Goal: Communication & Community: Share content

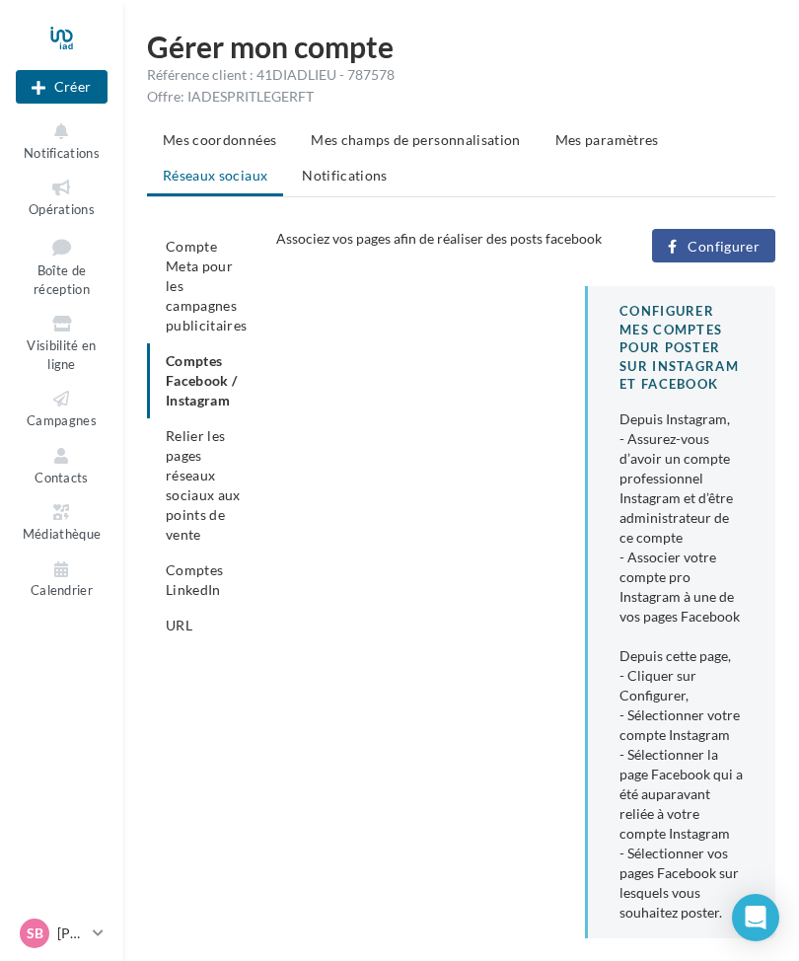
click at [196, 183] on ul "Mes coordonnées Mes champs de personnalisation Mes paramètres Réseaux sociaux N…" at bounding box center [461, 159] width 629 height 75
click at [54, 46] on div at bounding box center [62, 37] width 92 height 49
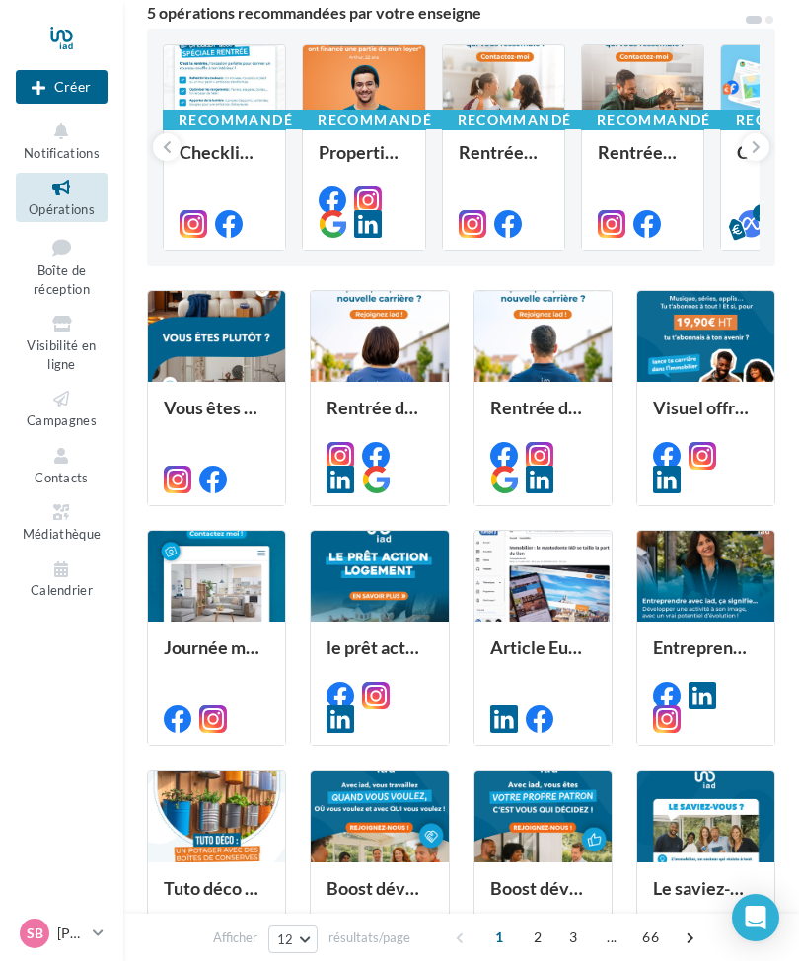
scroll to position [186, 0]
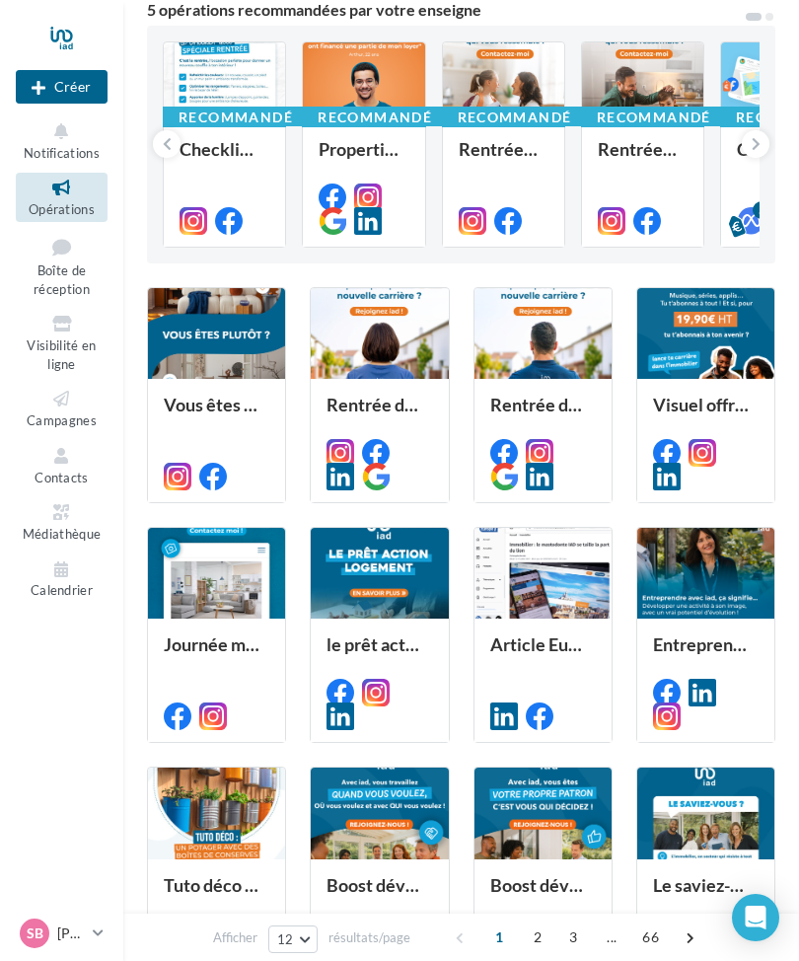
click at [91, 952] on link "SB Stephane BERTRAND stephane.bertrand@iadfrance.fr" at bounding box center [62, 933] width 92 height 37
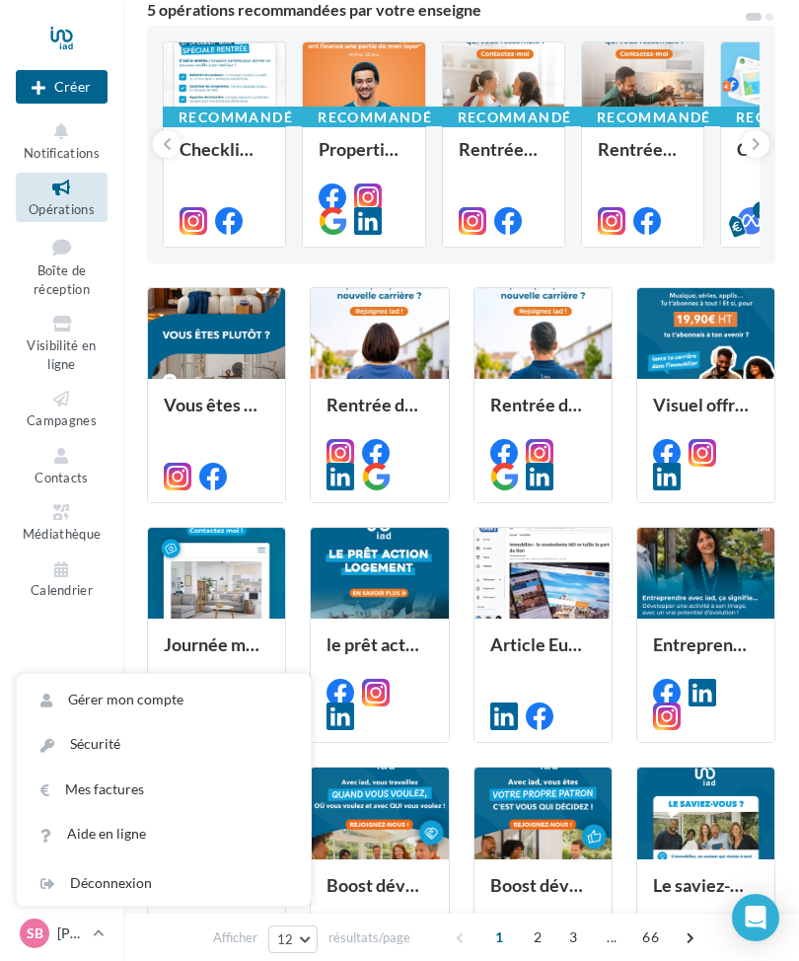
click at [98, 722] on link "Gérer mon compte" at bounding box center [164, 700] width 294 height 44
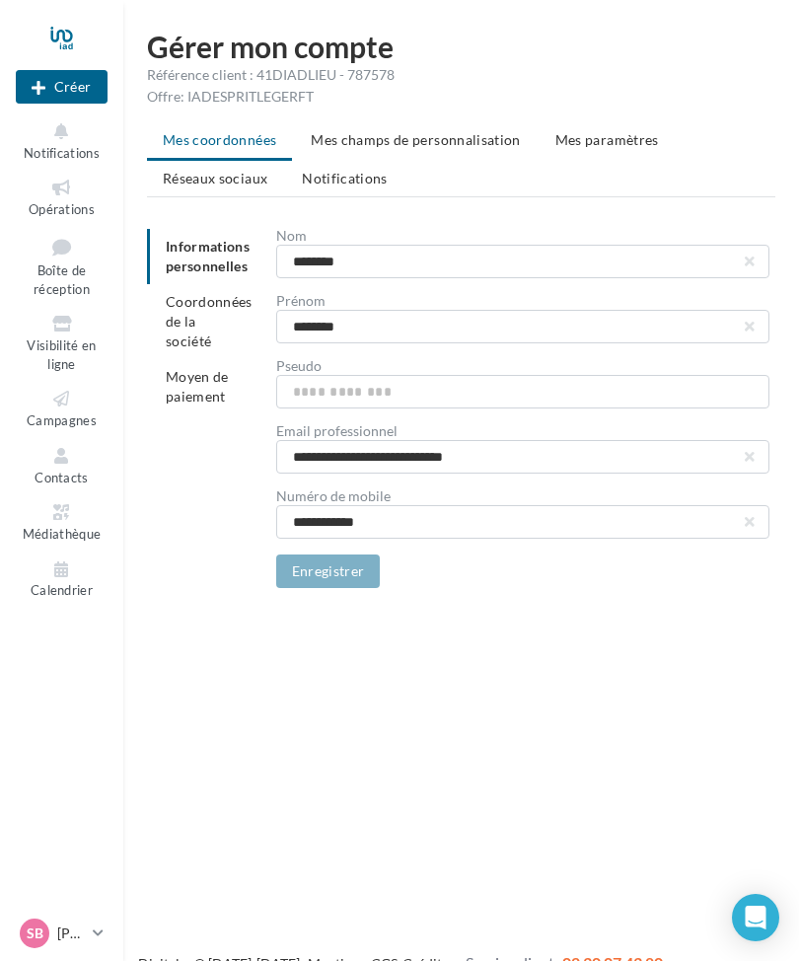
click at [208, 185] on span "Réseaux sociaux" at bounding box center [215, 178] width 105 height 17
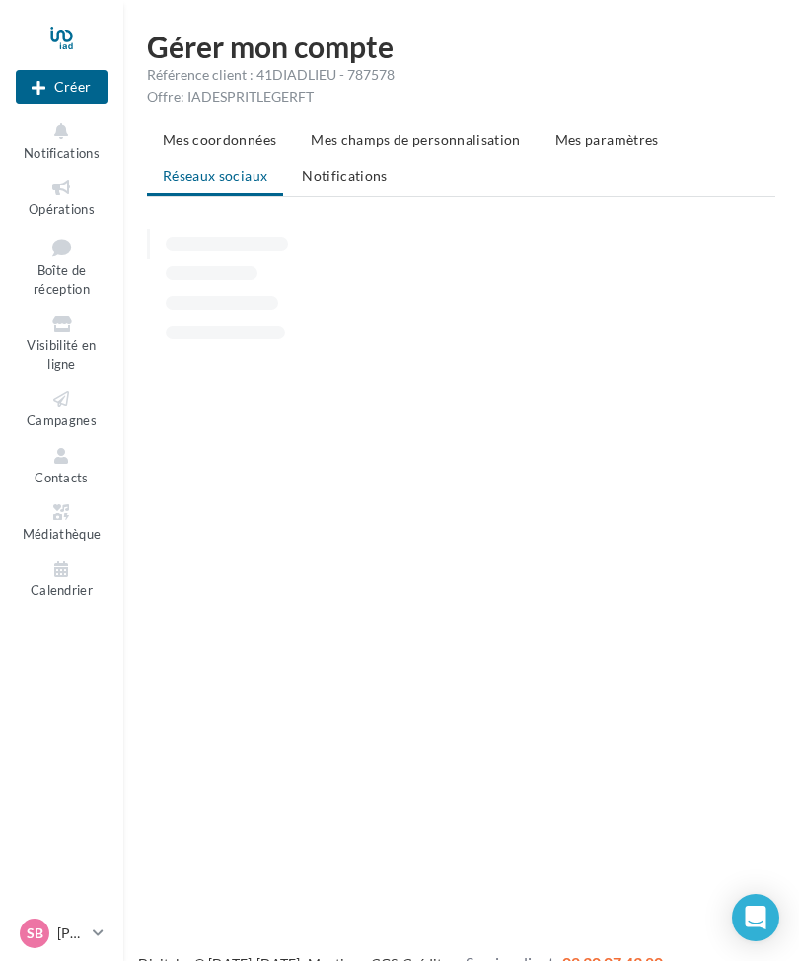
scroll to position [3, 0]
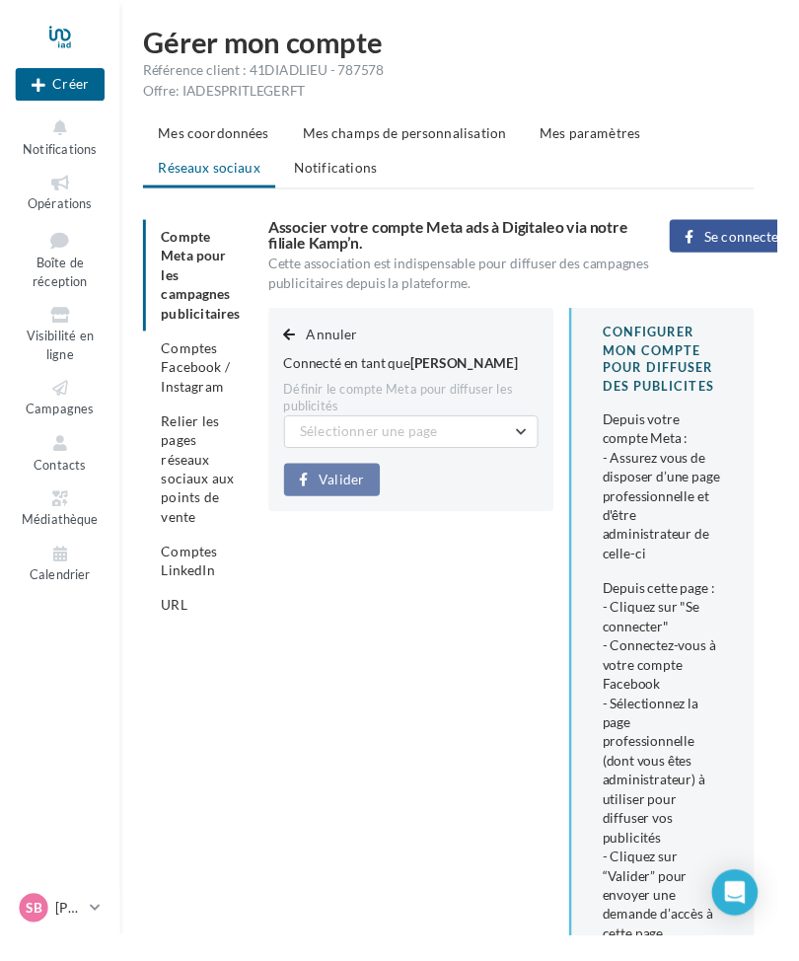
click at [521, 445] on button "Sélectionner une page" at bounding box center [423, 444] width 262 height 34
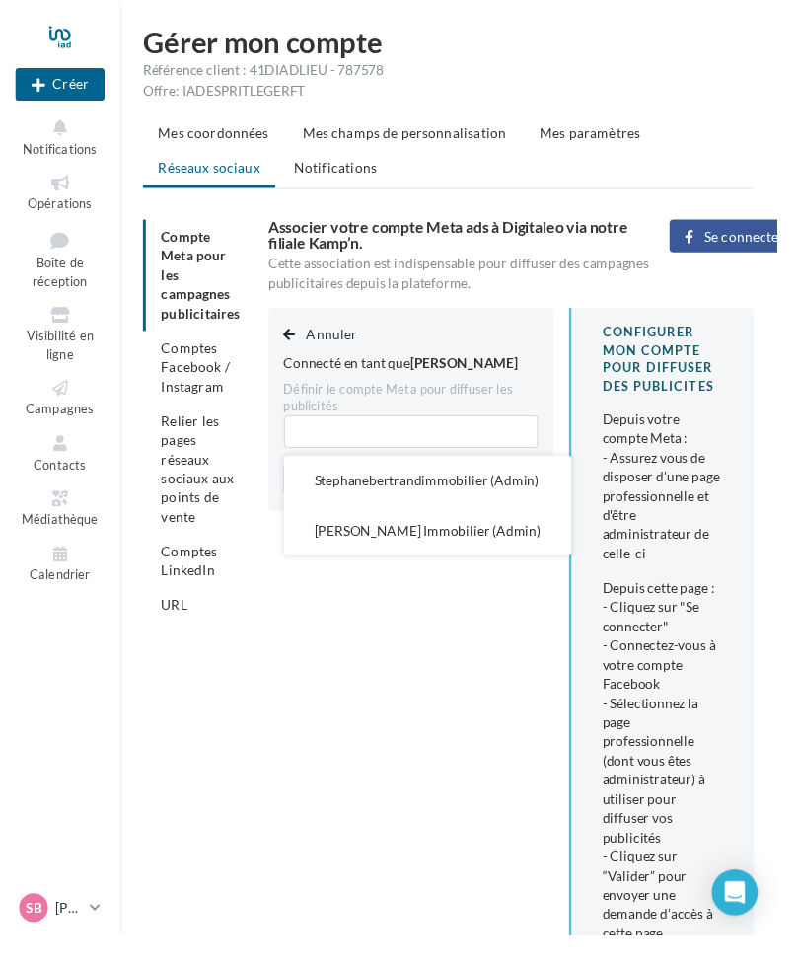
click at [426, 623] on div "Annuler Connecté en tant que Stéphane Bertrand Définir le compte Meta pour diff…" at bounding box center [533, 892] width 515 height 1150
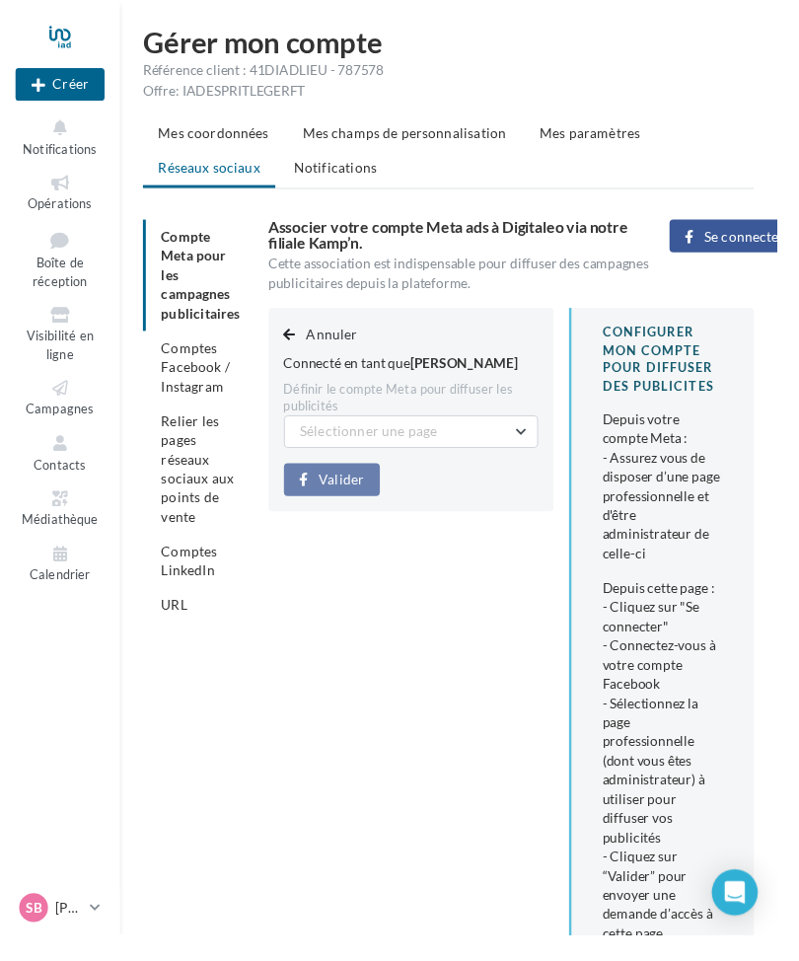
click at [190, 376] on span "Comptes Facebook / Instagram" at bounding box center [201, 377] width 71 height 56
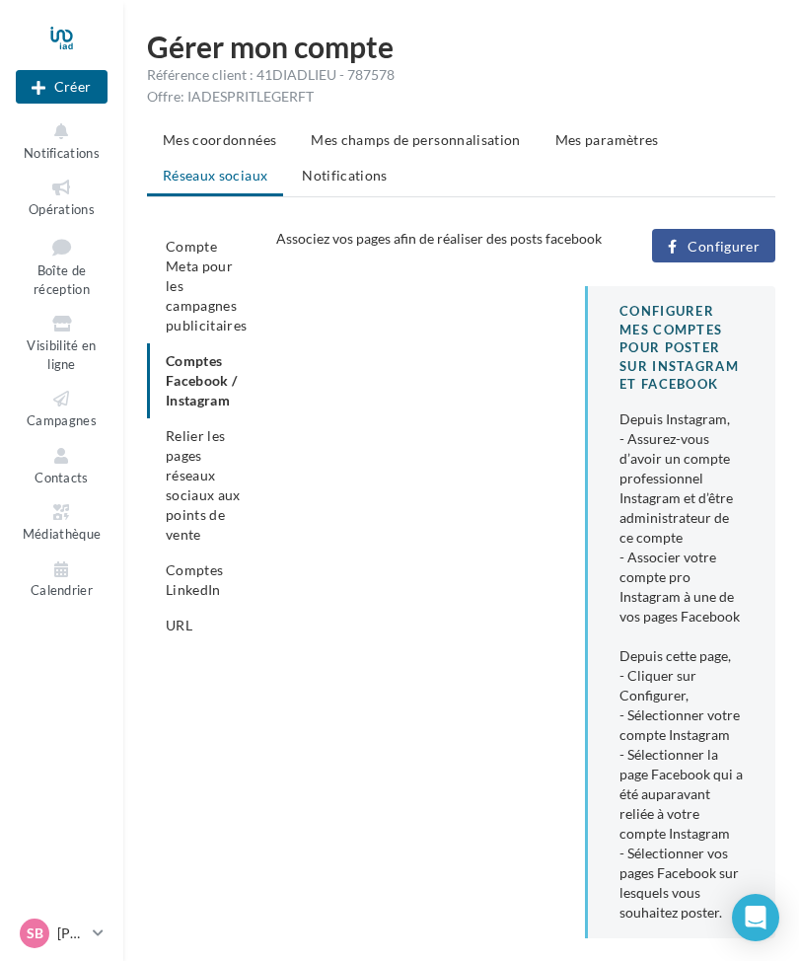
click at [706, 250] on span "Configurer" at bounding box center [724, 247] width 72 height 16
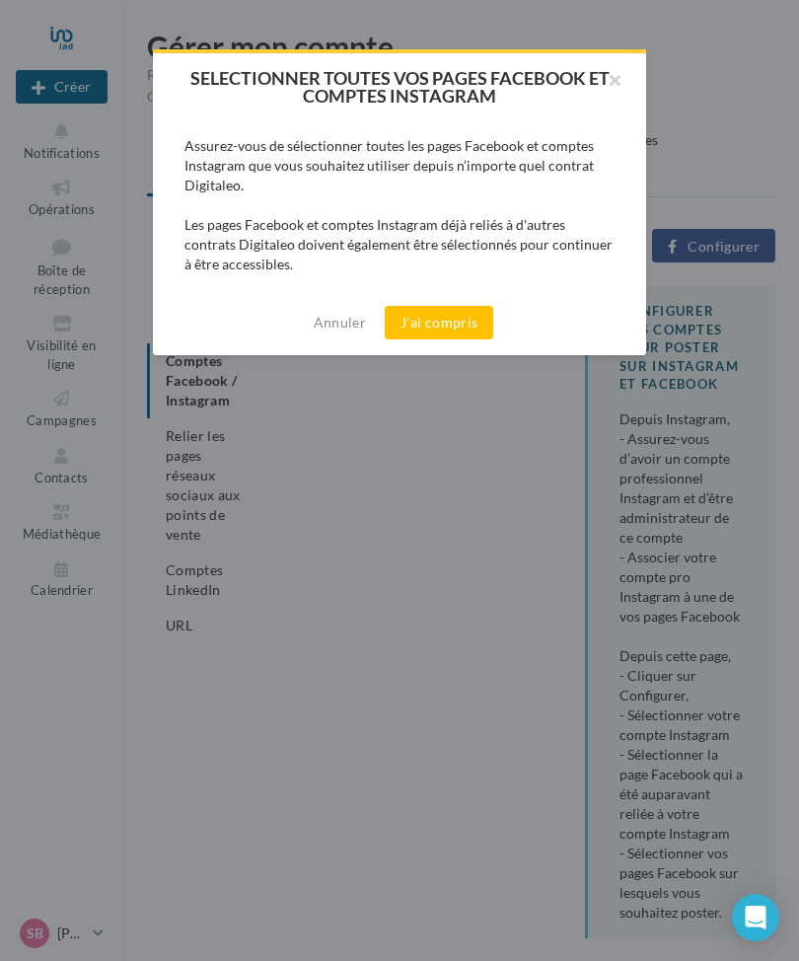
click at [435, 325] on button "J'ai compris" at bounding box center [439, 323] width 109 height 34
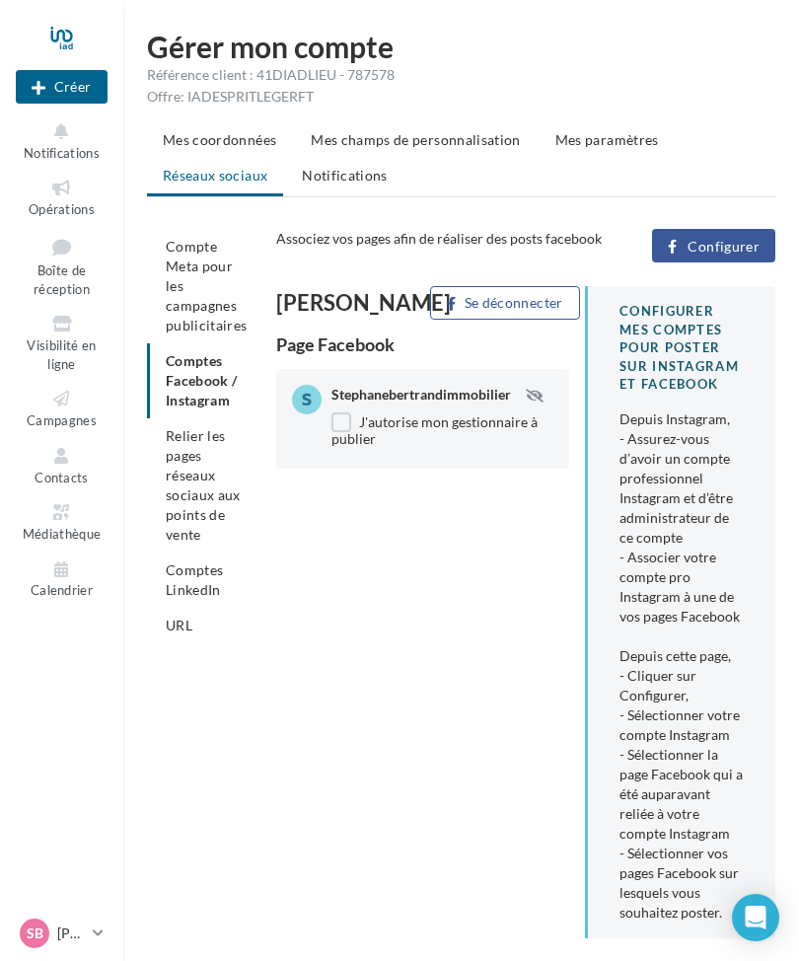
click at [176, 281] on span "Compte Meta pour les campagnes publicitaires" at bounding box center [207, 286] width 82 height 96
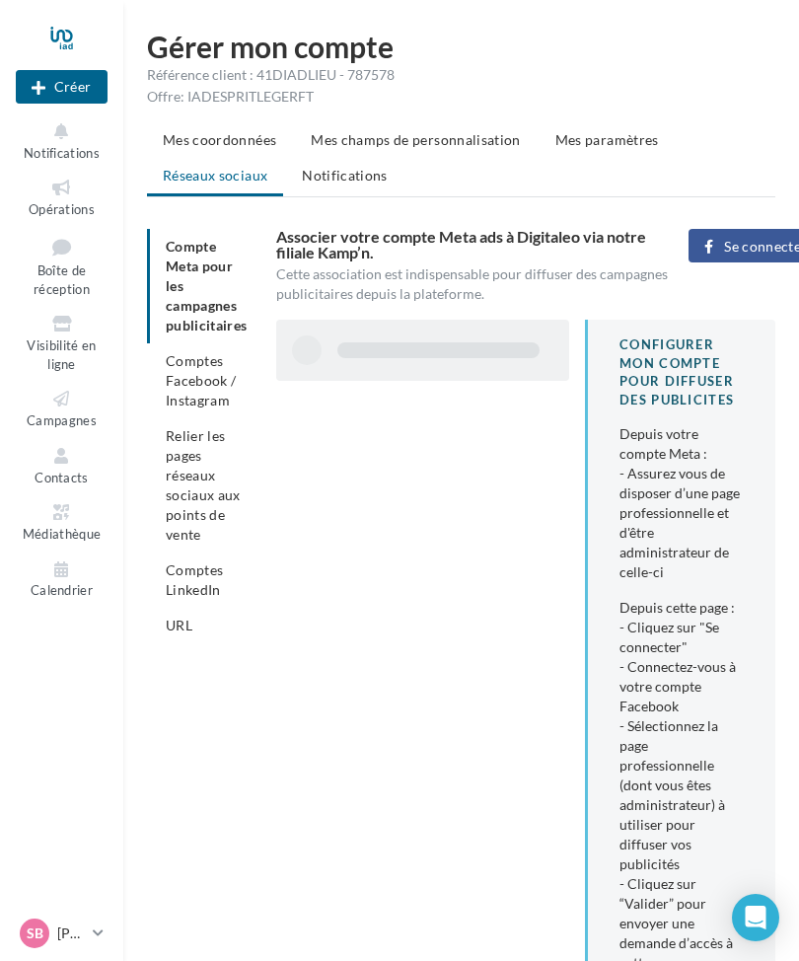
scroll to position [3, 0]
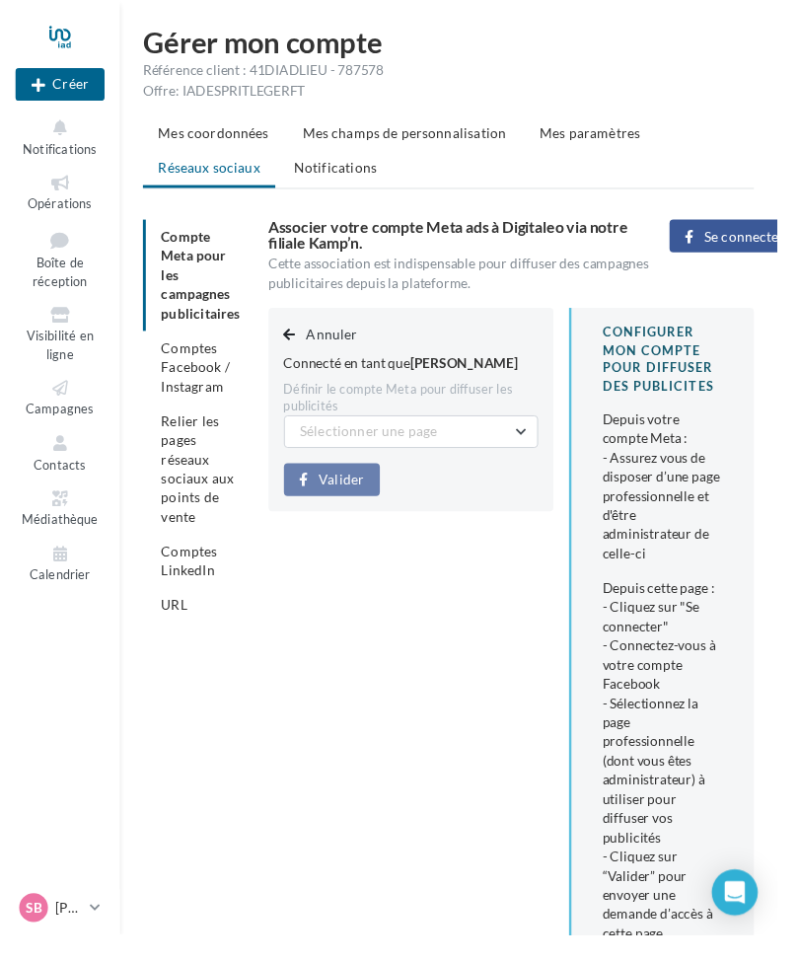
click at [326, 441] on span "Sélectionner une page" at bounding box center [379, 443] width 141 height 17
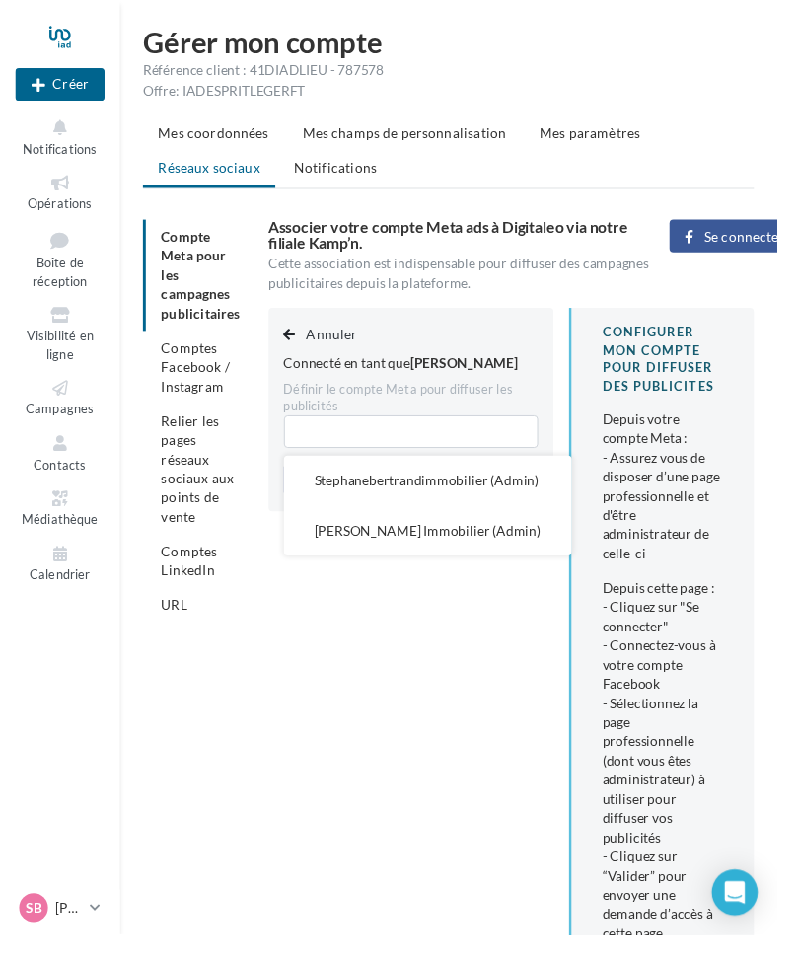
click at [336, 494] on span "Stephanebertrandimmobilier (Admin)" at bounding box center [439, 494] width 231 height 17
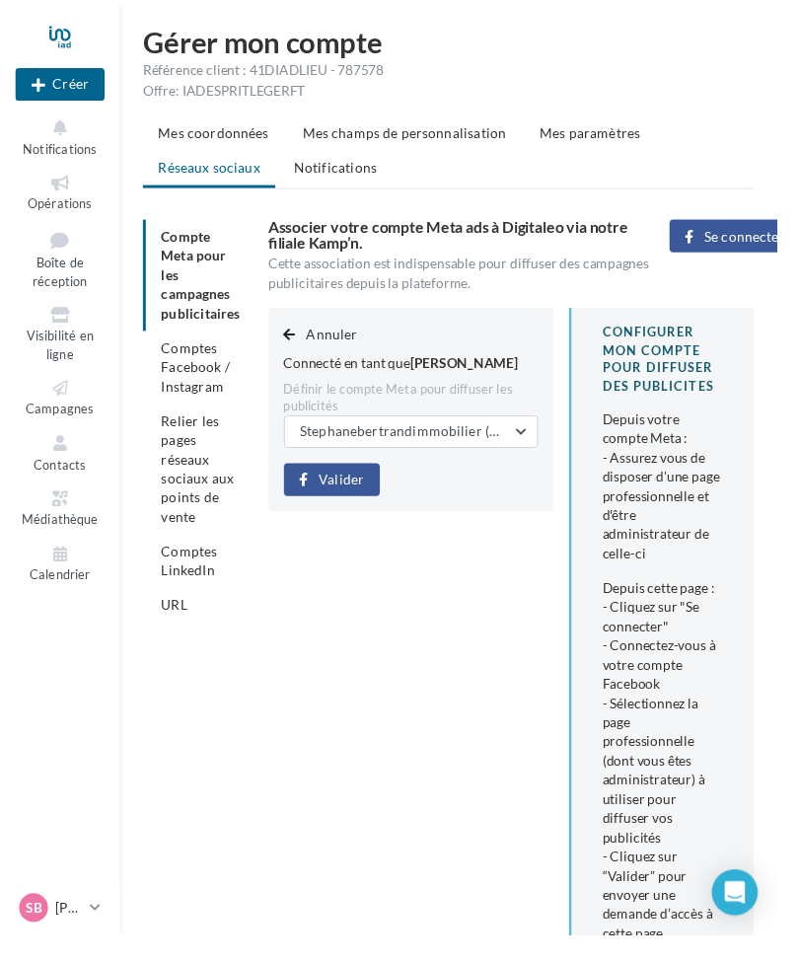
click at [325, 492] on button "Valider" at bounding box center [341, 494] width 99 height 34
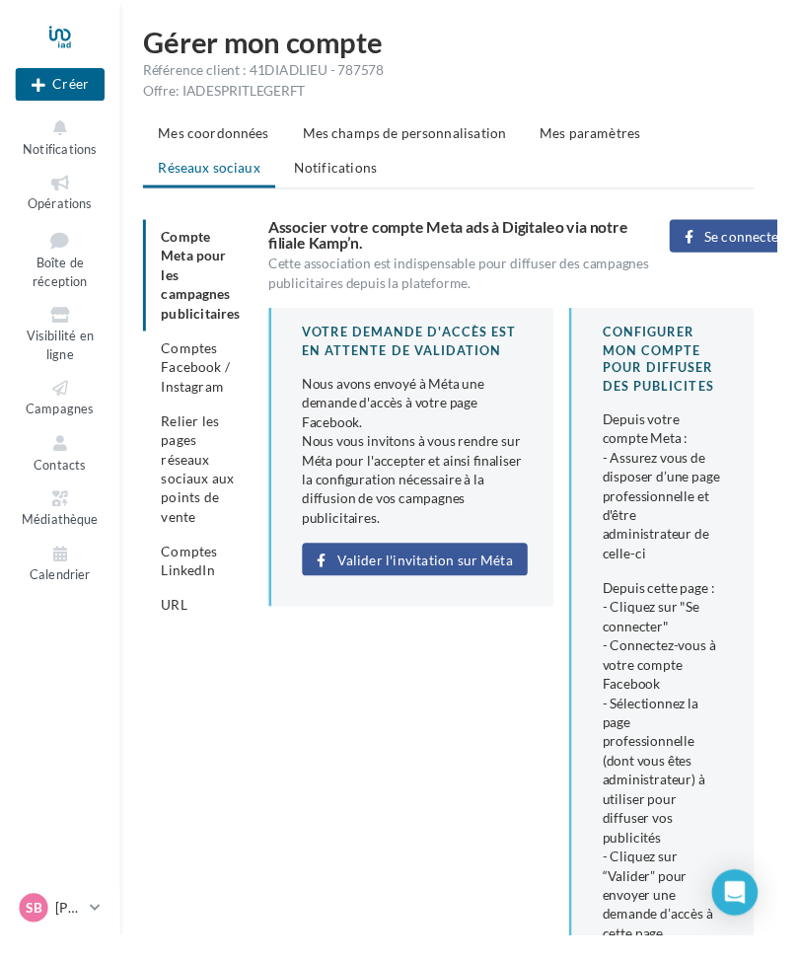
click at [176, 377] on span "Comptes Facebook / Instagram" at bounding box center [201, 377] width 71 height 56
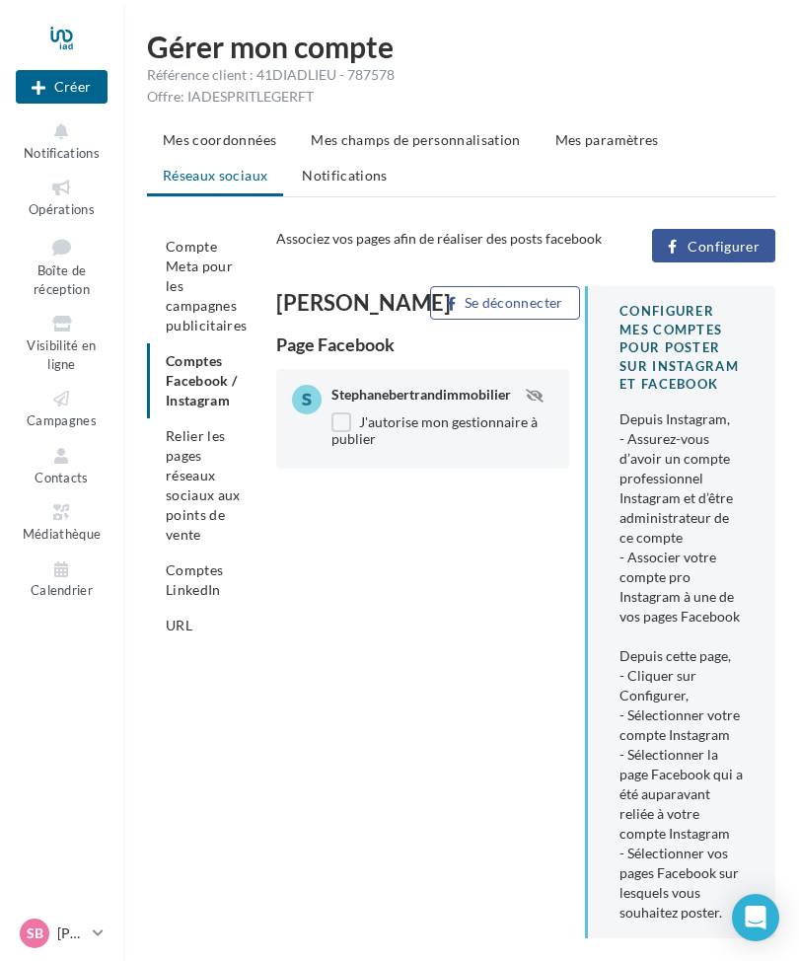
click at [56, 34] on div at bounding box center [62, 37] width 92 height 49
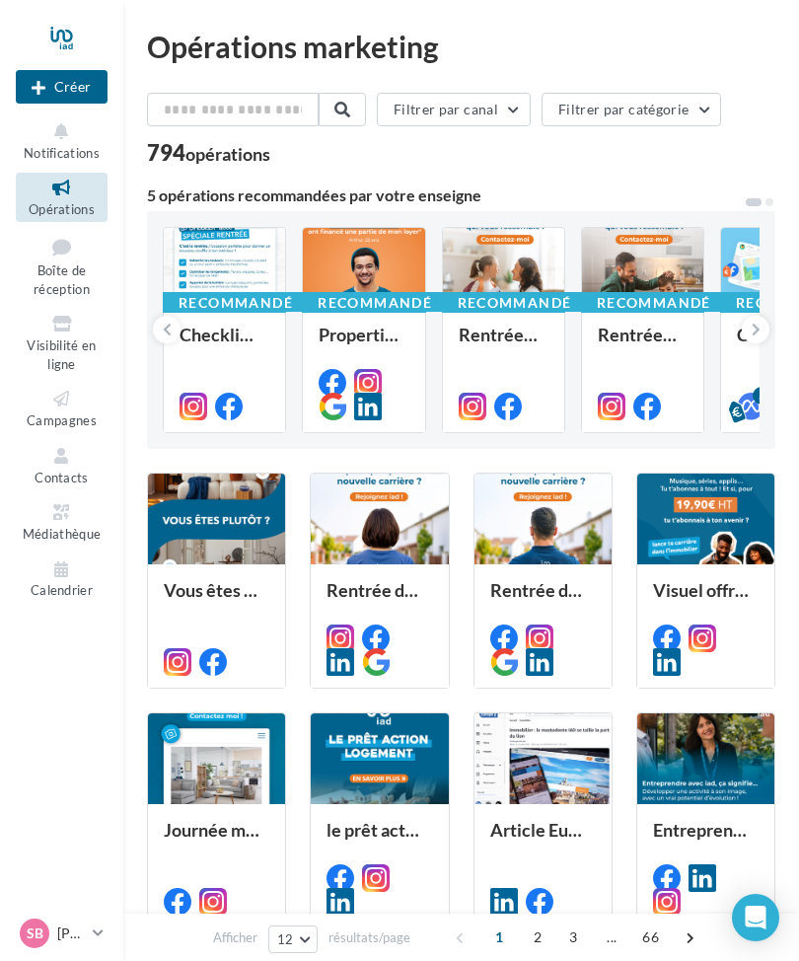
click at [63, 510] on icon at bounding box center [62, 512] width 80 height 23
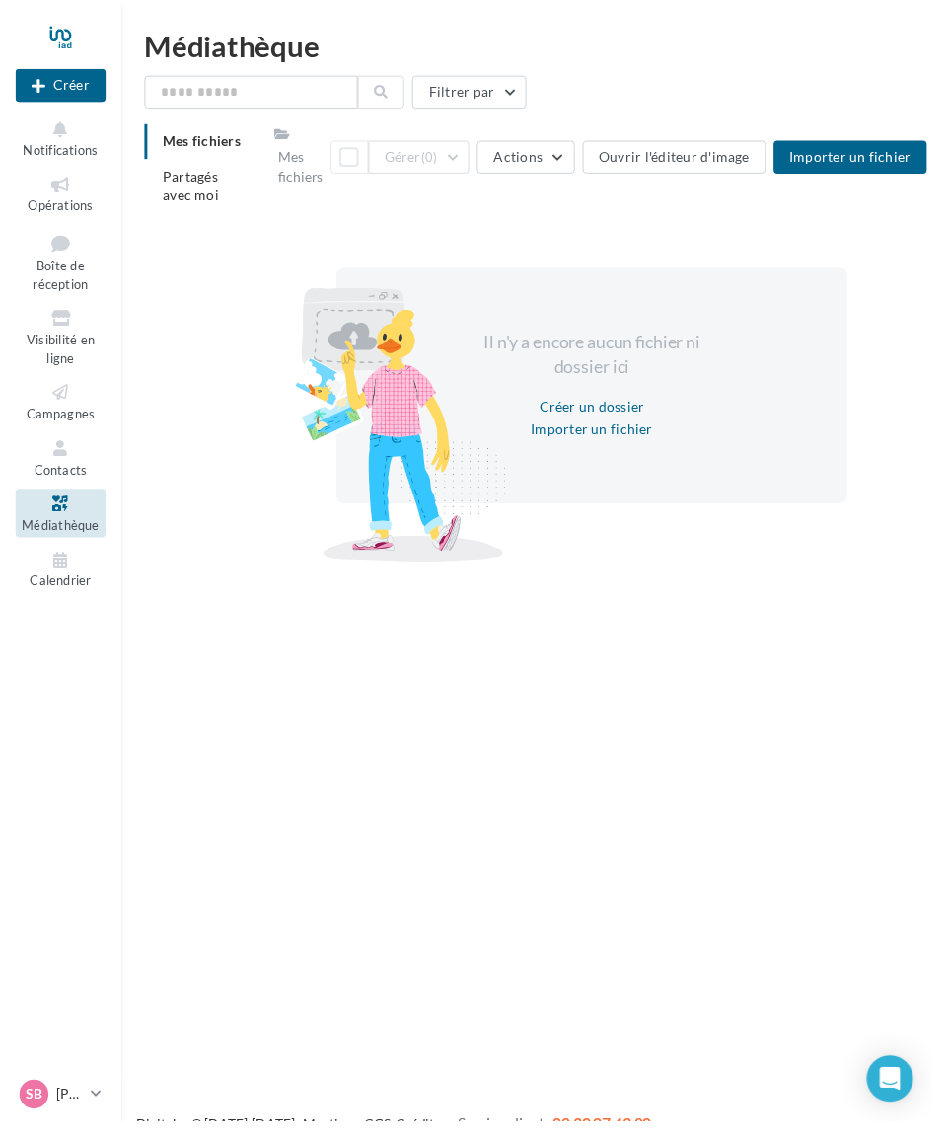
click at [294, 176] on div "Mes fichiers" at bounding box center [305, 169] width 45 height 39
click at [47, 193] on icon at bounding box center [62, 188] width 80 height 23
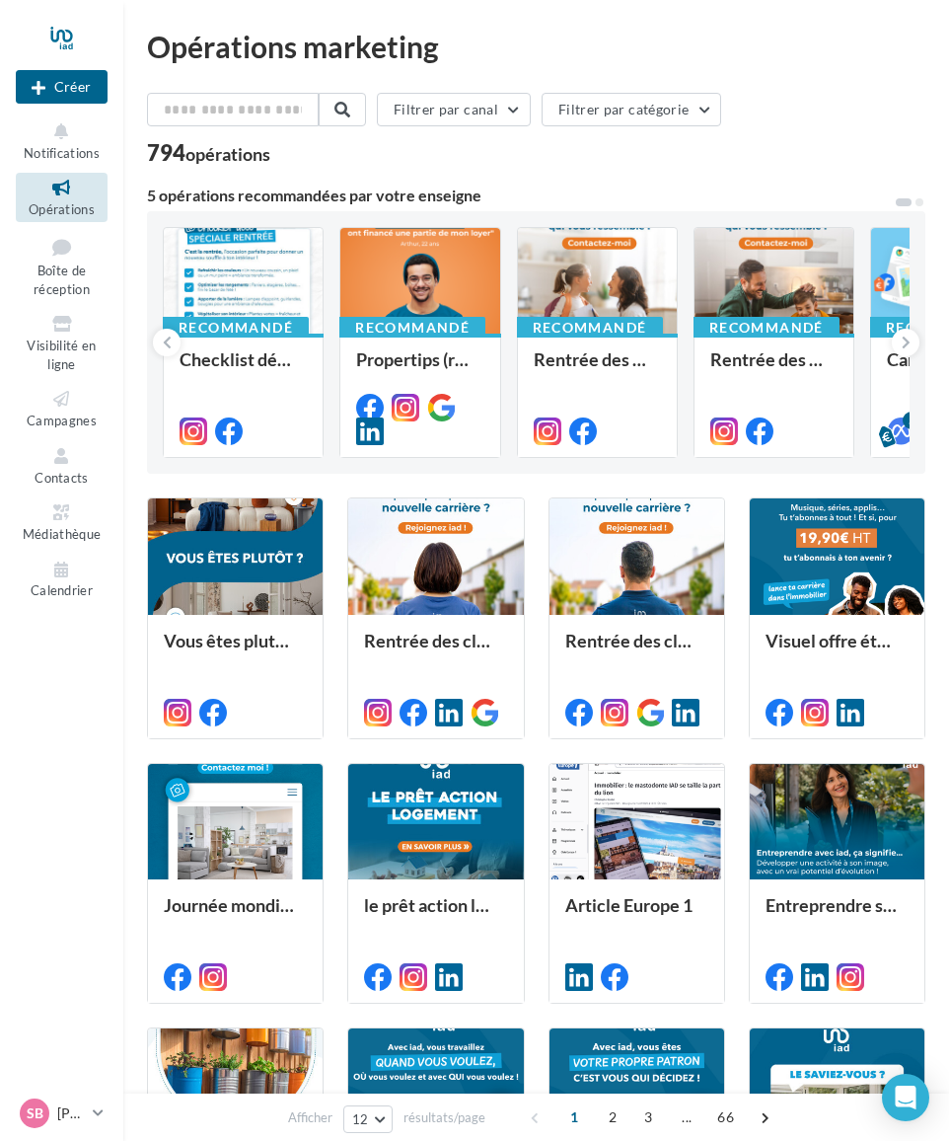
click at [61, 262] on span "Boîte de réception" at bounding box center [62, 279] width 56 height 35
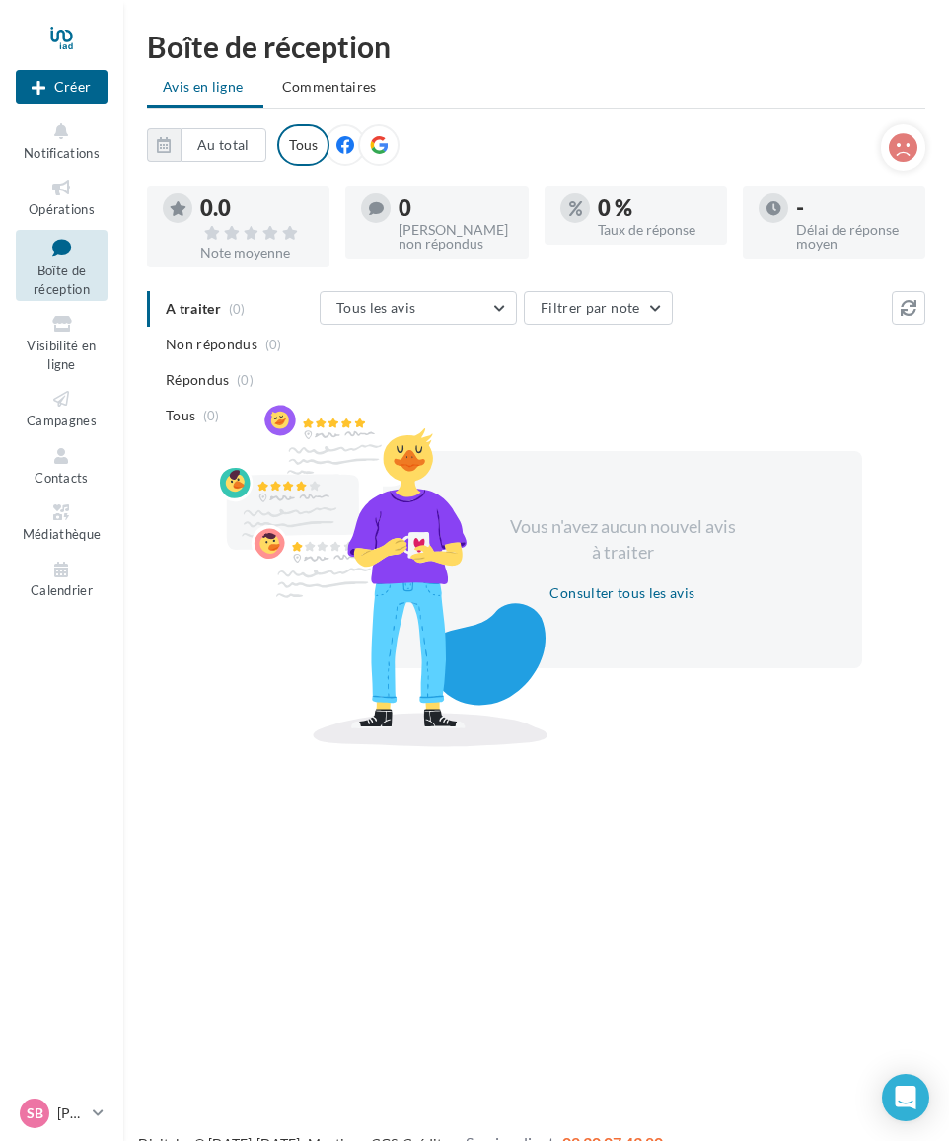
click at [58, 191] on icon at bounding box center [62, 188] width 80 height 23
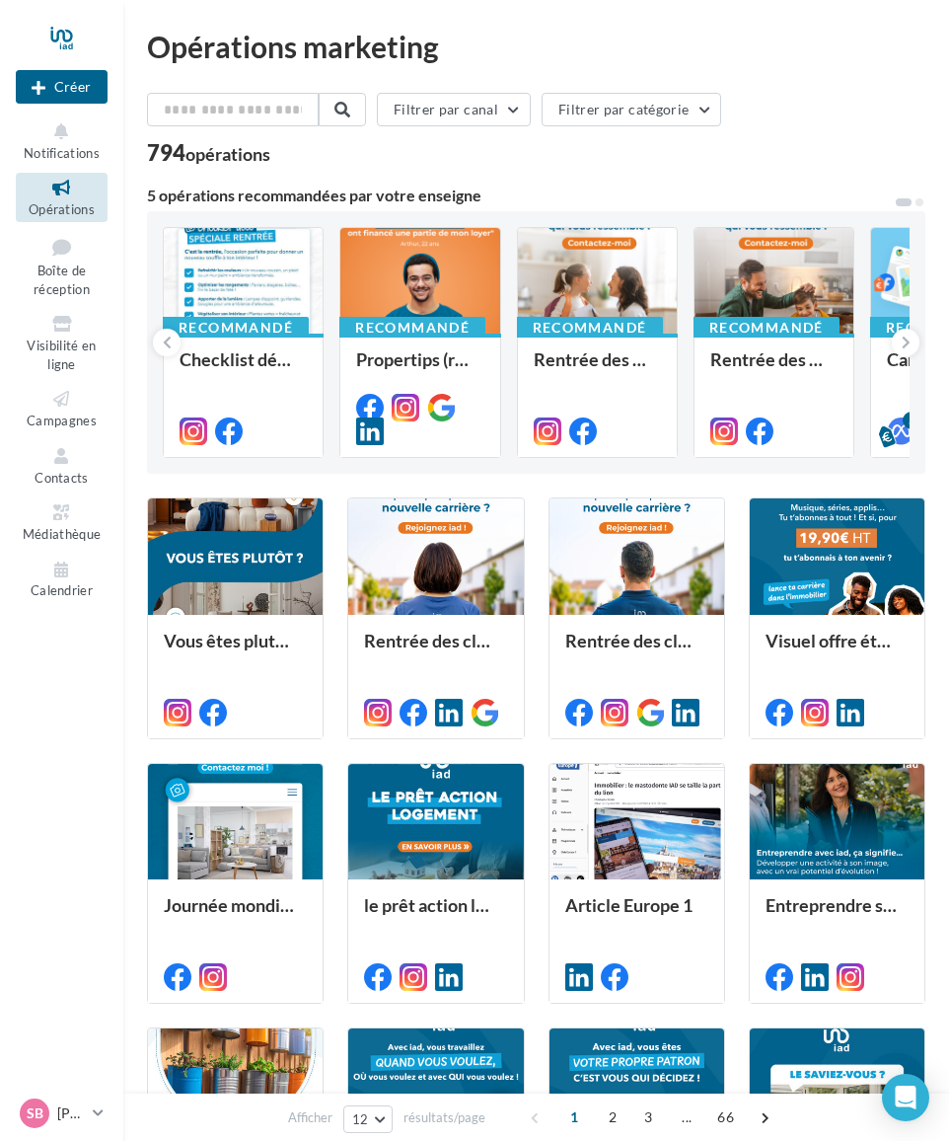
click at [44, 90] on button "Créer" at bounding box center [62, 87] width 92 height 34
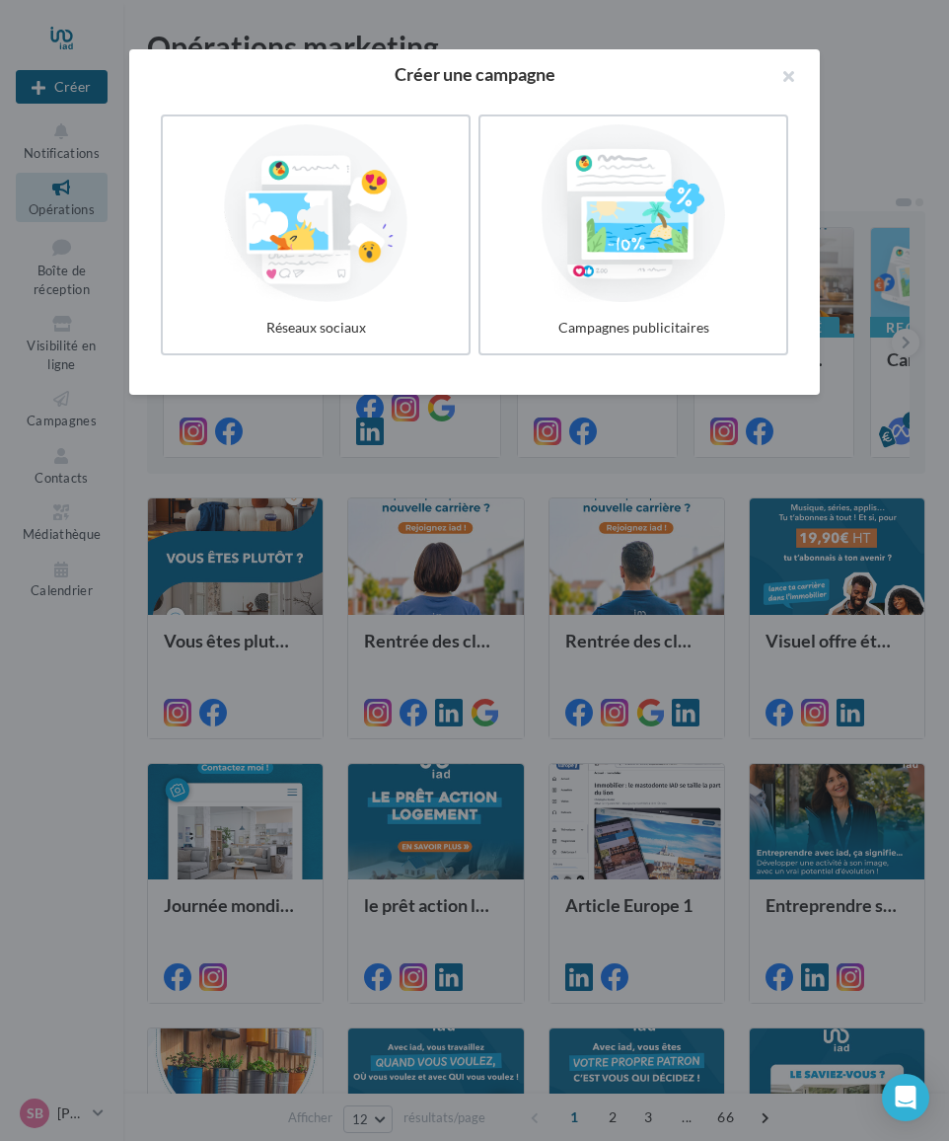
click at [305, 232] on div at bounding box center [316, 213] width 290 height 178
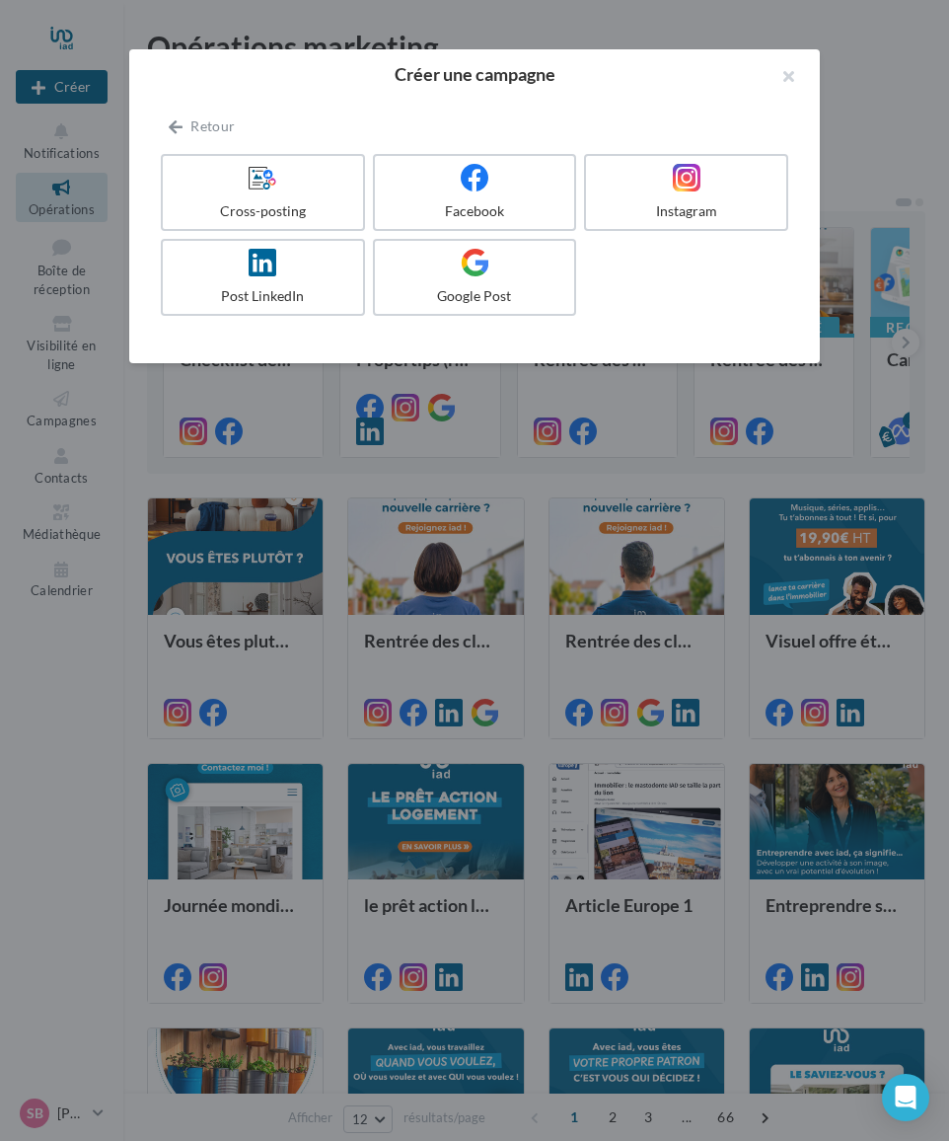
click at [221, 187] on div at bounding box center [263, 179] width 185 height 30
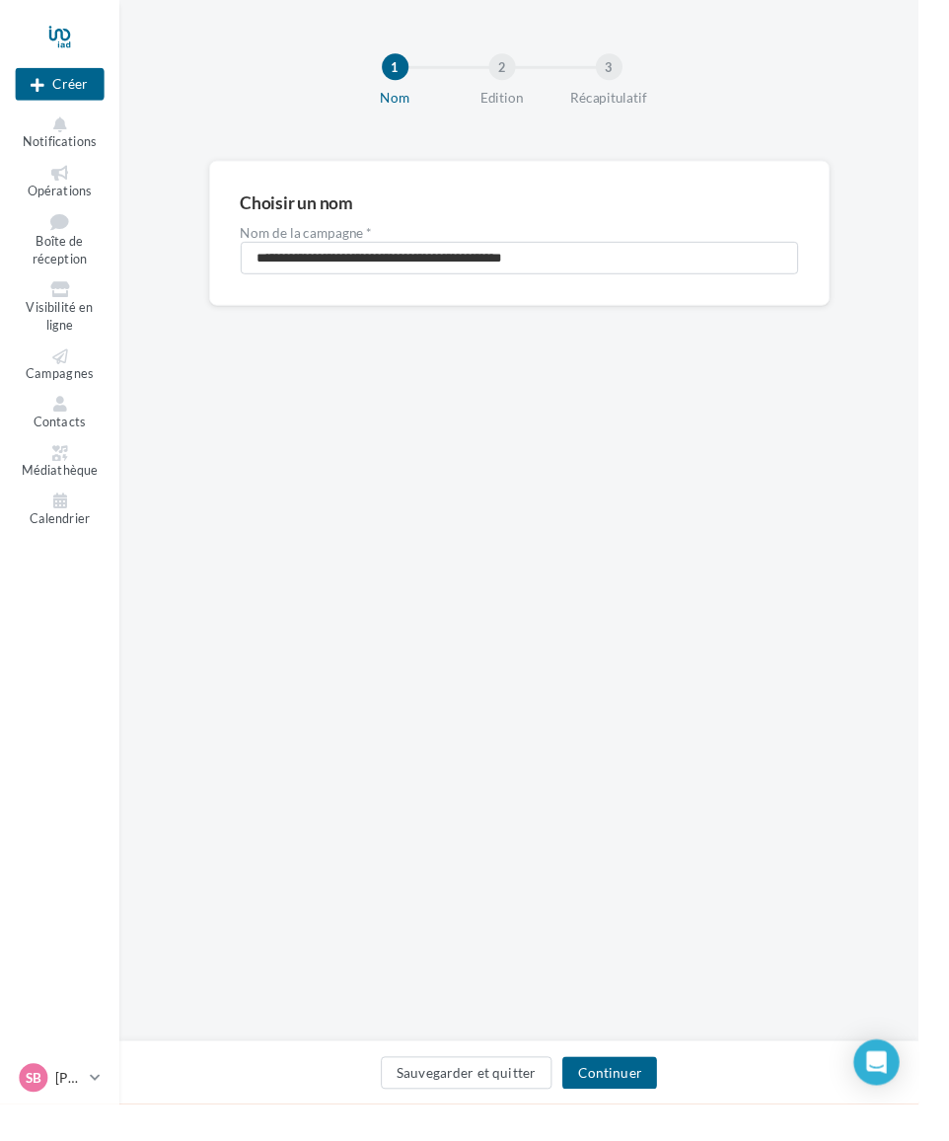
click at [63, 199] on span "Opérations" at bounding box center [62, 196] width 66 height 16
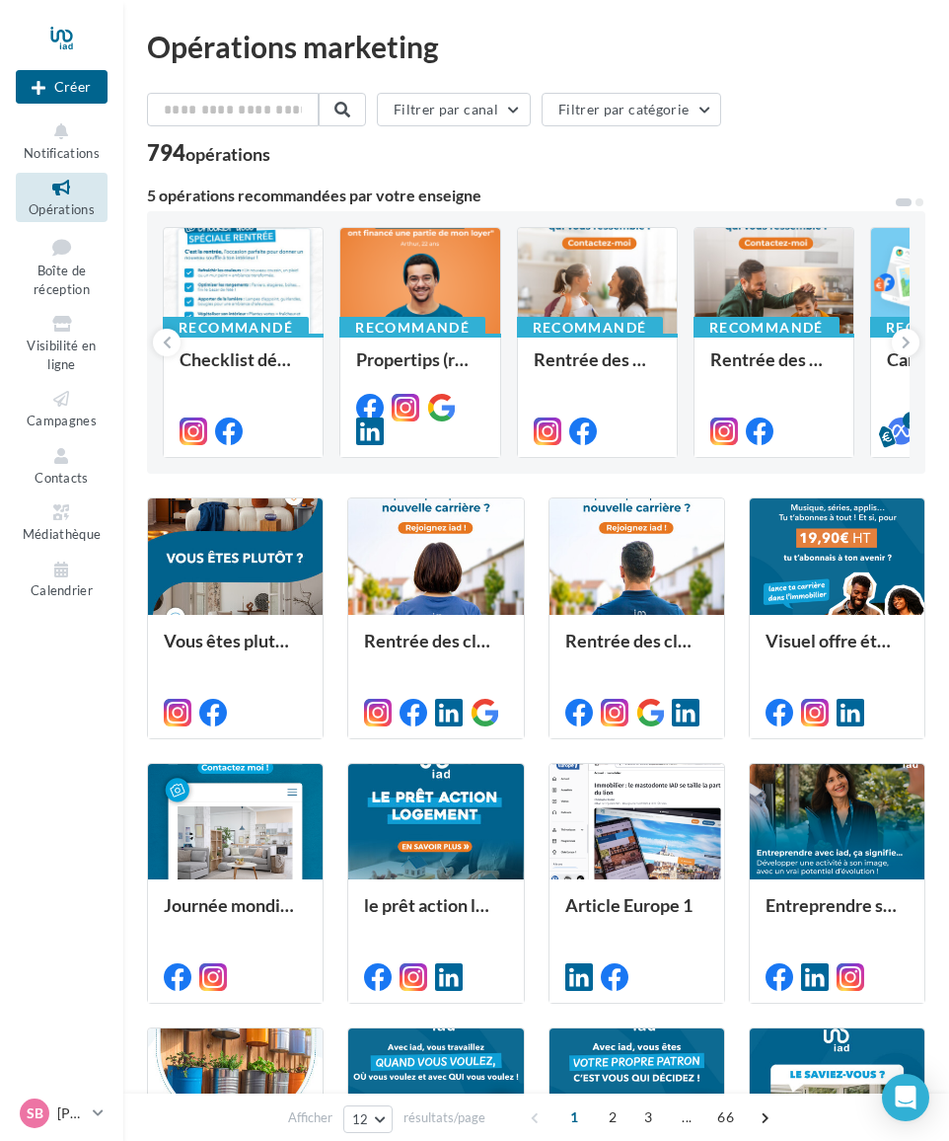
click at [216, 564] on div at bounding box center [235, 557] width 175 height 118
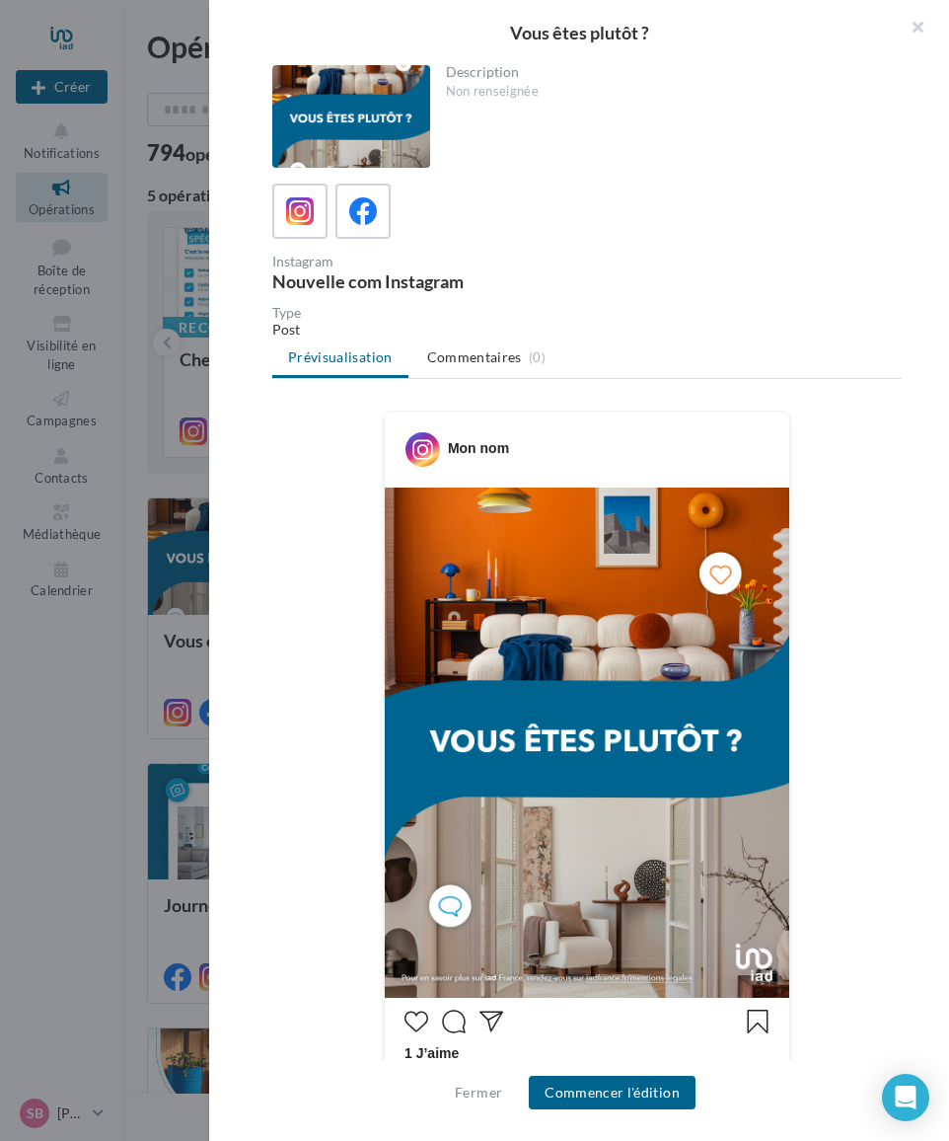
click at [609, 1079] on button "Commencer l'édition" at bounding box center [612, 1093] width 167 height 34
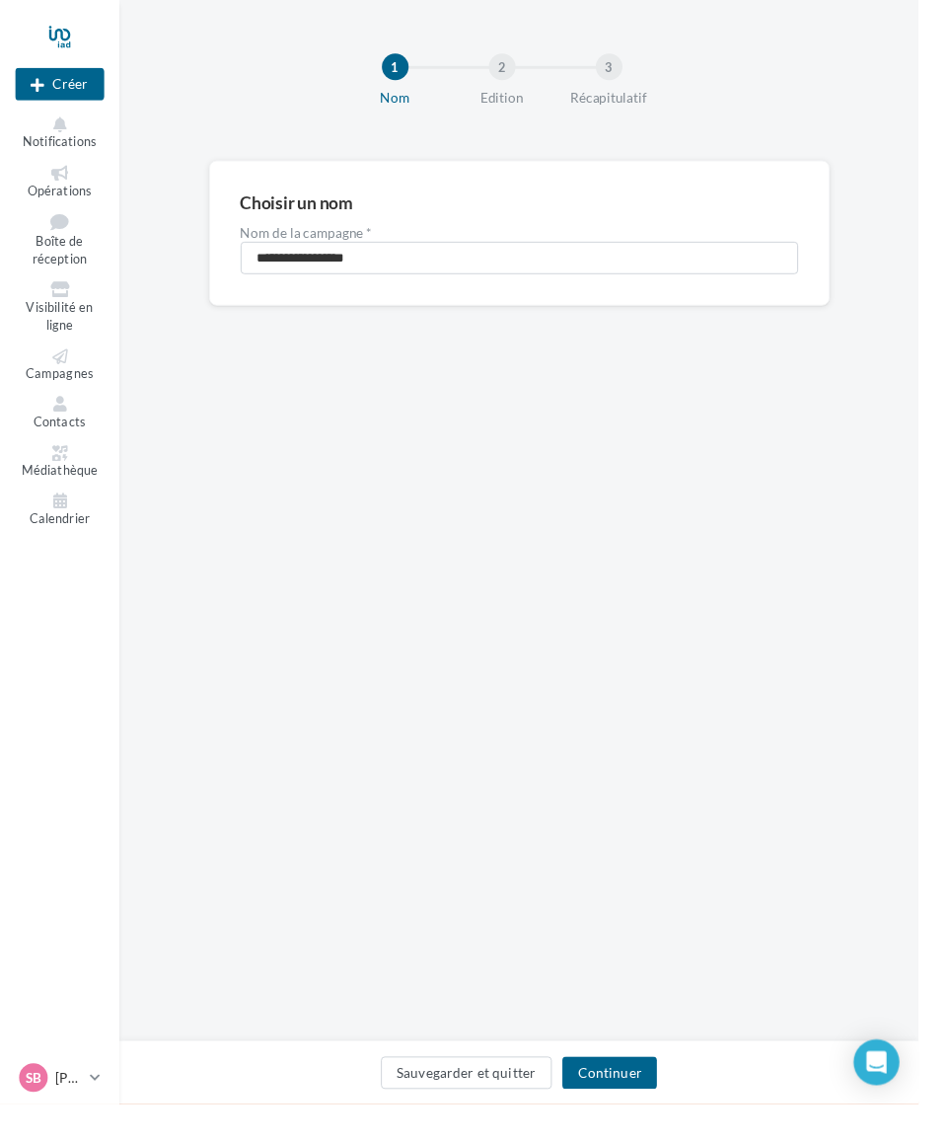
scroll to position [3, 0]
click at [668, 1125] on button "Continuer" at bounding box center [630, 1108] width 98 height 34
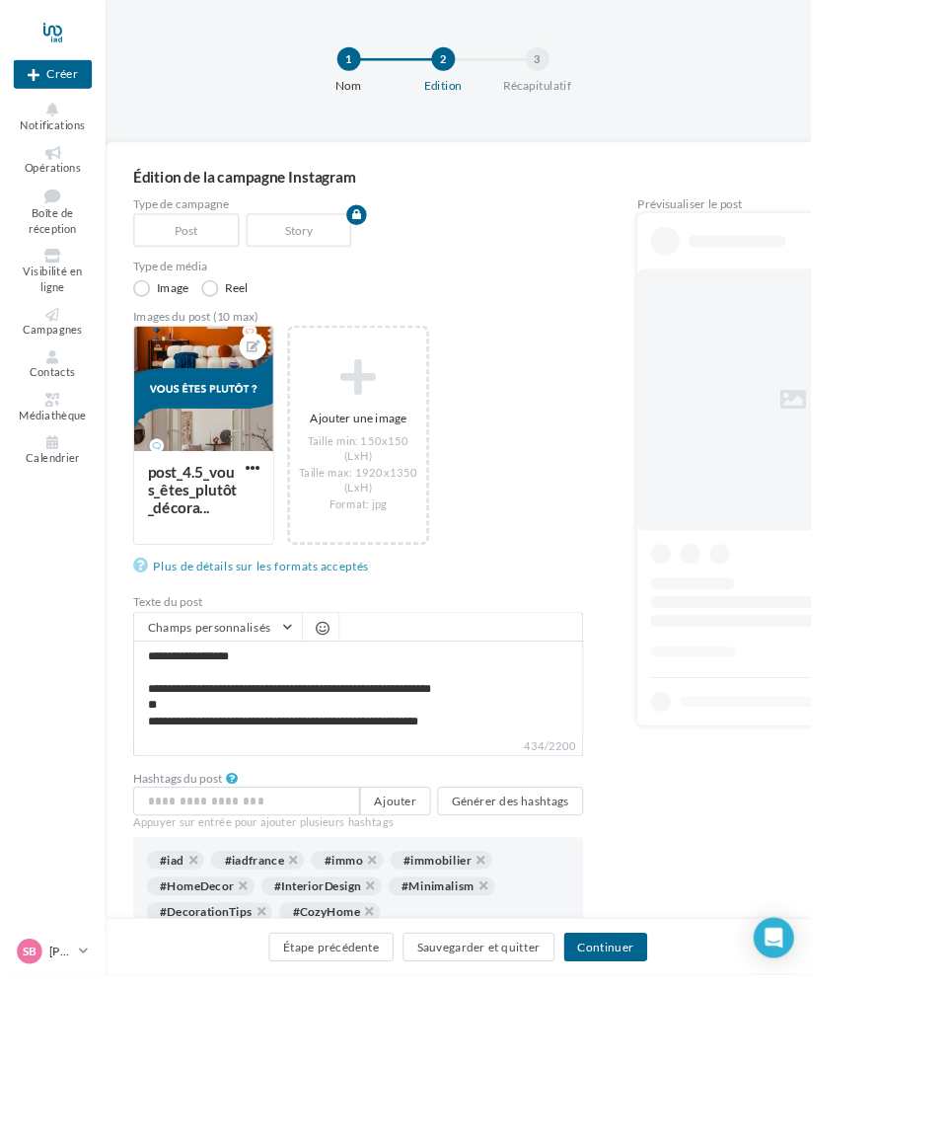
scroll to position [8, 0]
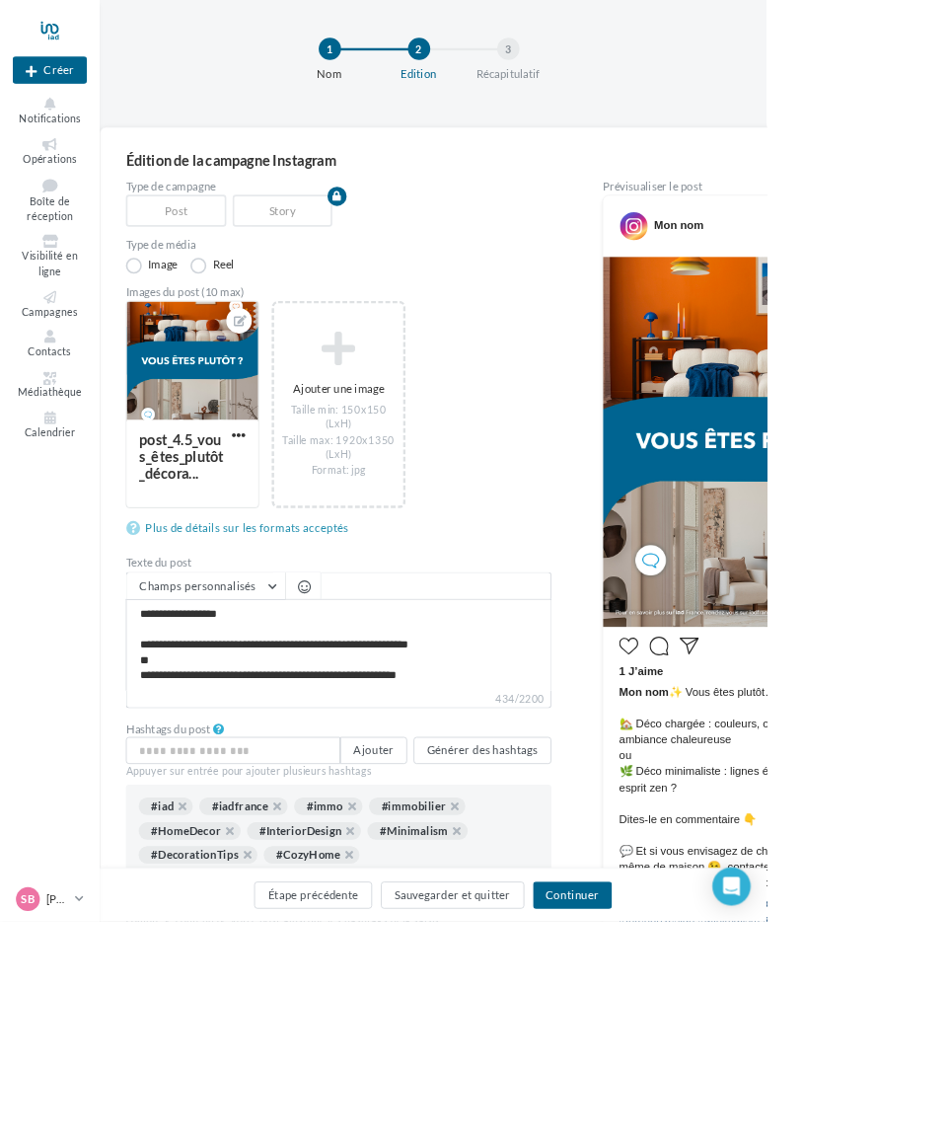
click at [288, 734] on span "Champs personnalisés" at bounding box center [245, 725] width 144 height 17
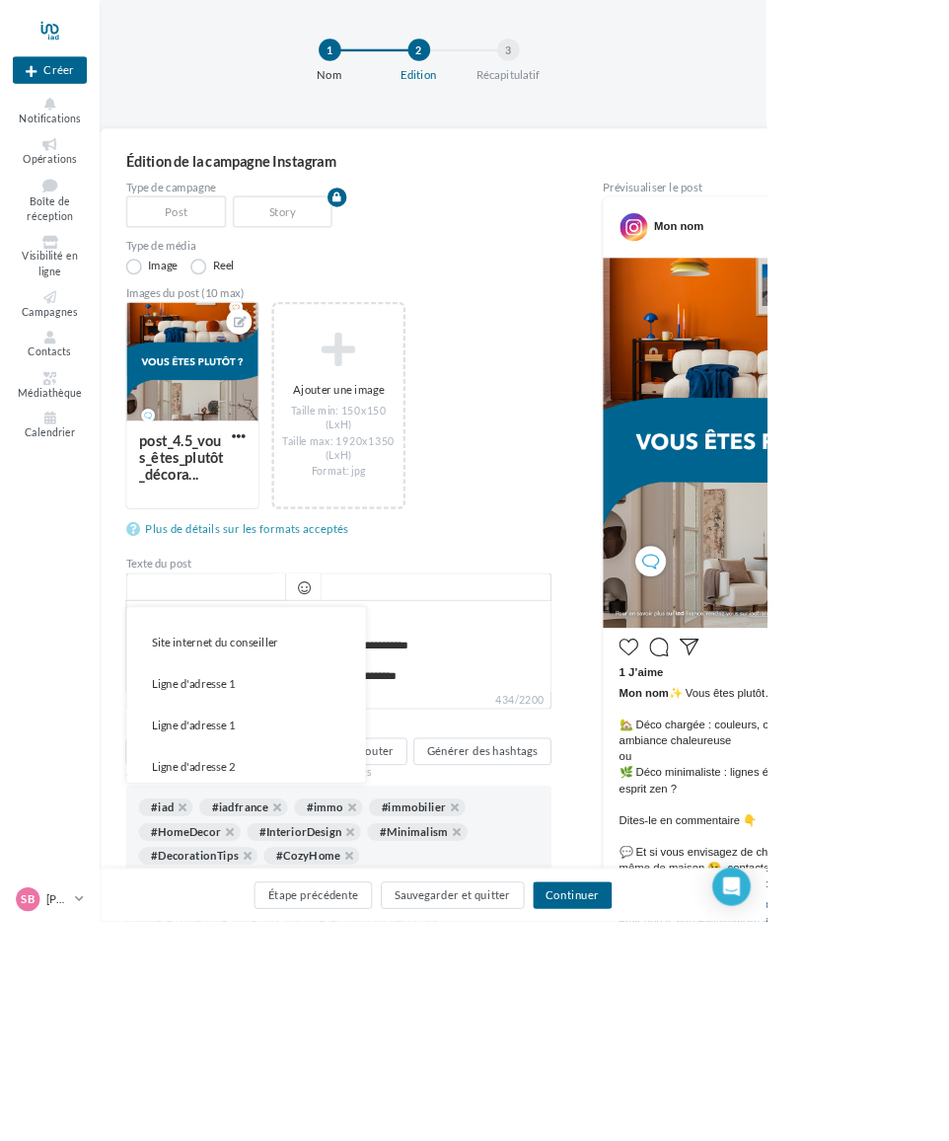
scroll to position [29, 0]
click at [214, 807] on span "Nom de l'entreprise" at bounding box center [248, 798] width 120 height 17
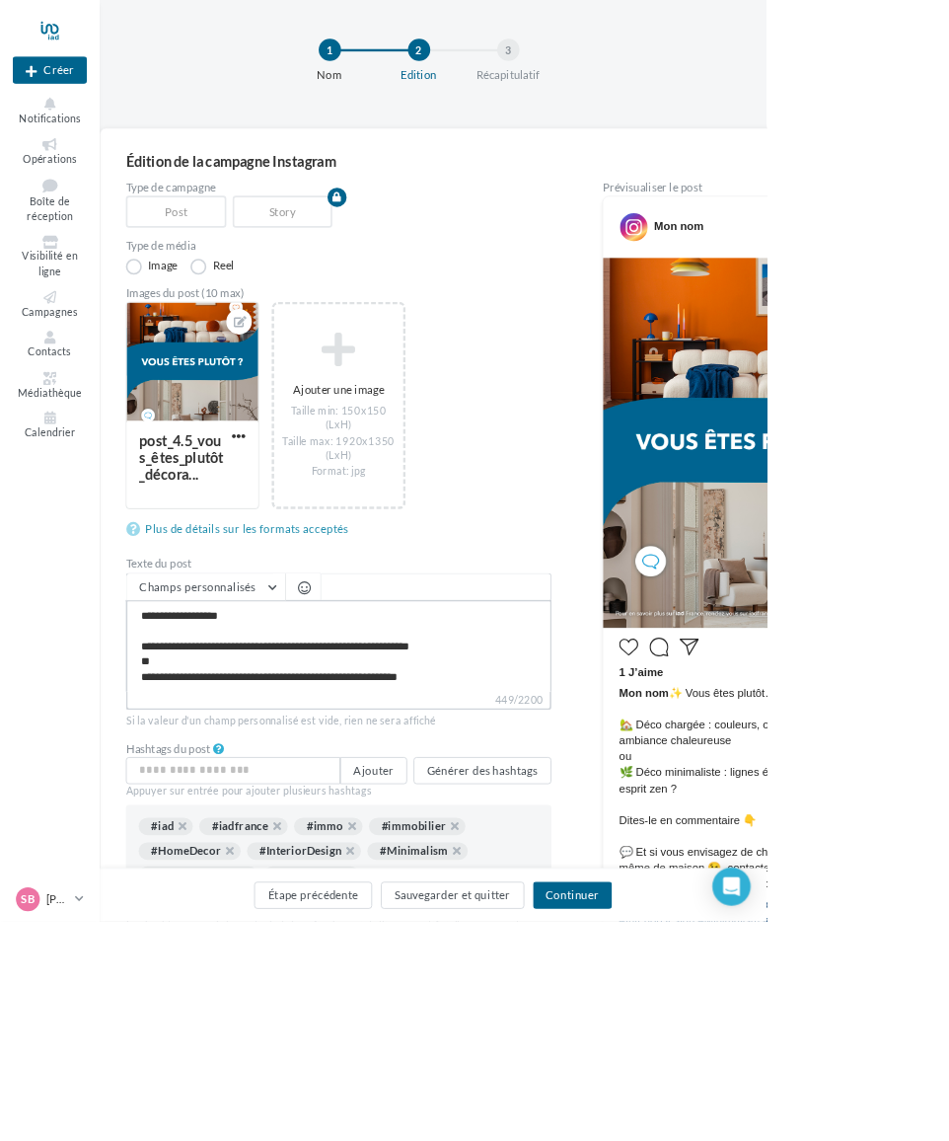
type textarea "**********"
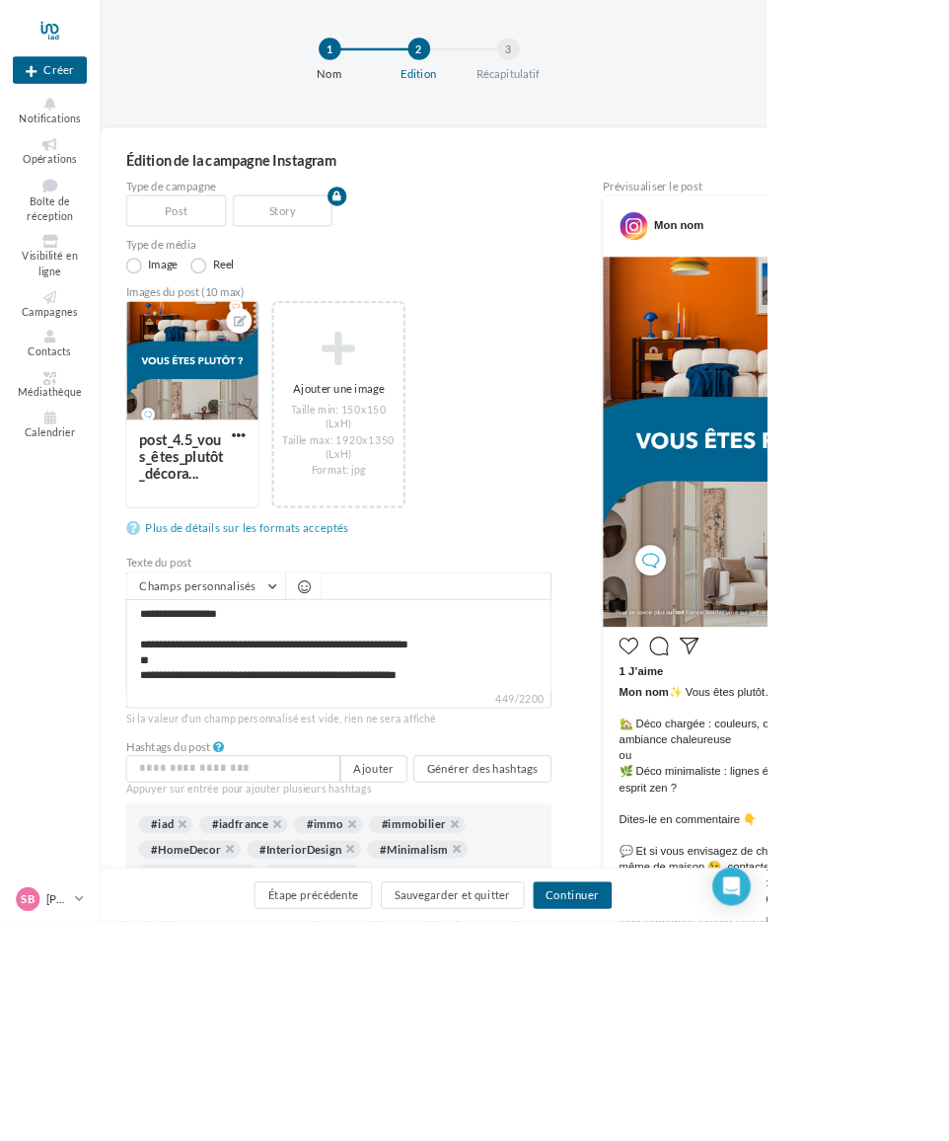
click at [219, 740] on button "Champs personnalisés" at bounding box center [255, 727] width 196 height 34
click at [202, 740] on button "Champs personnalisés" at bounding box center [255, 727] width 196 height 34
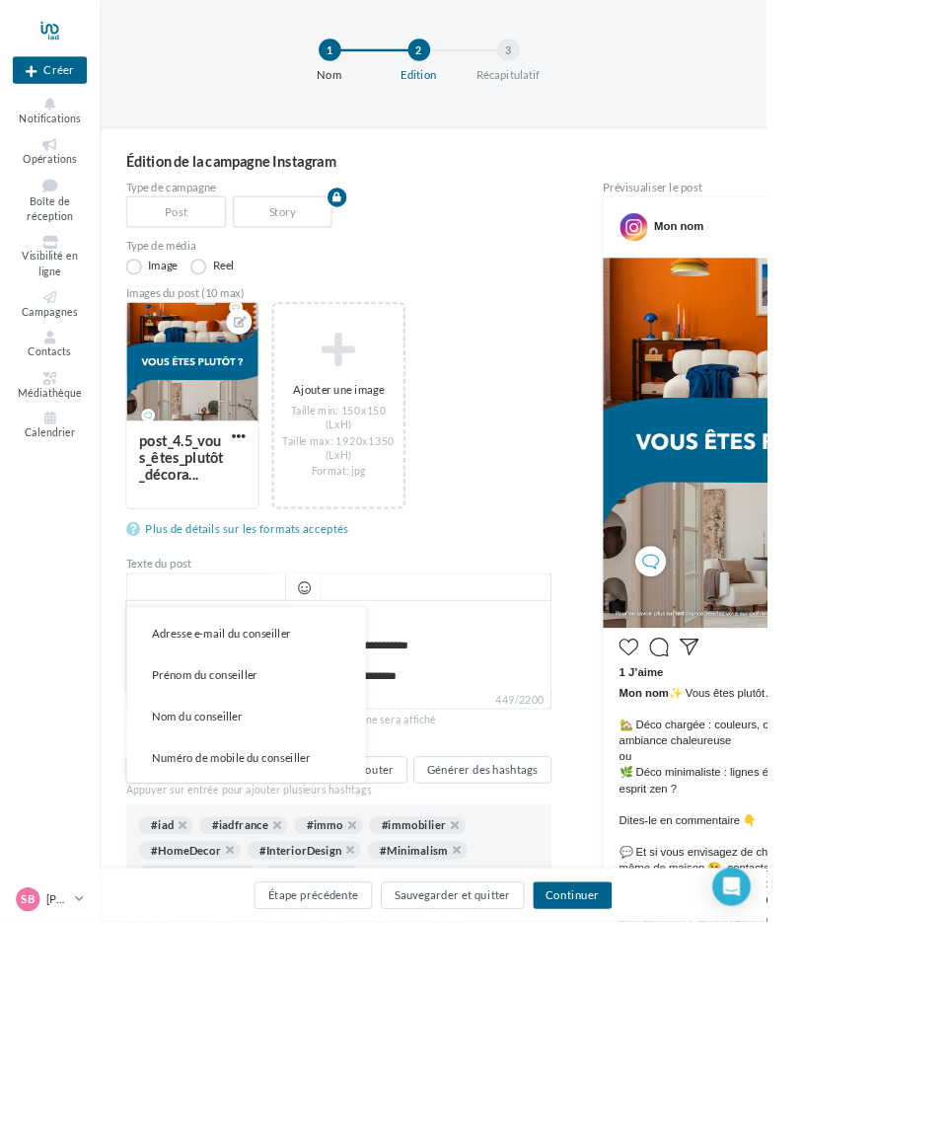
scroll to position [377, 0]
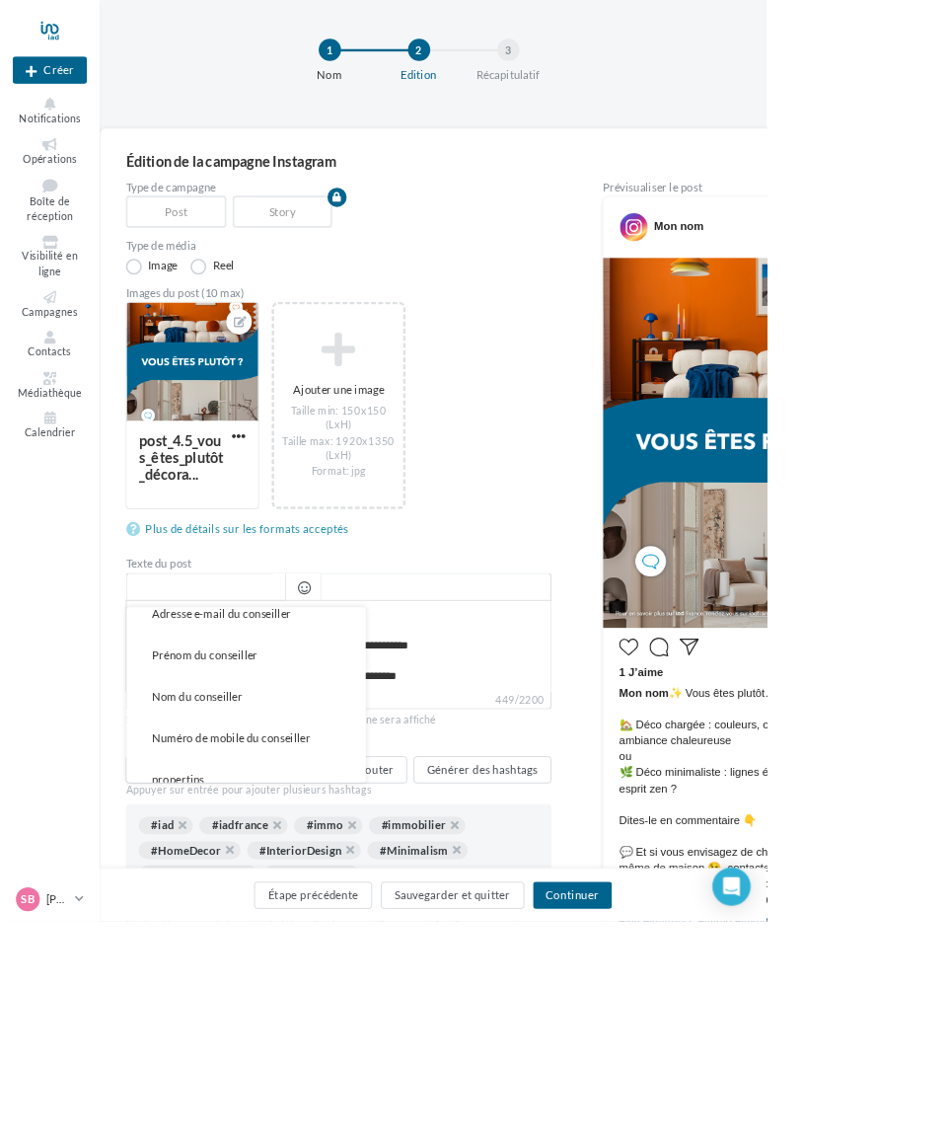
click at [229, 869] on span "Nom du conseiller" at bounding box center [244, 861] width 112 height 17
type textarea "**********"
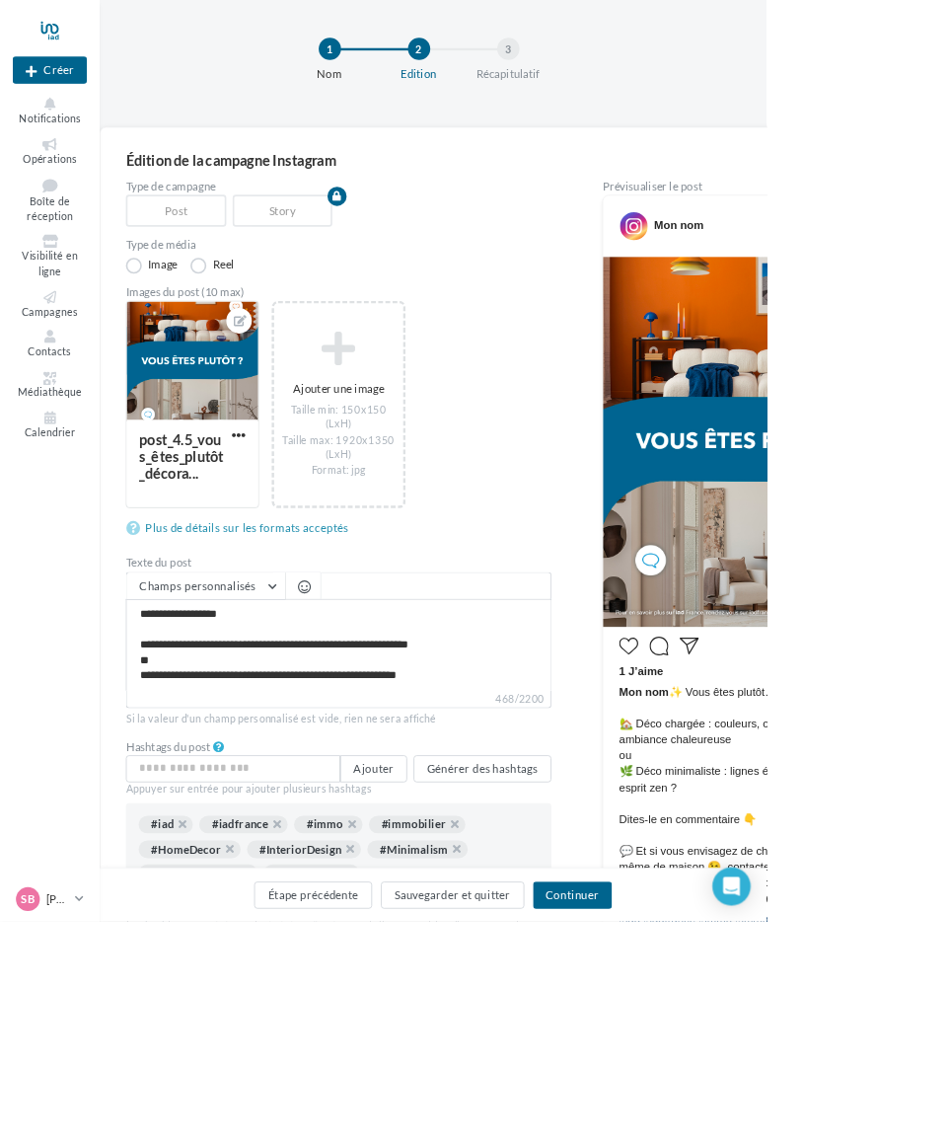
click at [904, 1123] on span "Mon nom ✨ Vous êtes plutôt… 🏡 Déco chargée : couleurs, objets, souvenirs, ambia…" at bounding box center [929, 985] width 324 height 276
click at [895, 1123] on span "Mon nom ✨ Vous êtes plutôt… 🏡 Déco chargée : couleurs, objets, souvenirs, ambia…" at bounding box center [929, 985] width 324 height 276
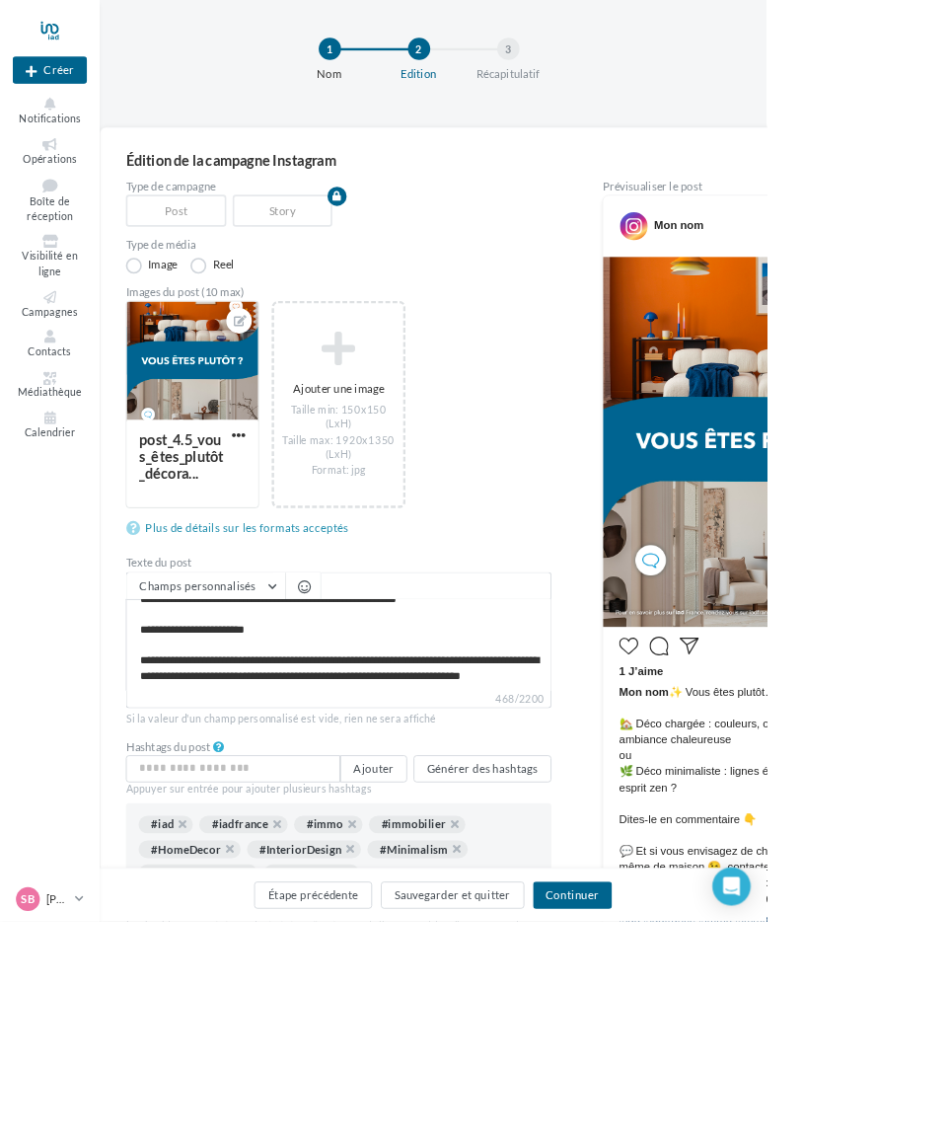
scroll to position [110, 0]
click at [470, 842] on textarea "**********" at bounding box center [419, 798] width 527 height 113
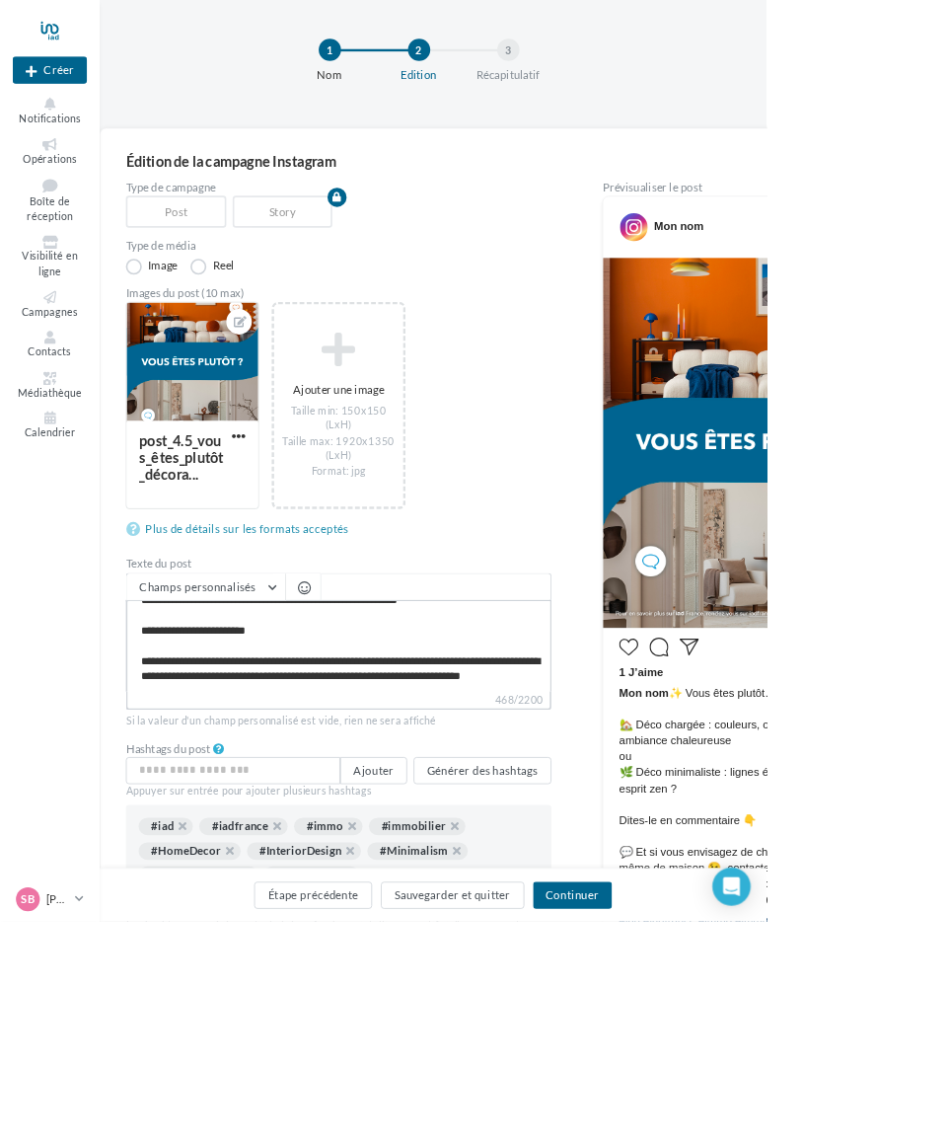
type textarea "**********"
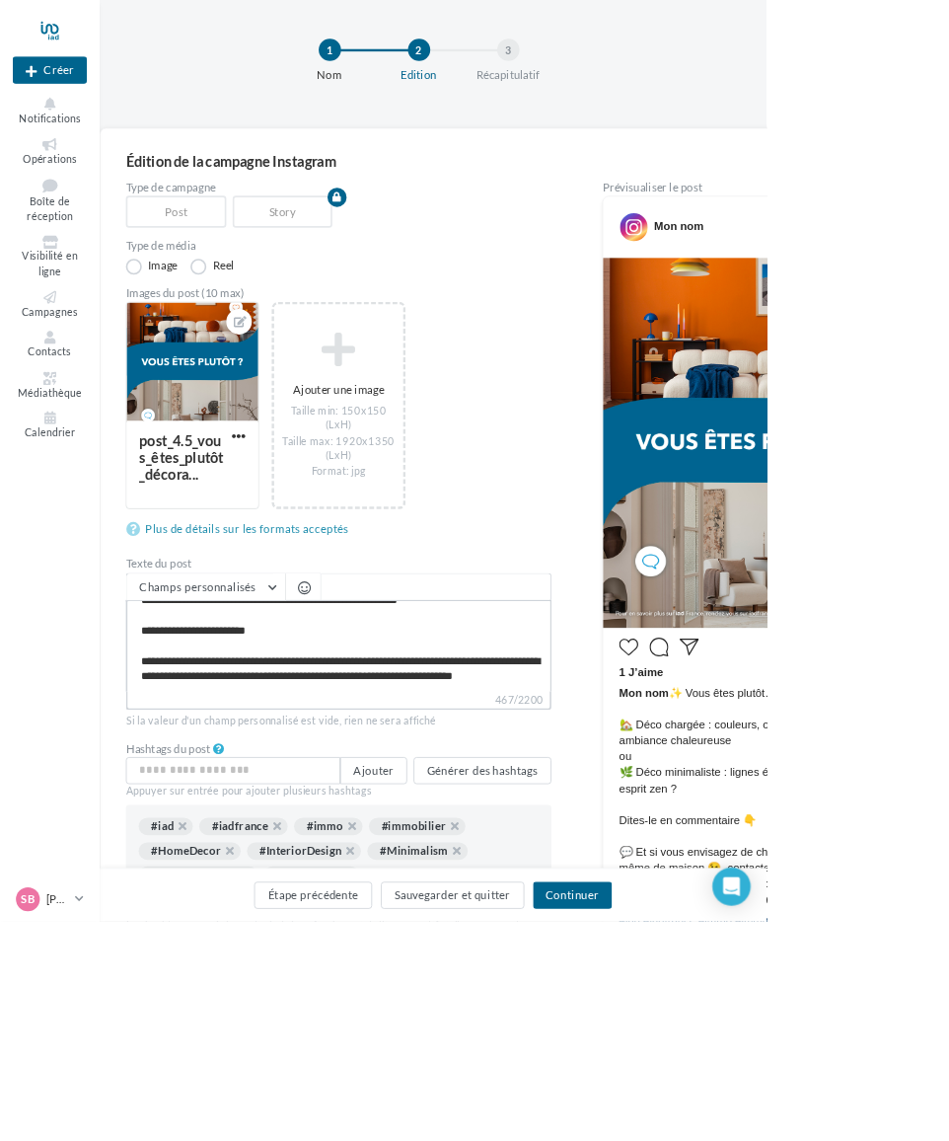
type textarea "**********"
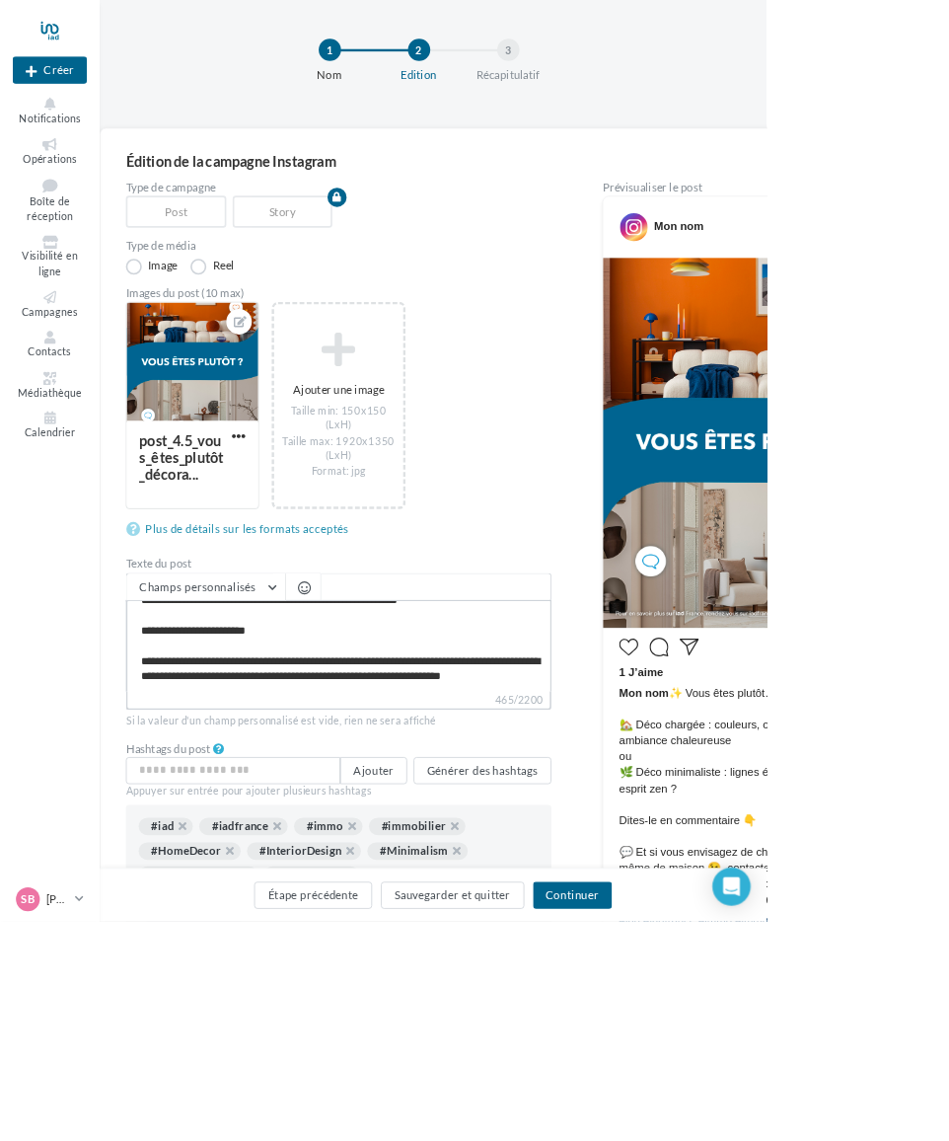
type textarea "**********"
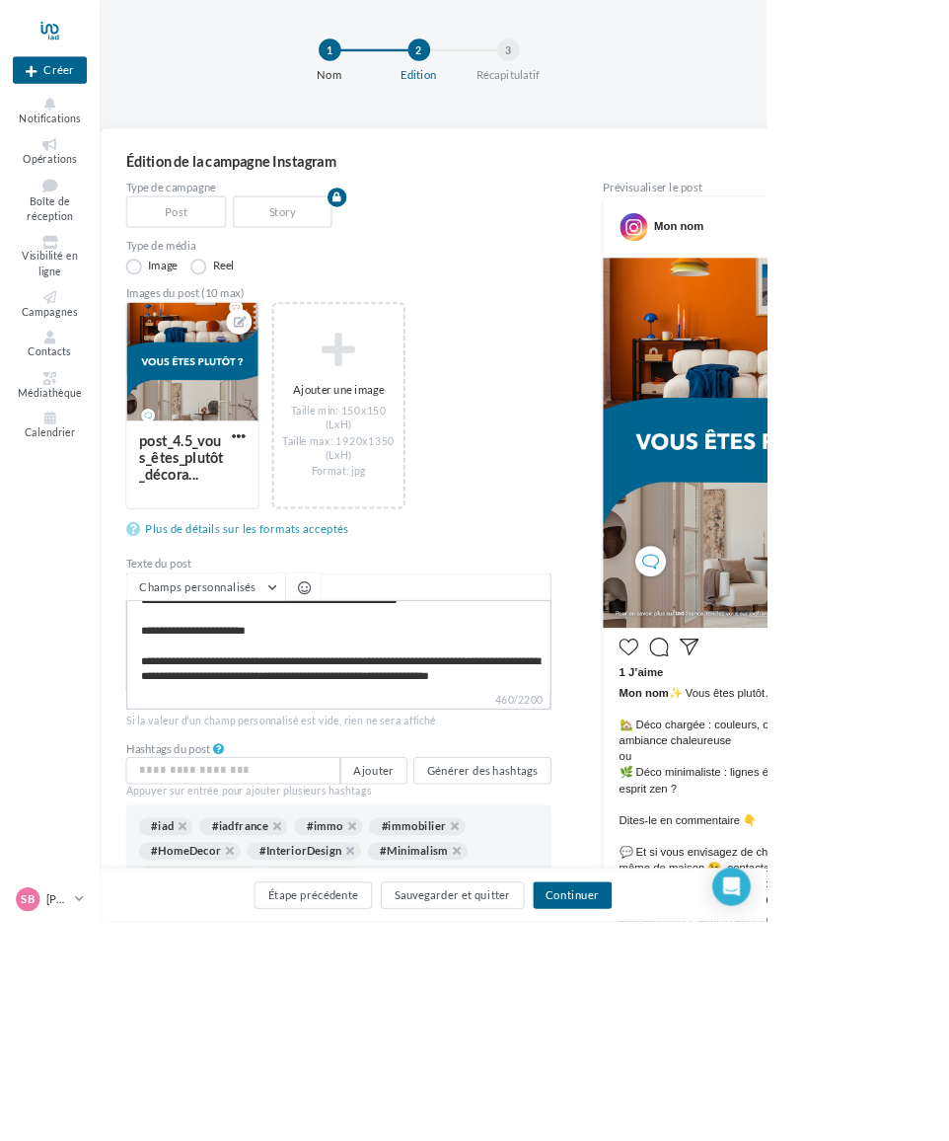
type textarea "**********"
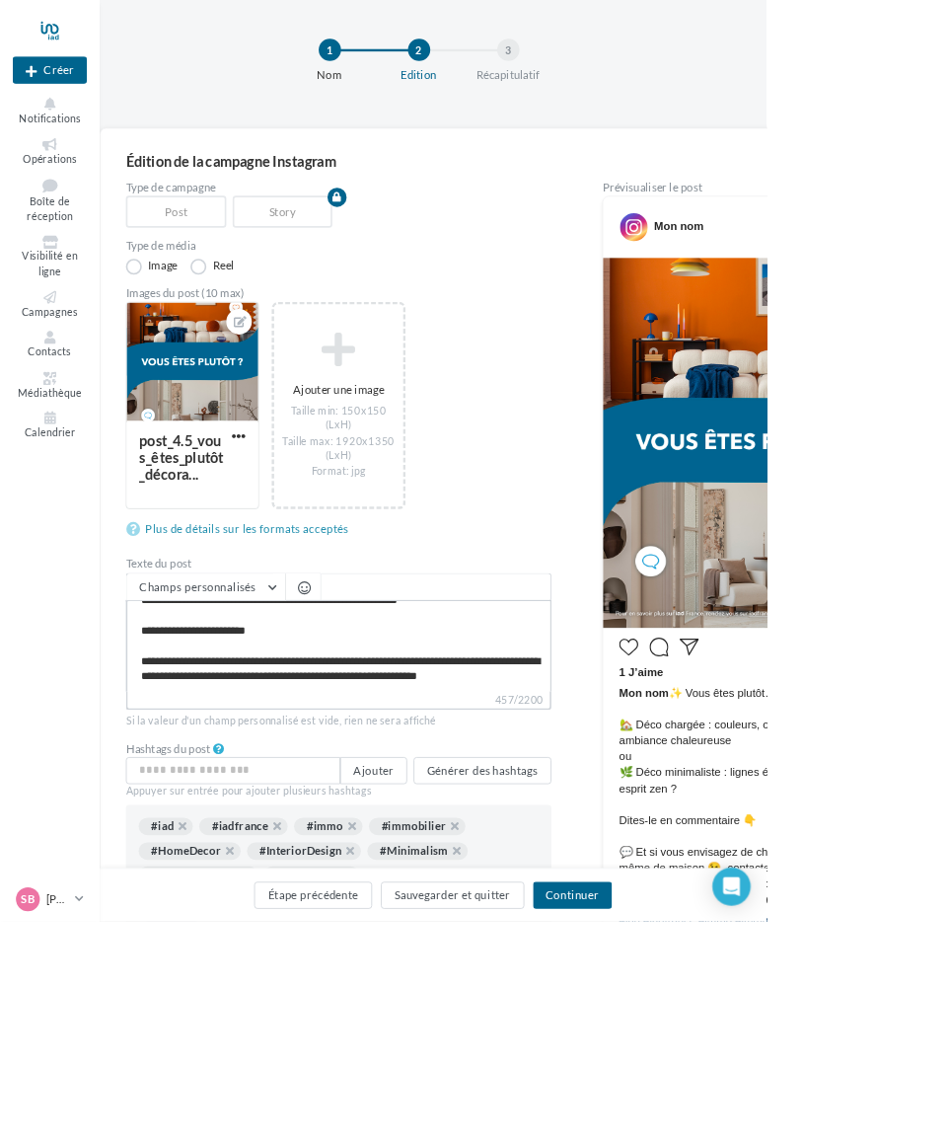
type textarea "**********"
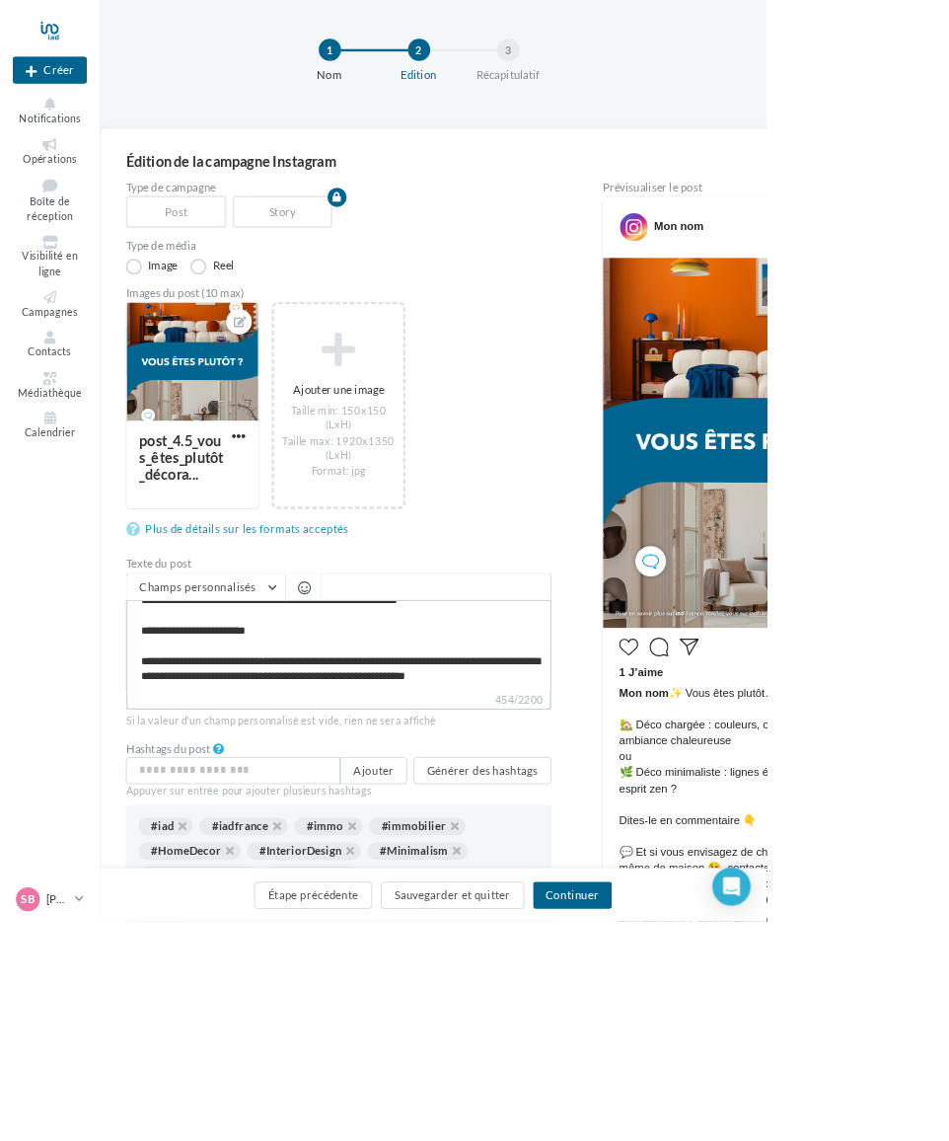
type textarea "**********"
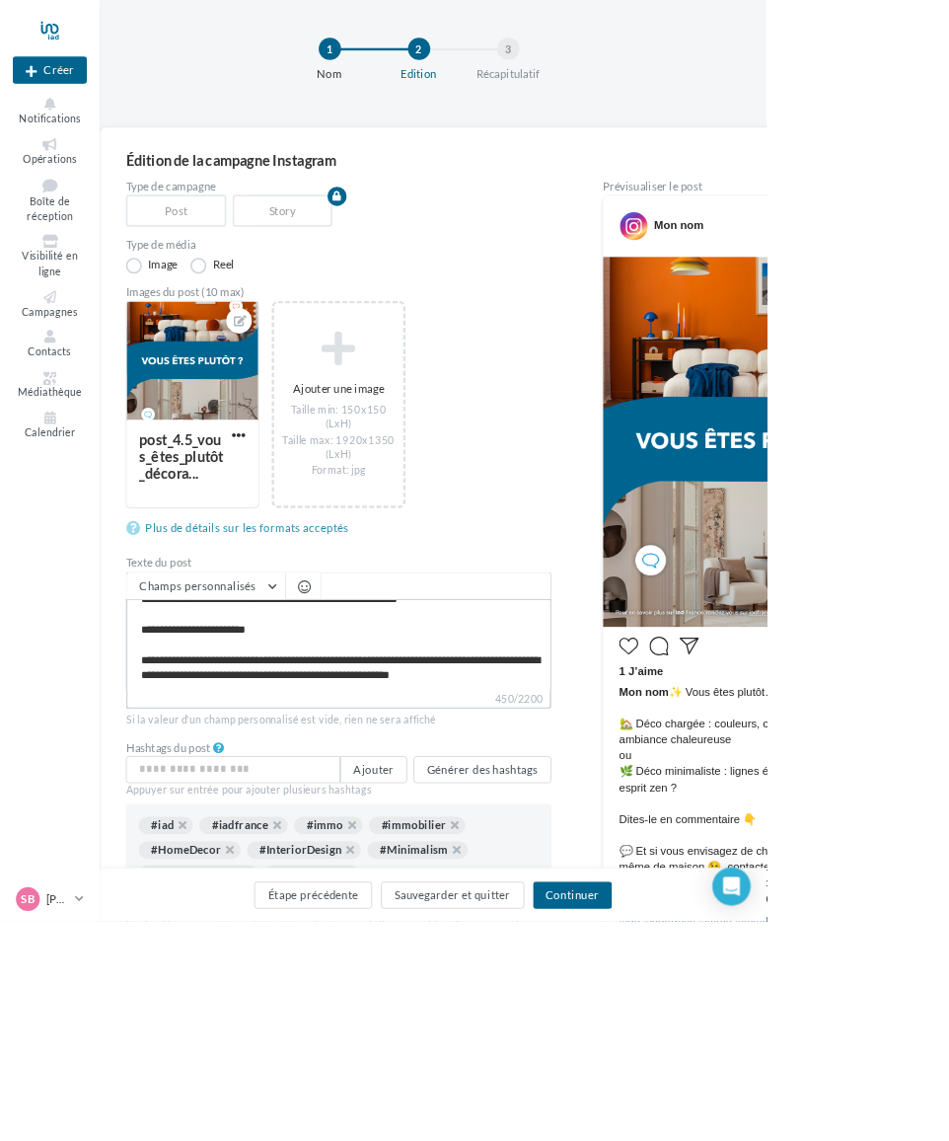
click at [297, 848] on textarea "**********" at bounding box center [419, 798] width 527 height 113
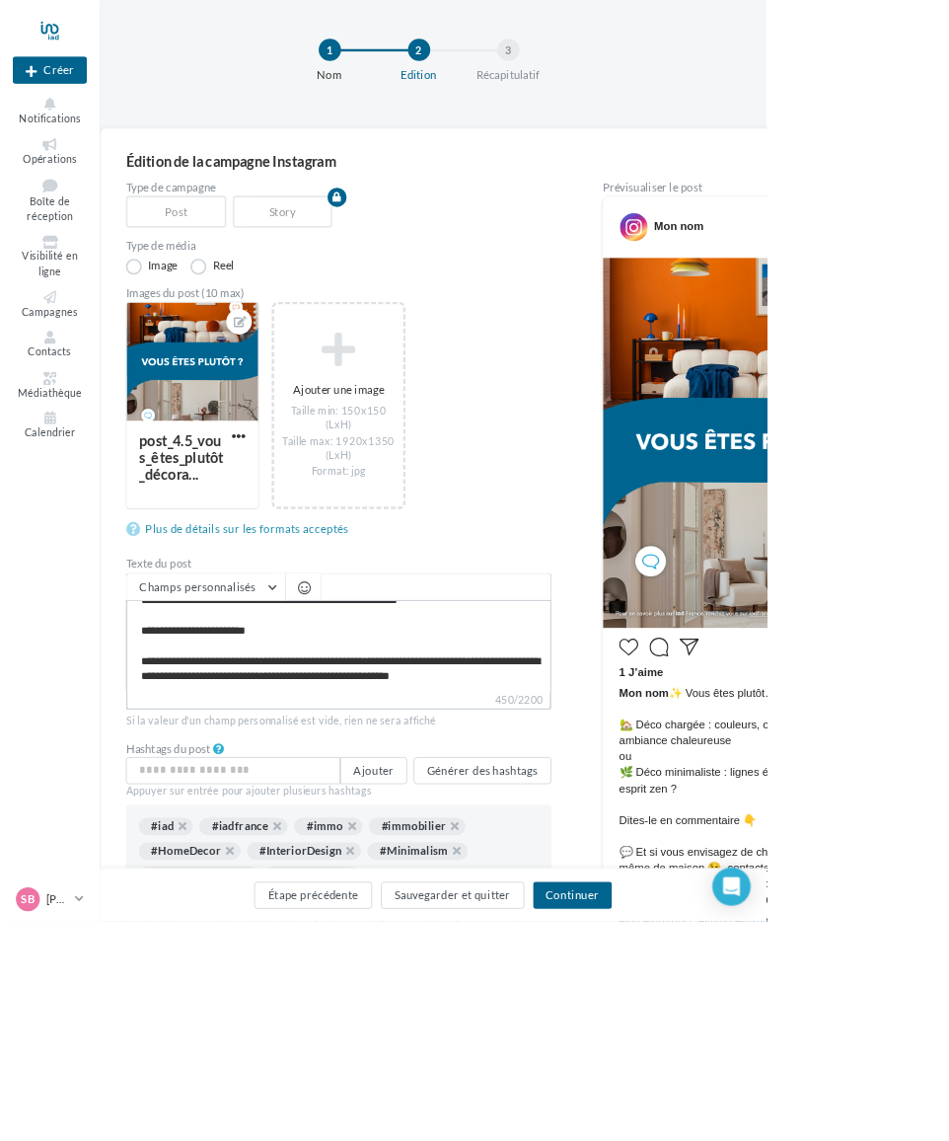
type textarea "**********"
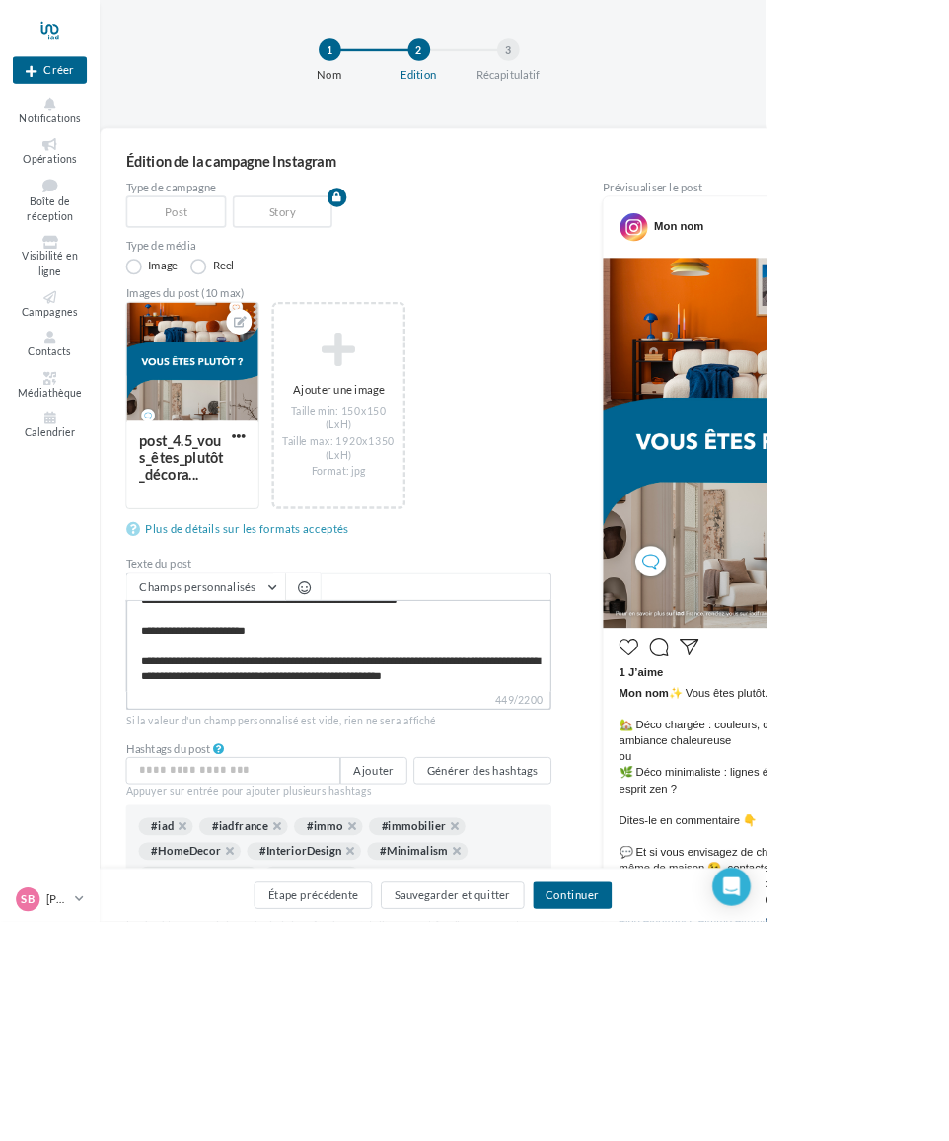
type textarea "**********"
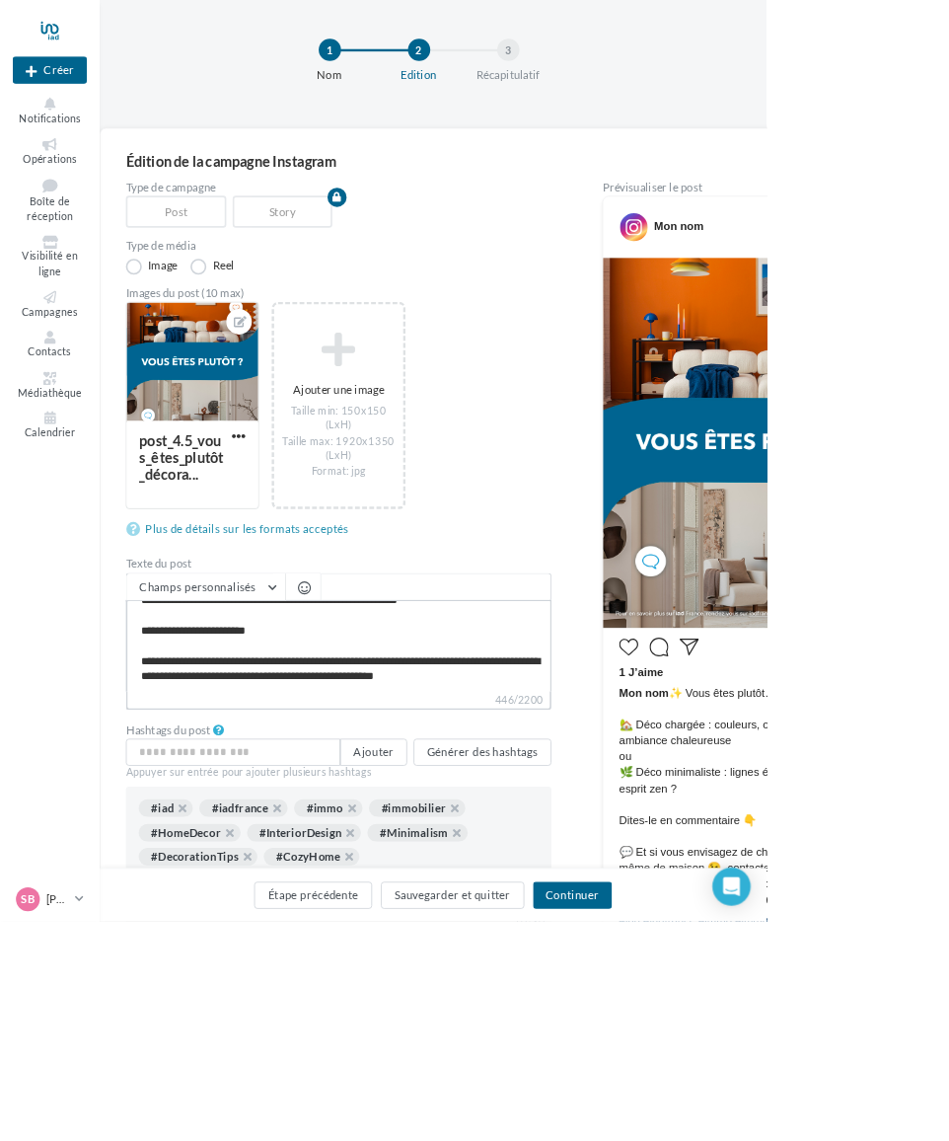
type textarea "**********"
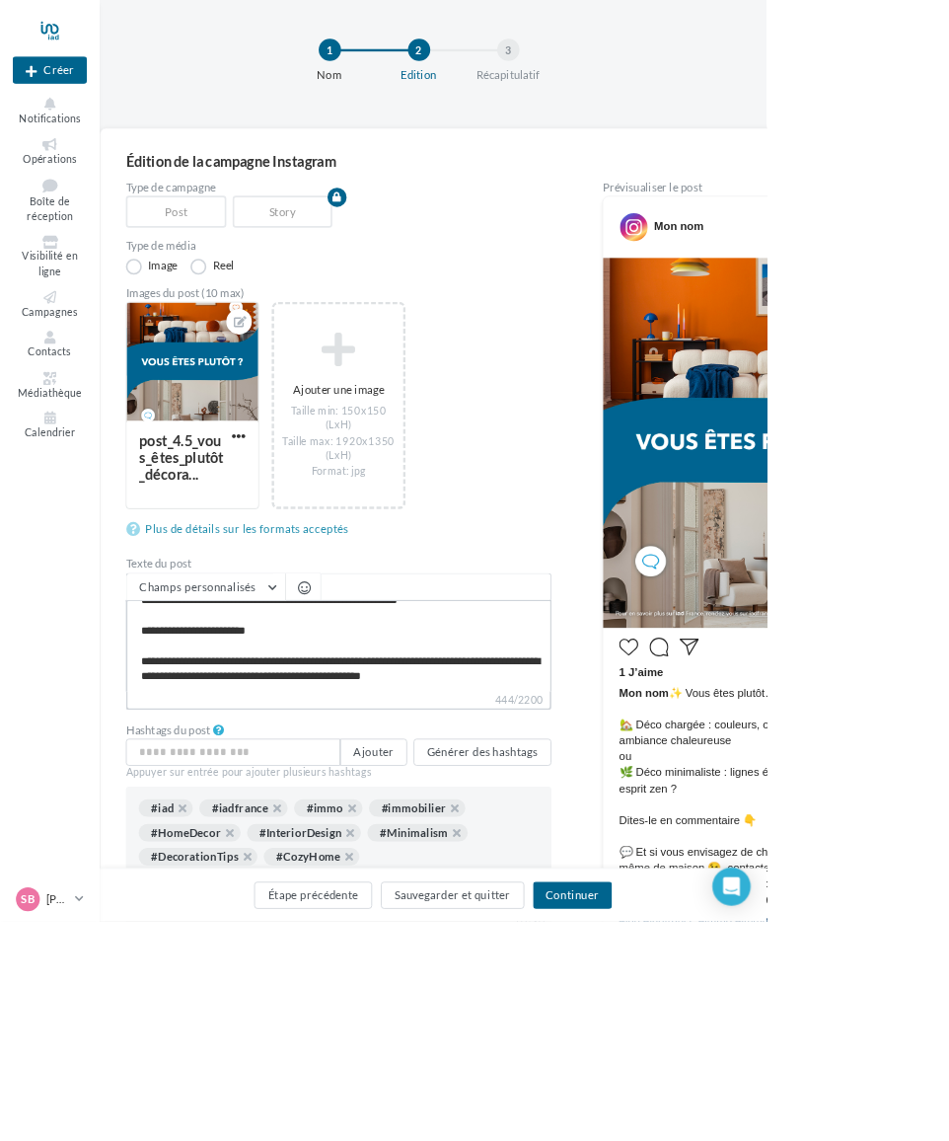
type textarea "**********"
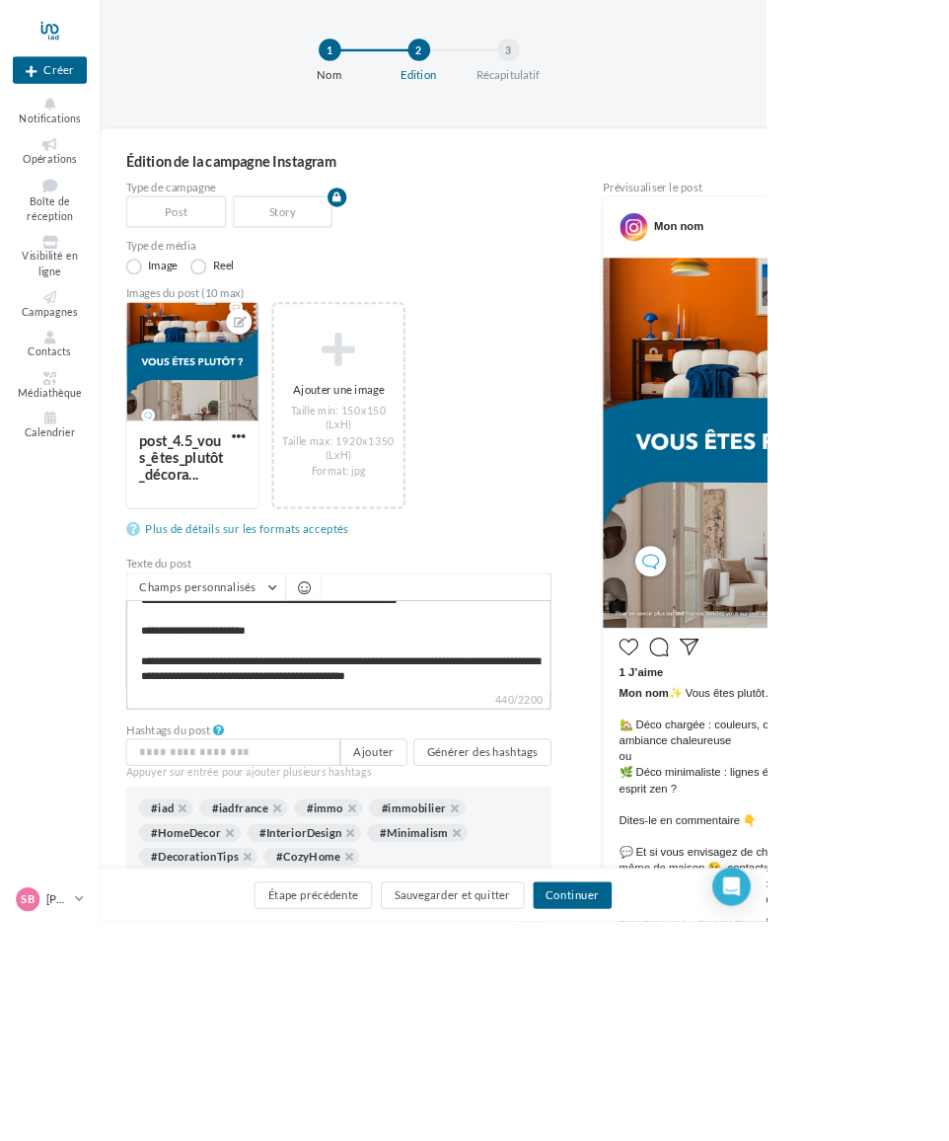
type textarea "**********"
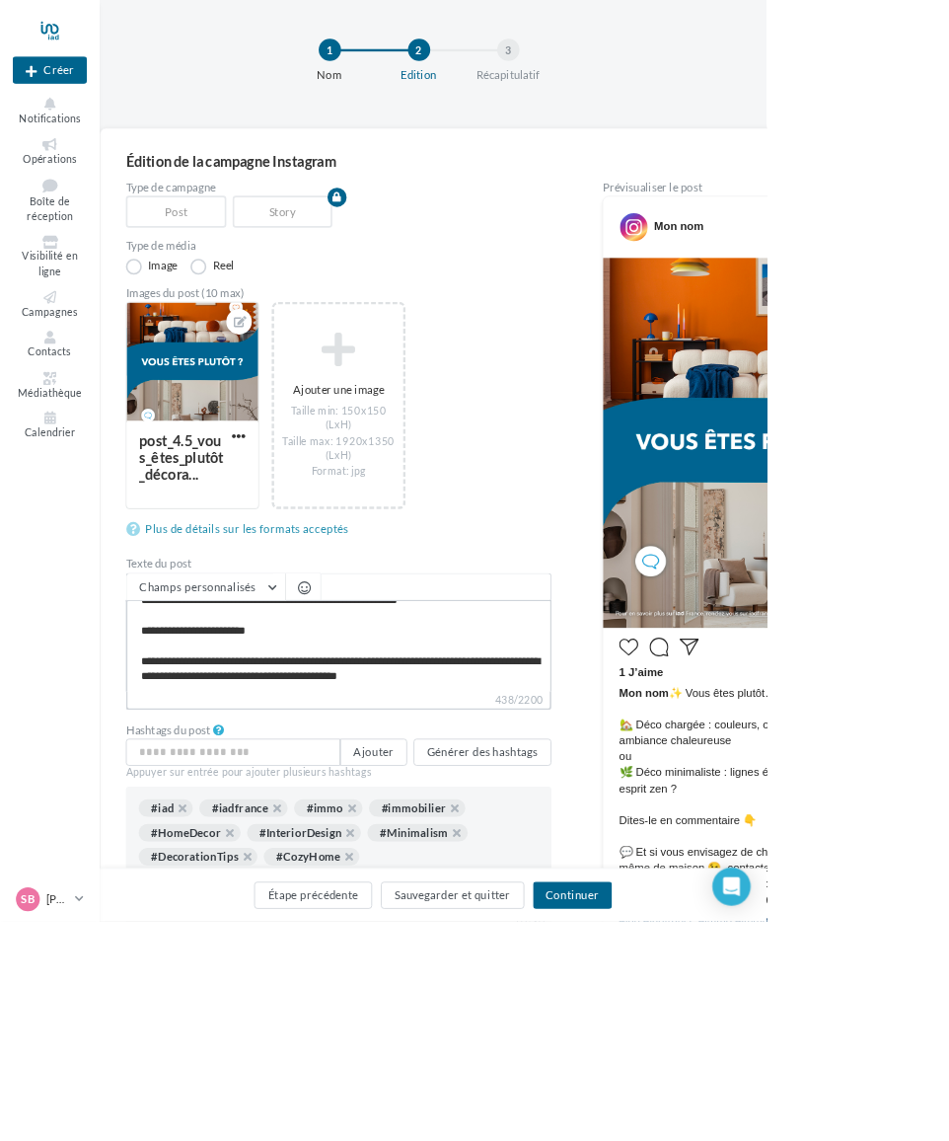
type textarea "**********"
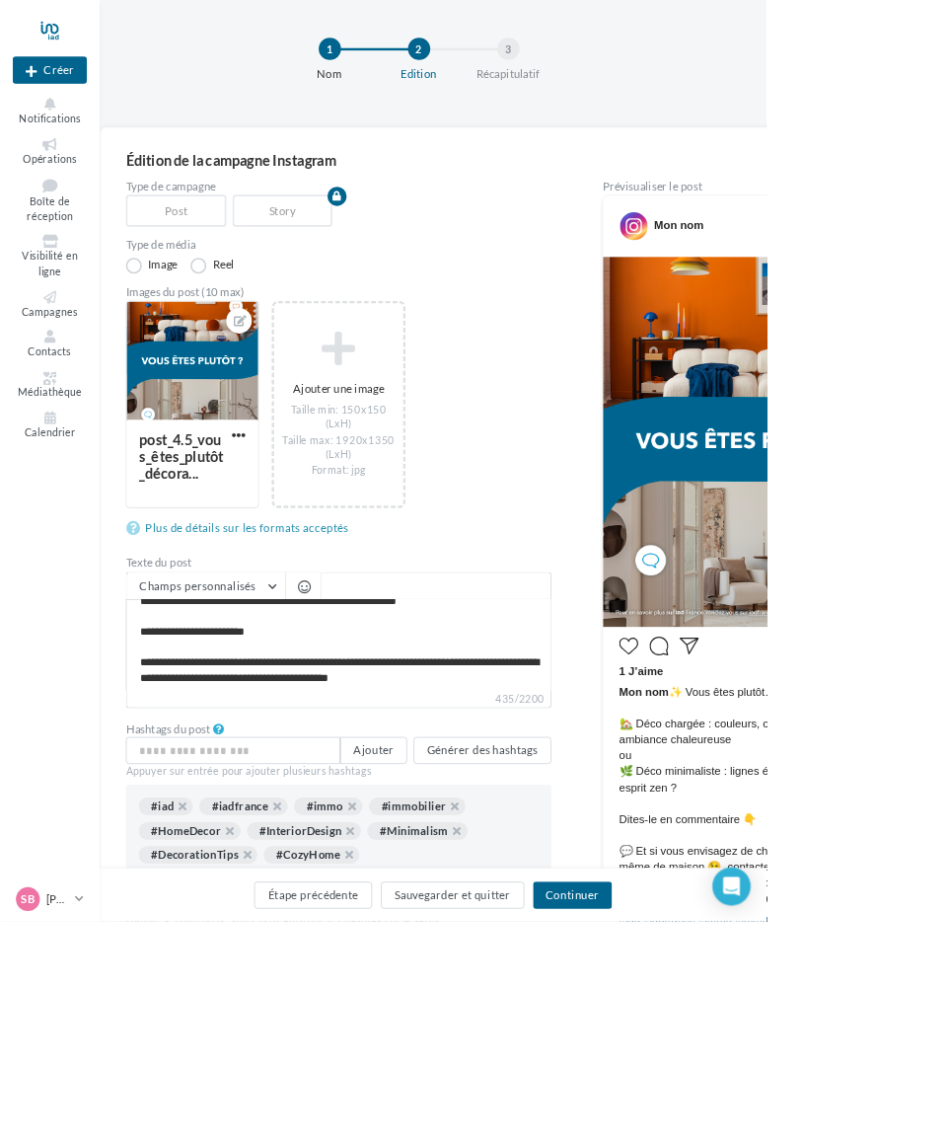
scroll to position [91, 0]
type textarea "**********"
click at [241, 730] on span "Champs personnalisés" at bounding box center [245, 725] width 144 height 17
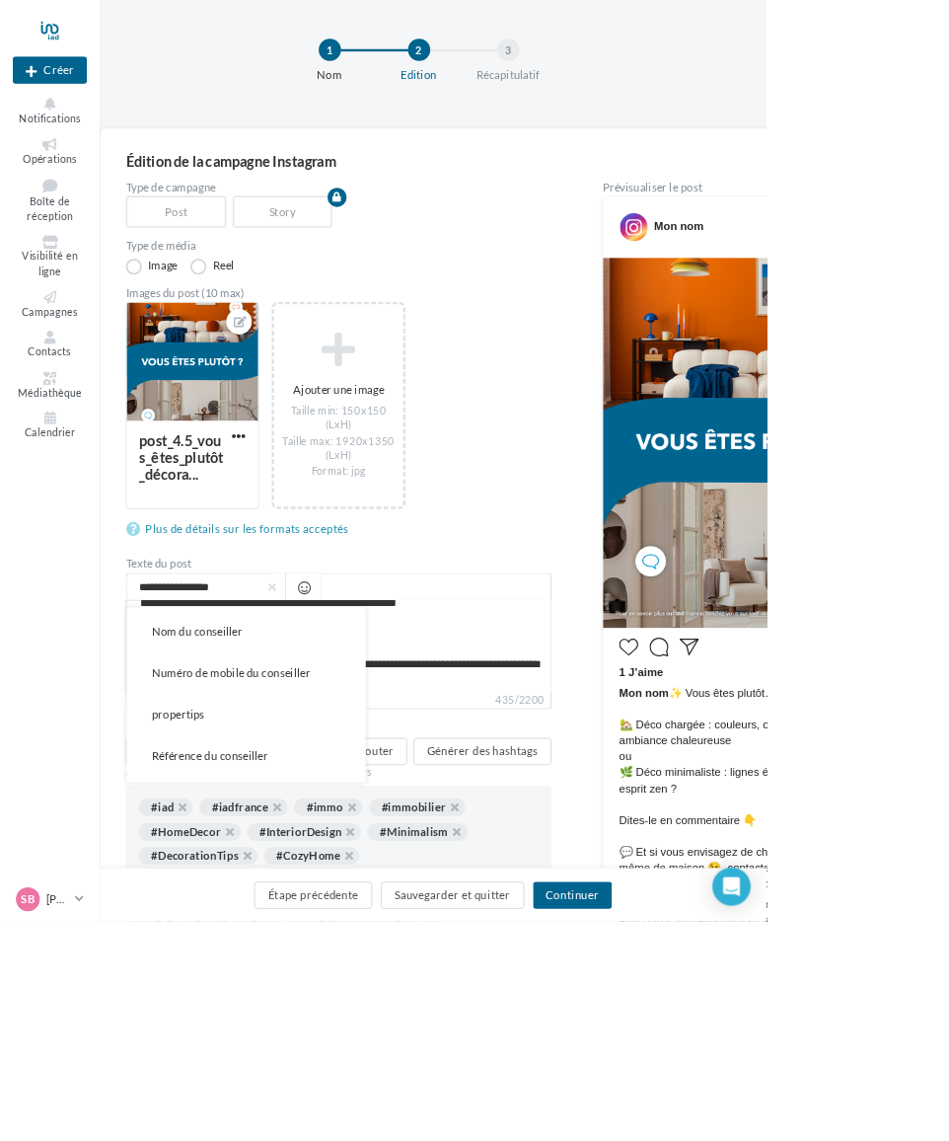
scroll to position [469, 0]
click at [242, 829] on span "Numéro de mobile du conseiller" at bounding box center [286, 820] width 196 height 17
type textarea "**********"
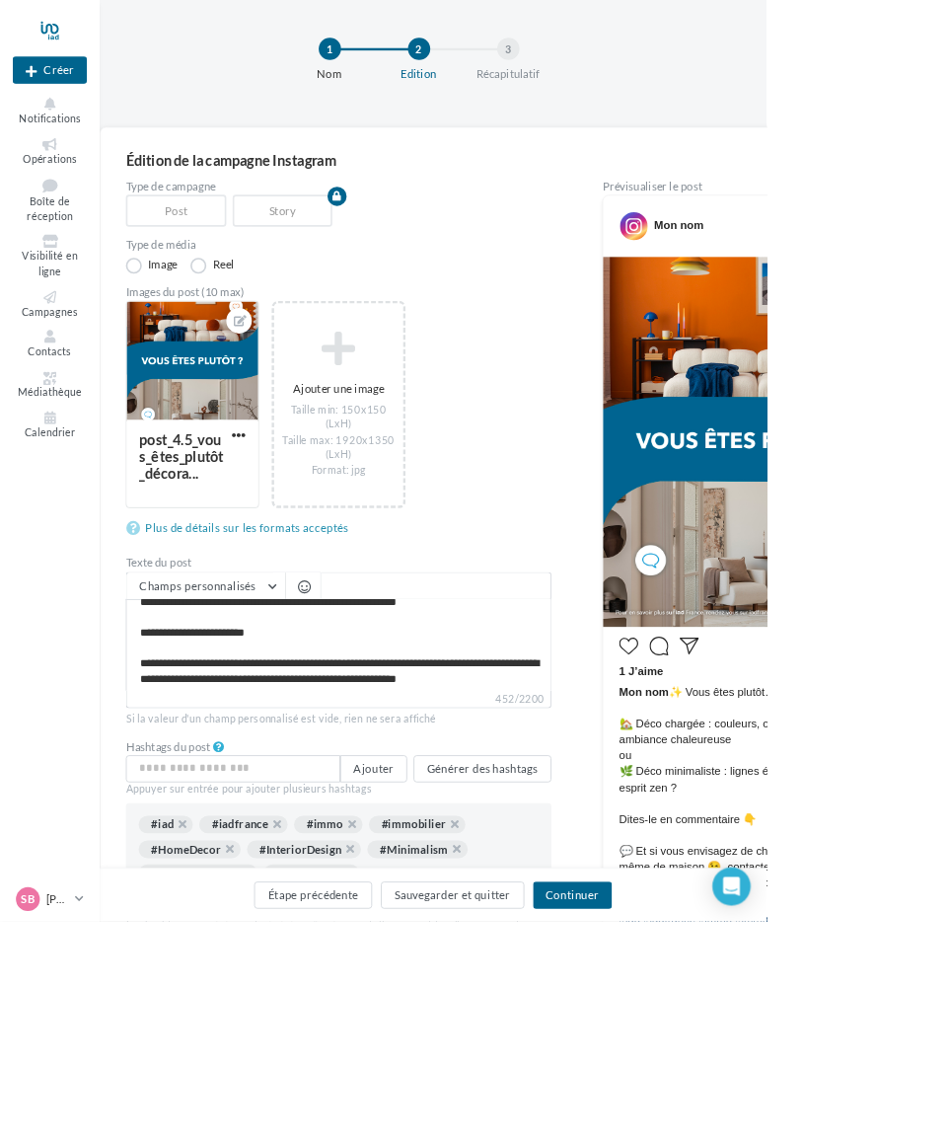
click at [245, 732] on span "Champs personnalisés" at bounding box center [245, 725] width 144 height 17
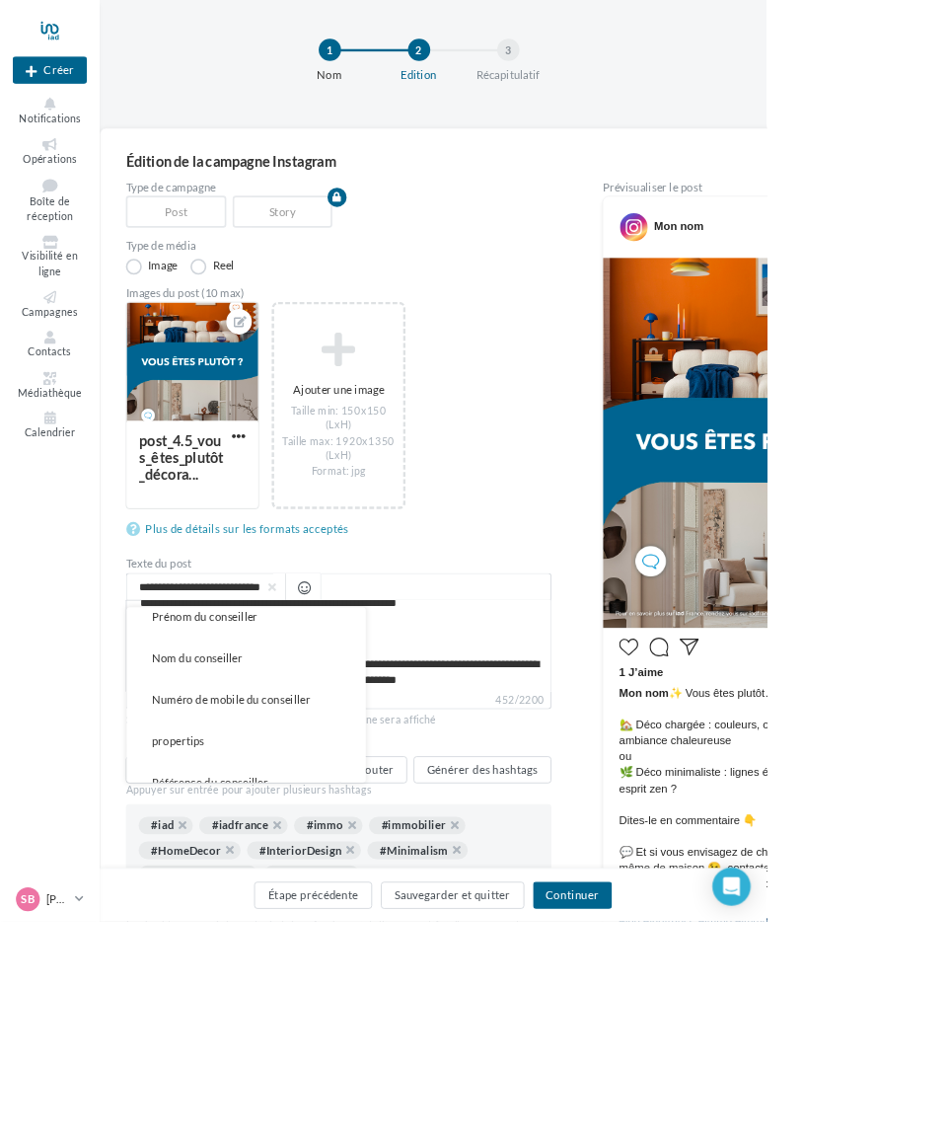
scroll to position [421, 0]
click at [232, 779] on button "Prénom du conseiller" at bounding box center [305, 765] width 296 height 51
type textarea "**********"
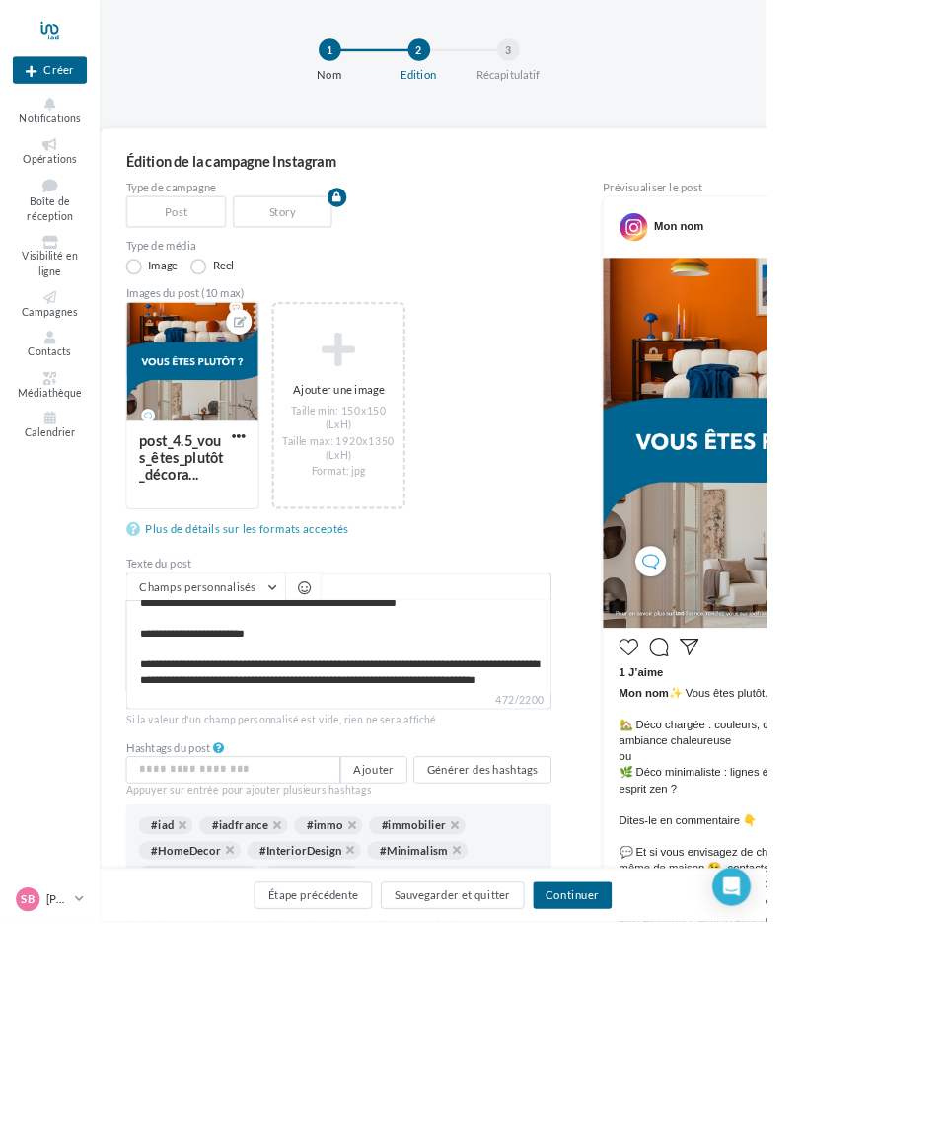
click at [317, 730] on span "Champs personnalisés" at bounding box center [245, 725] width 144 height 17
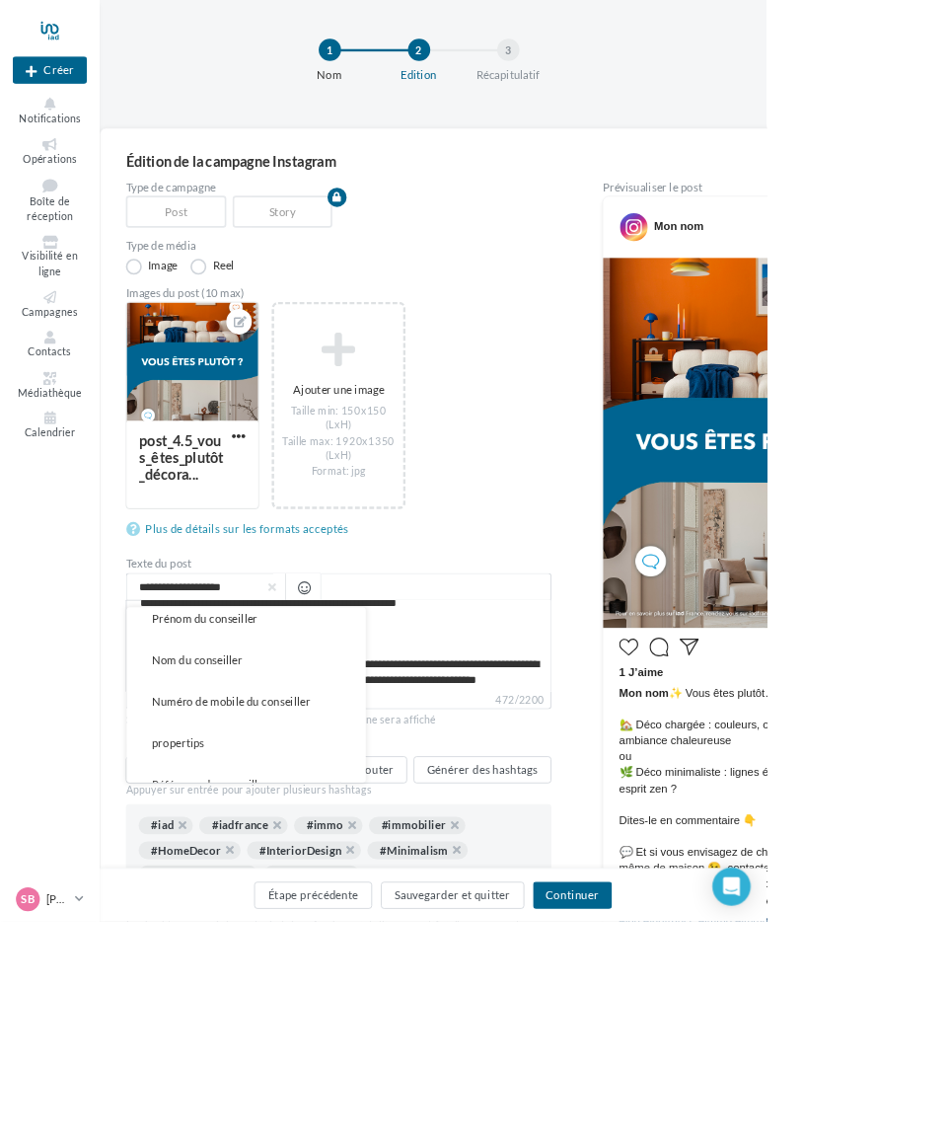
click at [239, 825] on span "Nom du conseiller" at bounding box center [244, 816] width 112 height 17
type textarea "**********"
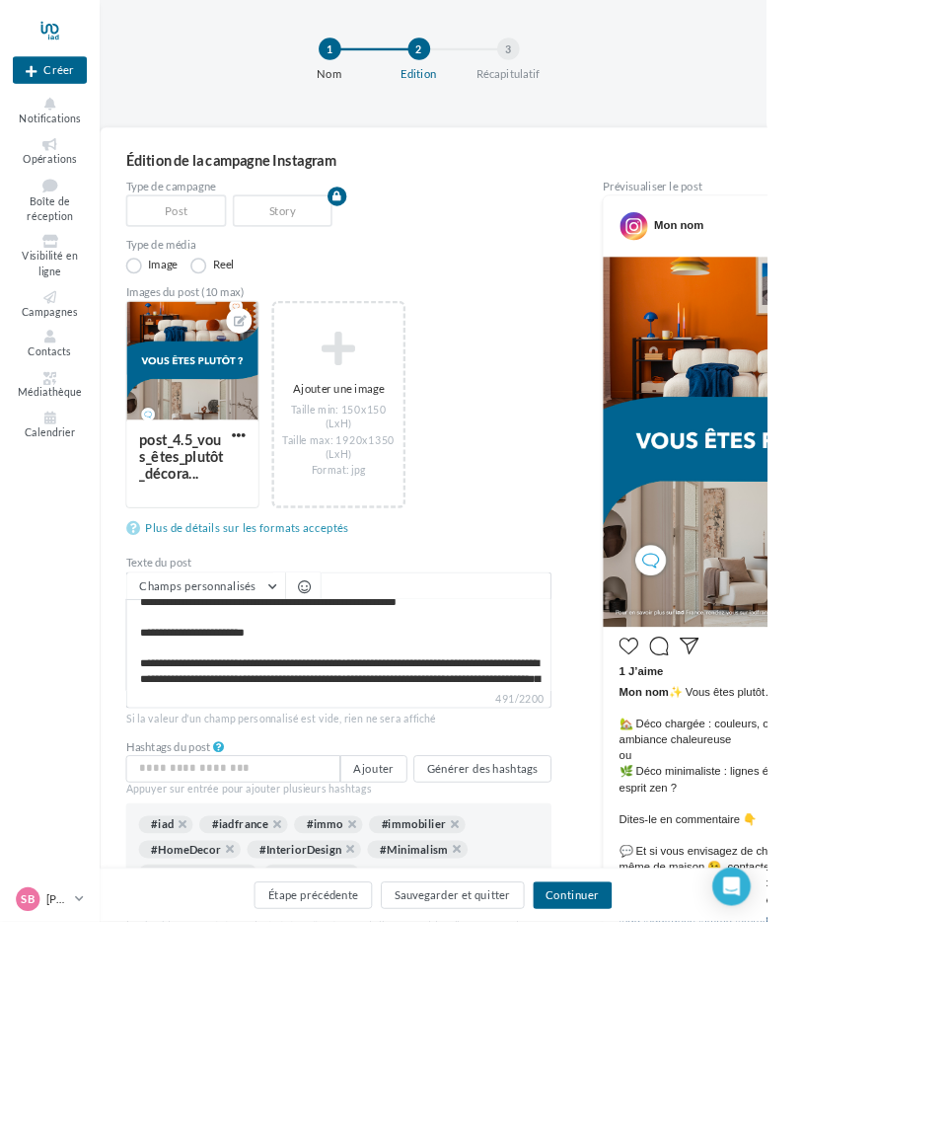
click at [758, 1125] on button "Continuer" at bounding box center [709, 1108] width 98 height 34
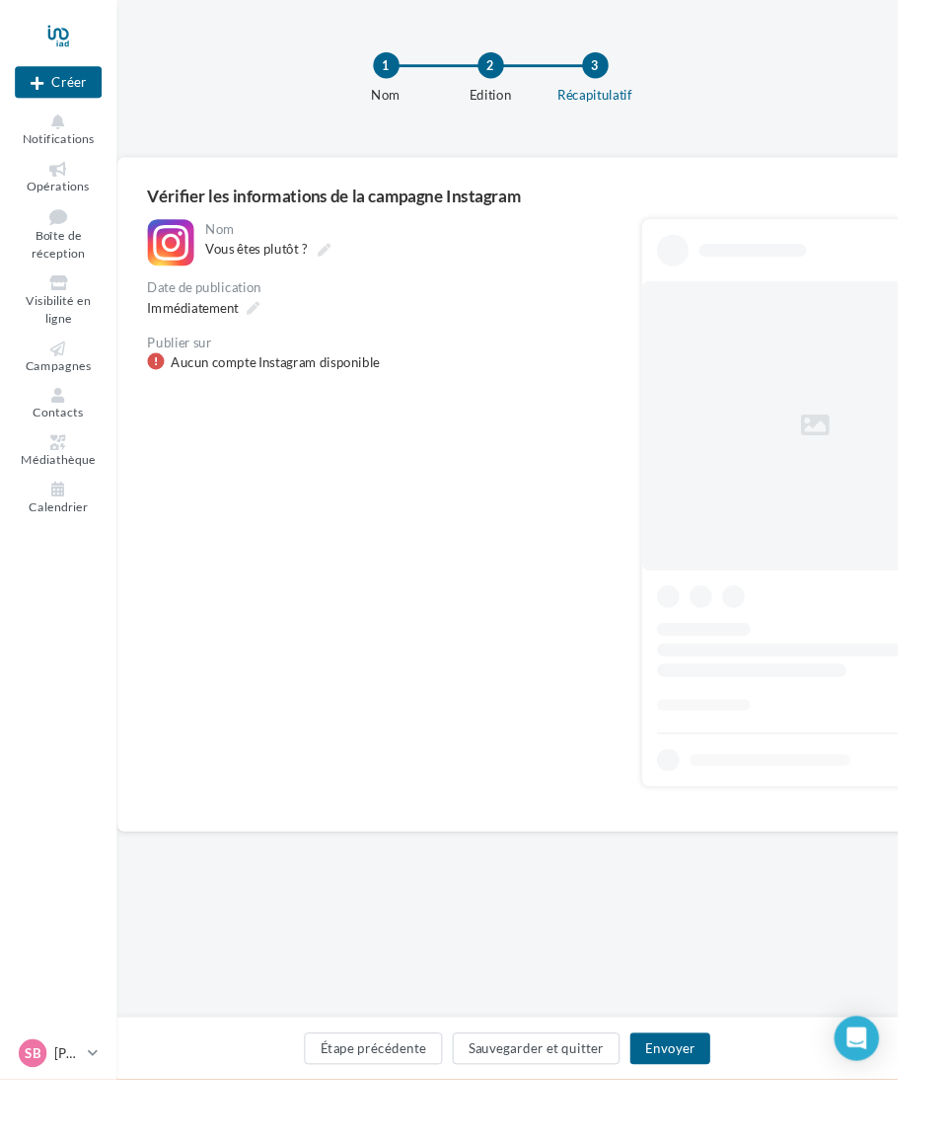
scroll to position [9, 0]
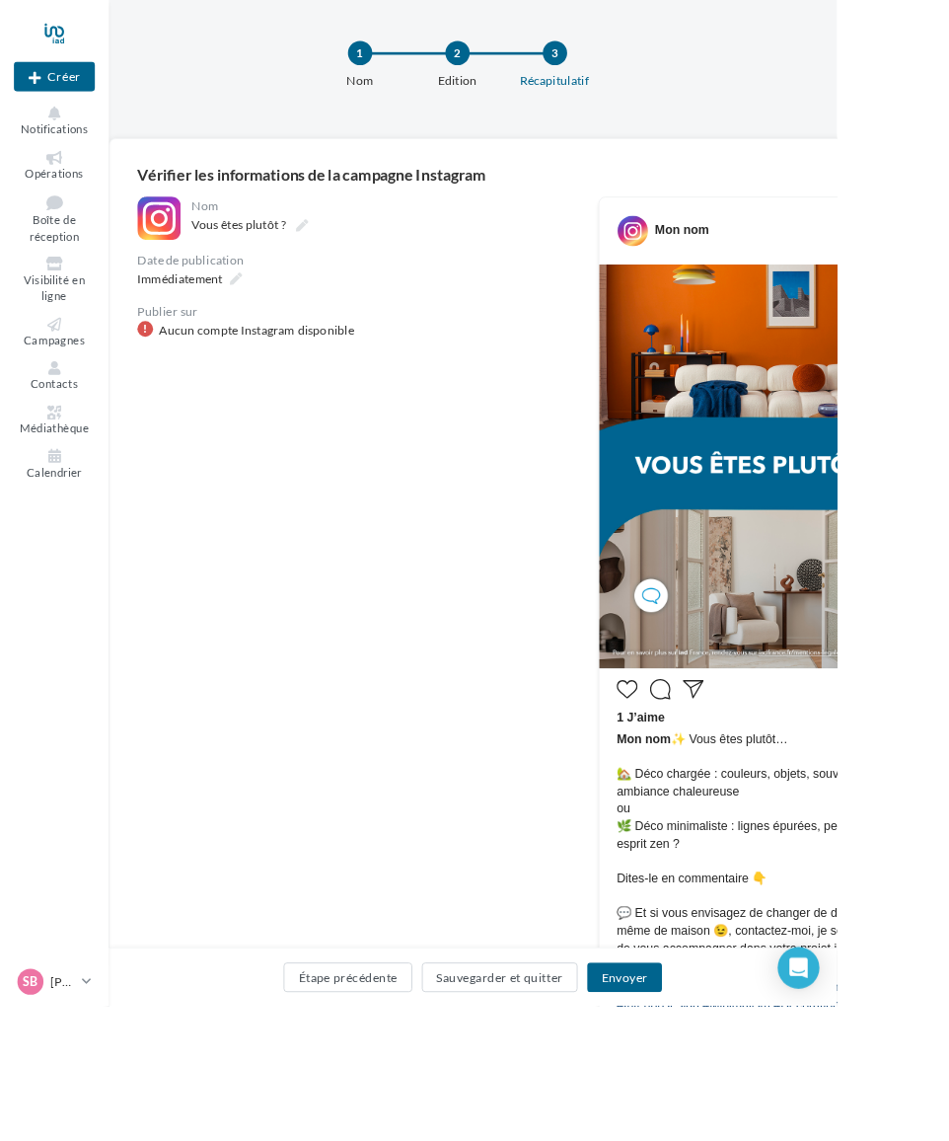
click at [612, 1125] on button "Sauvegarder et quitter" at bounding box center [568, 1108] width 178 height 34
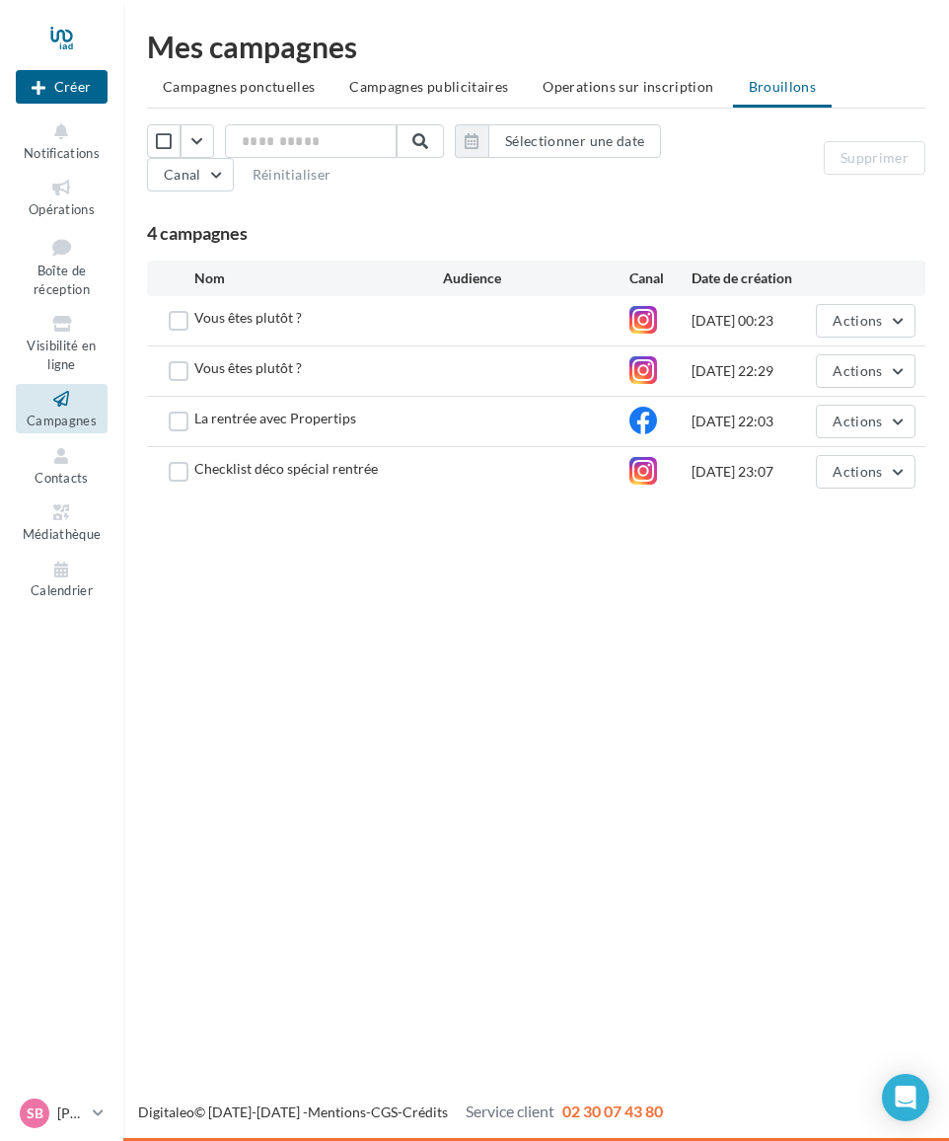
click at [44, 400] on icon at bounding box center [62, 399] width 80 height 23
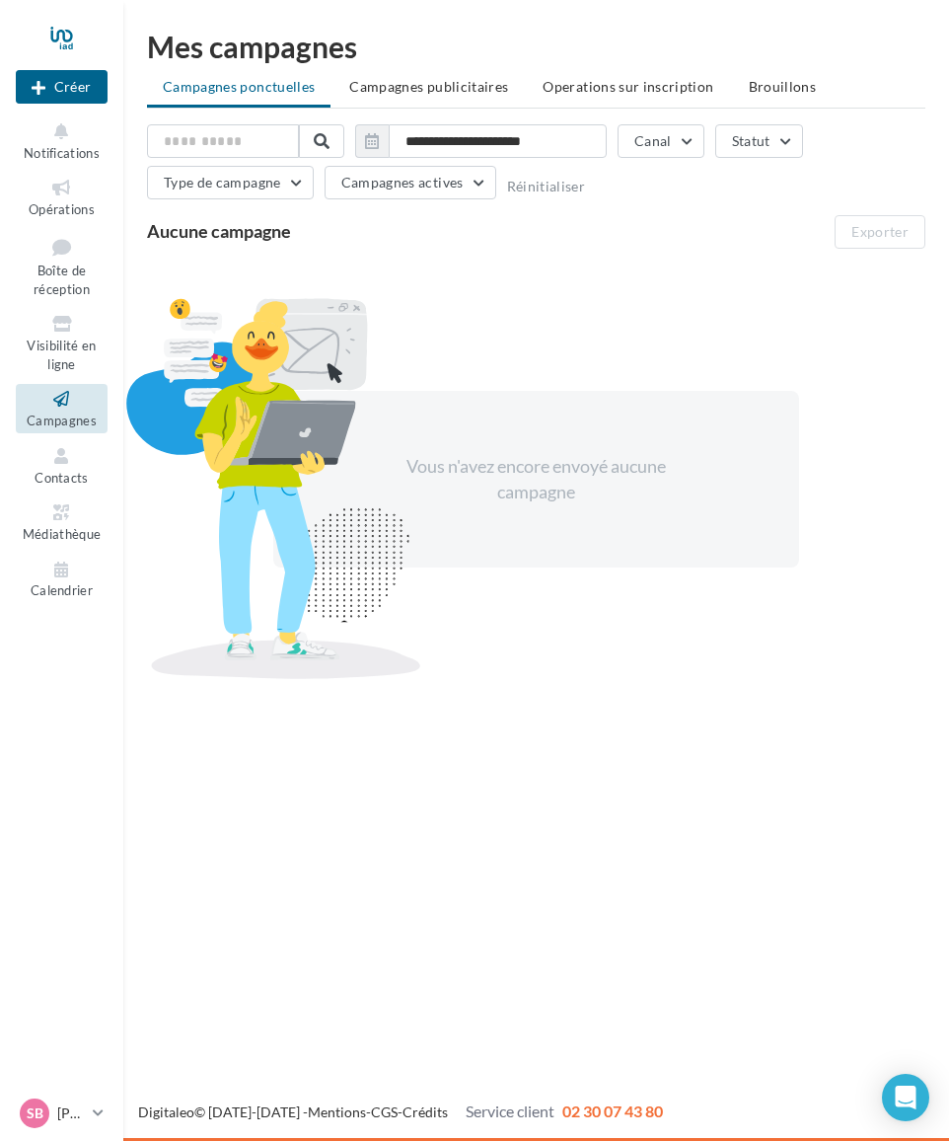
click at [760, 90] on span "Brouillons" at bounding box center [783, 86] width 68 height 17
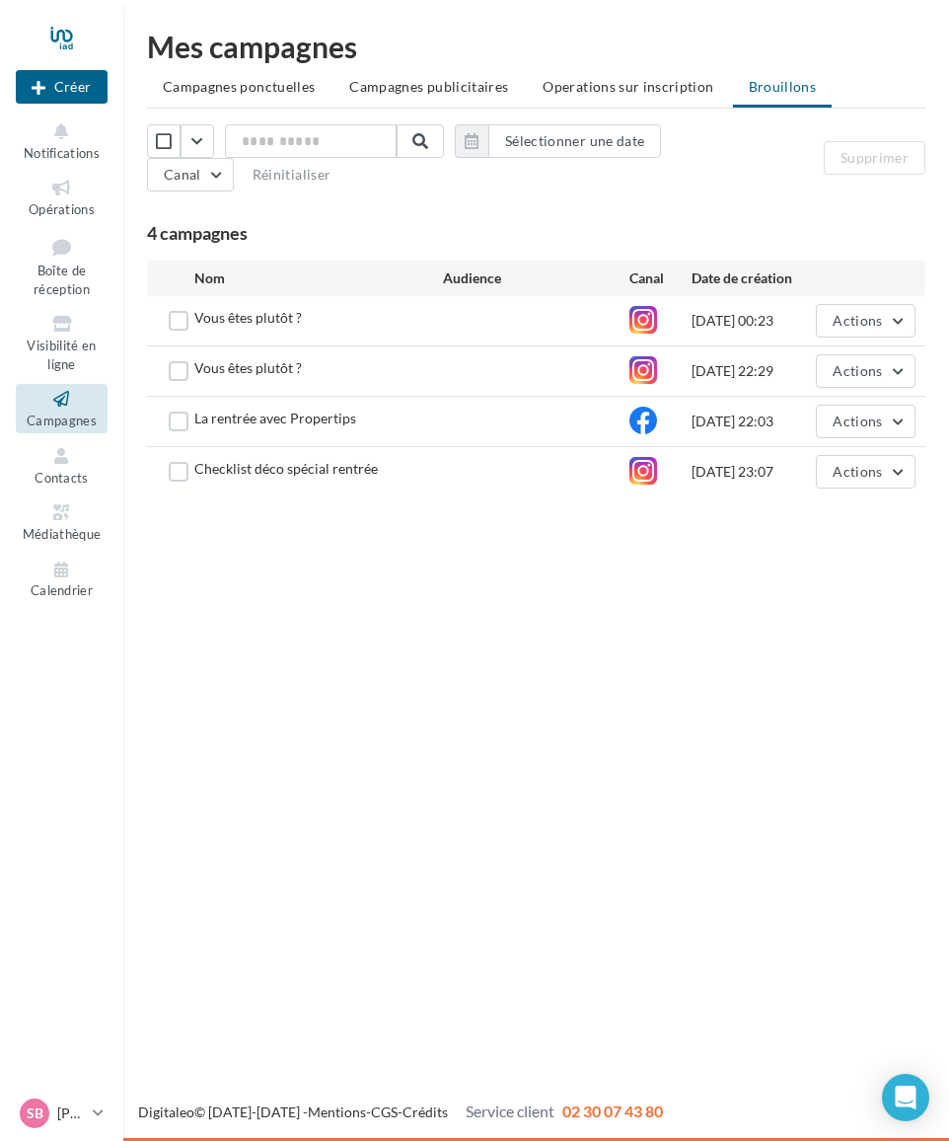
click at [173, 374] on label at bounding box center [179, 371] width 20 height 20
click at [852, 379] on span "Actions" at bounding box center [857, 370] width 49 height 17
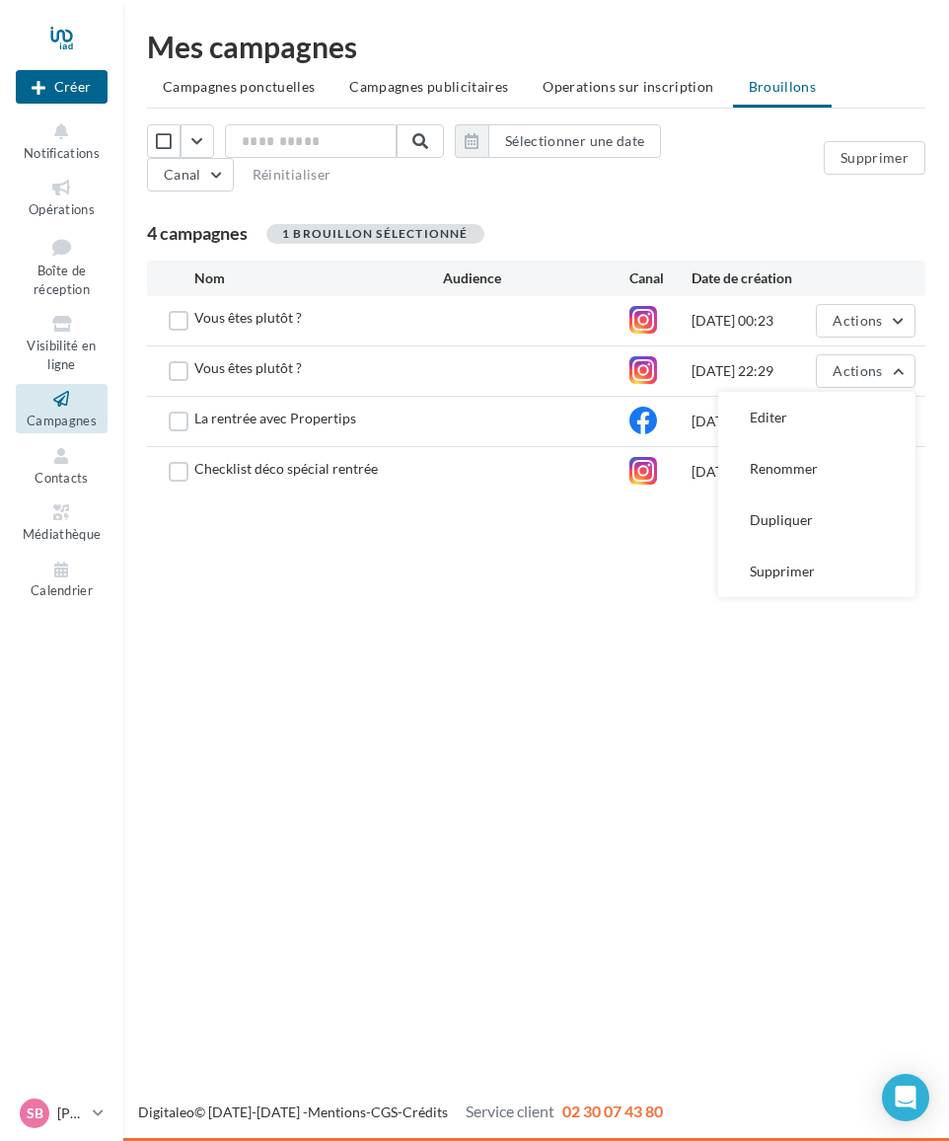
click at [773, 572] on button "Supprimer" at bounding box center [816, 571] width 197 height 51
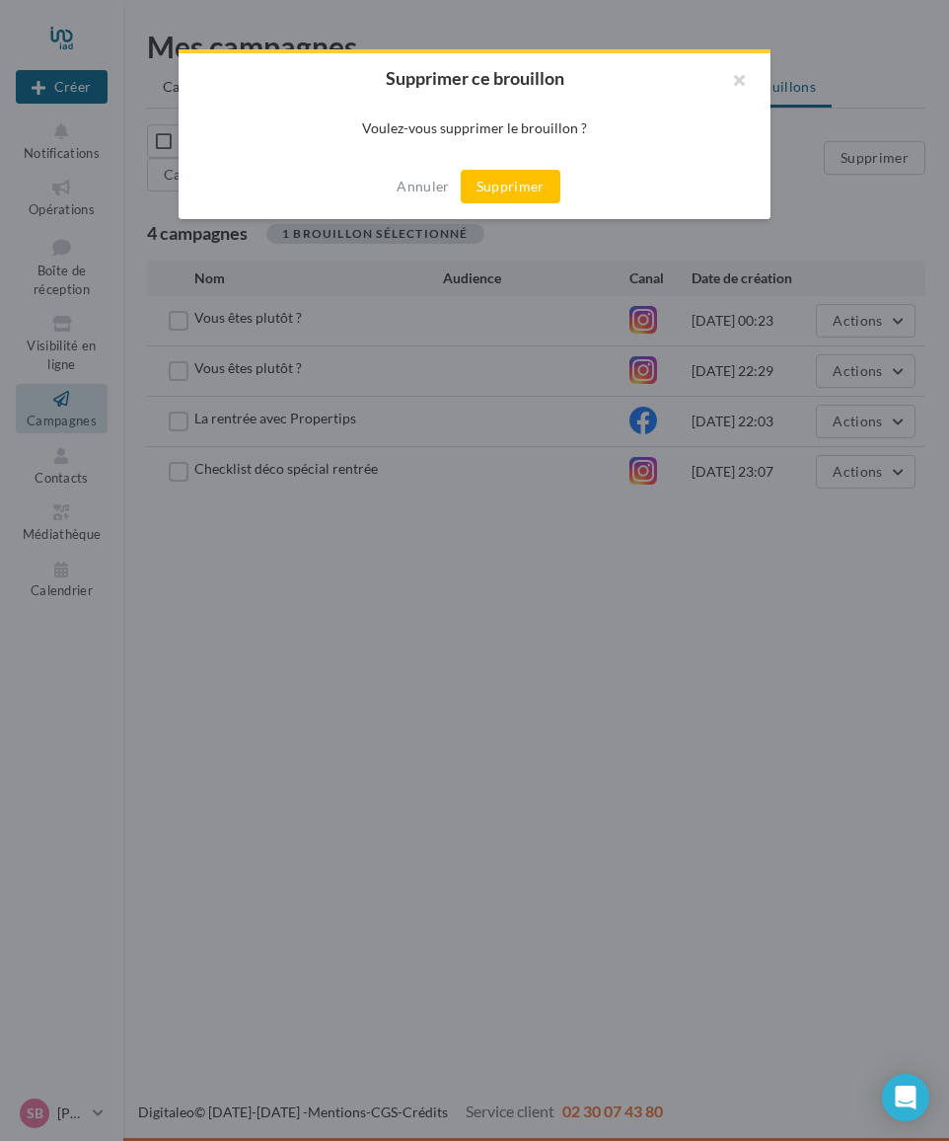
click at [504, 187] on button "Supprimer" at bounding box center [511, 187] width 100 height 34
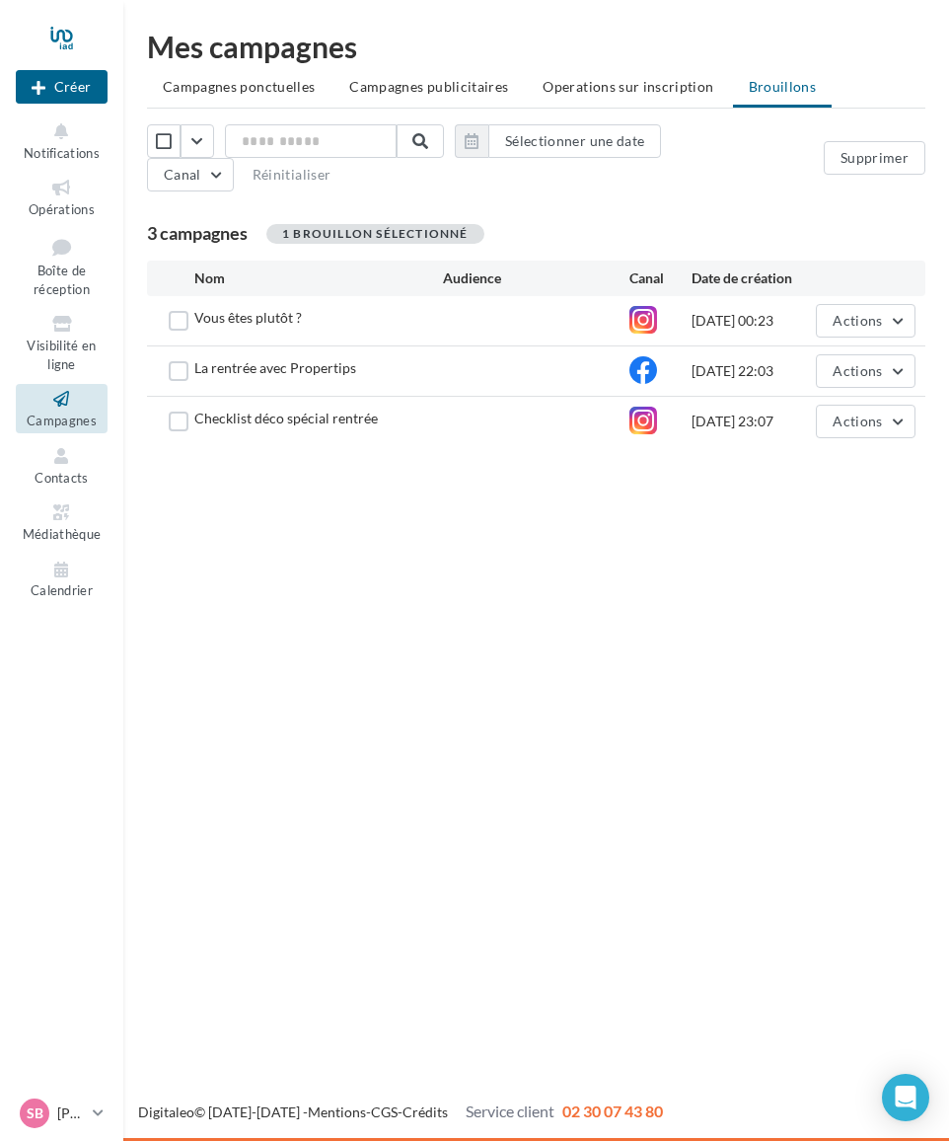
click at [63, 34] on div at bounding box center [62, 37] width 92 height 49
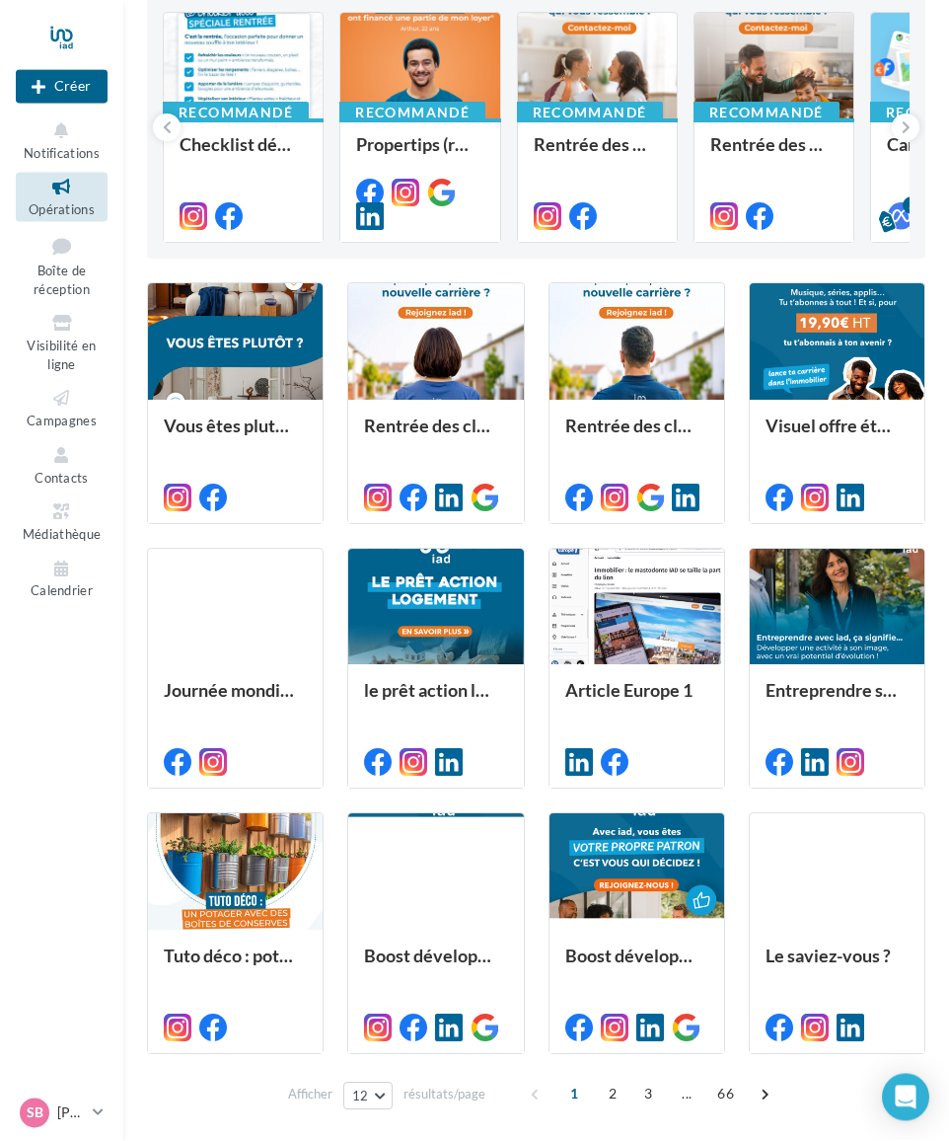
scroll to position [214, 0]
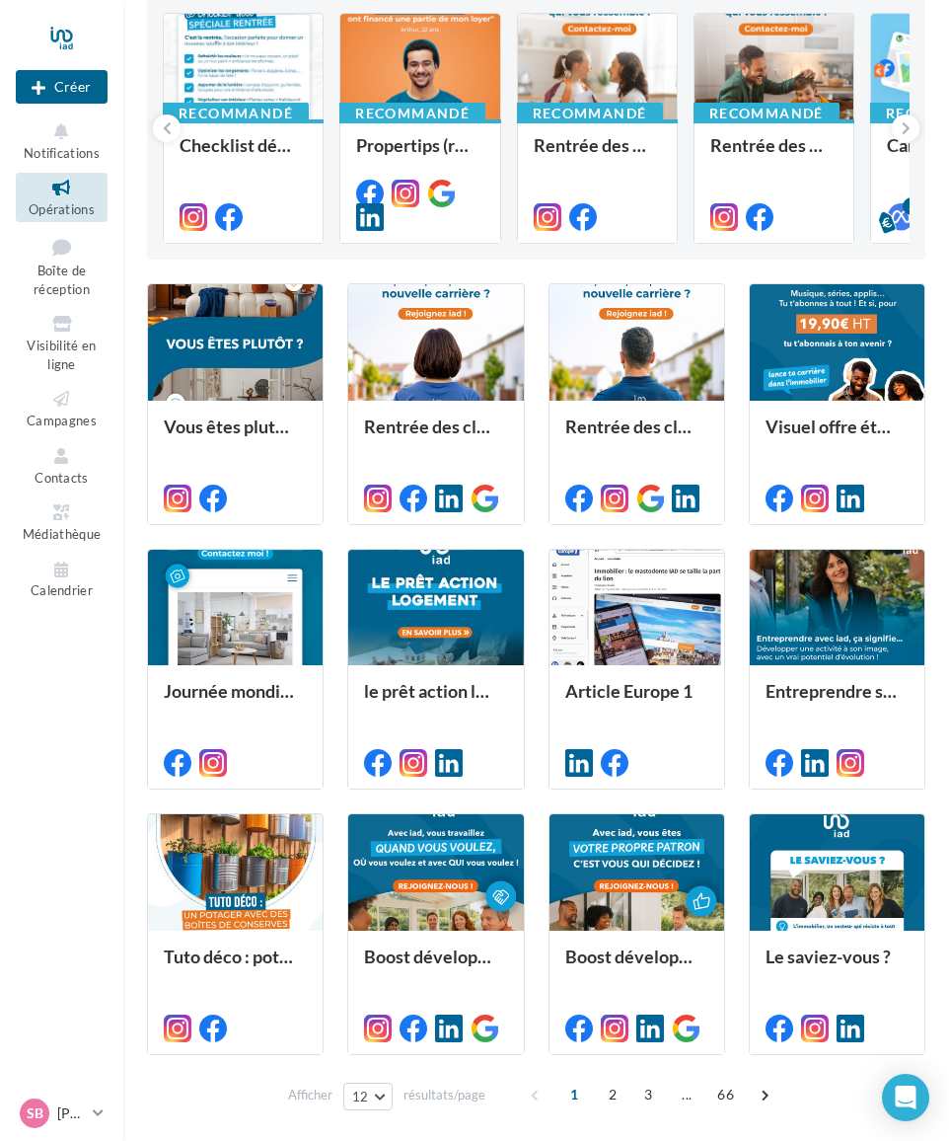
click at [33, 1123] on span "SB" at bounding box center [35, 1113] width 17 height 20
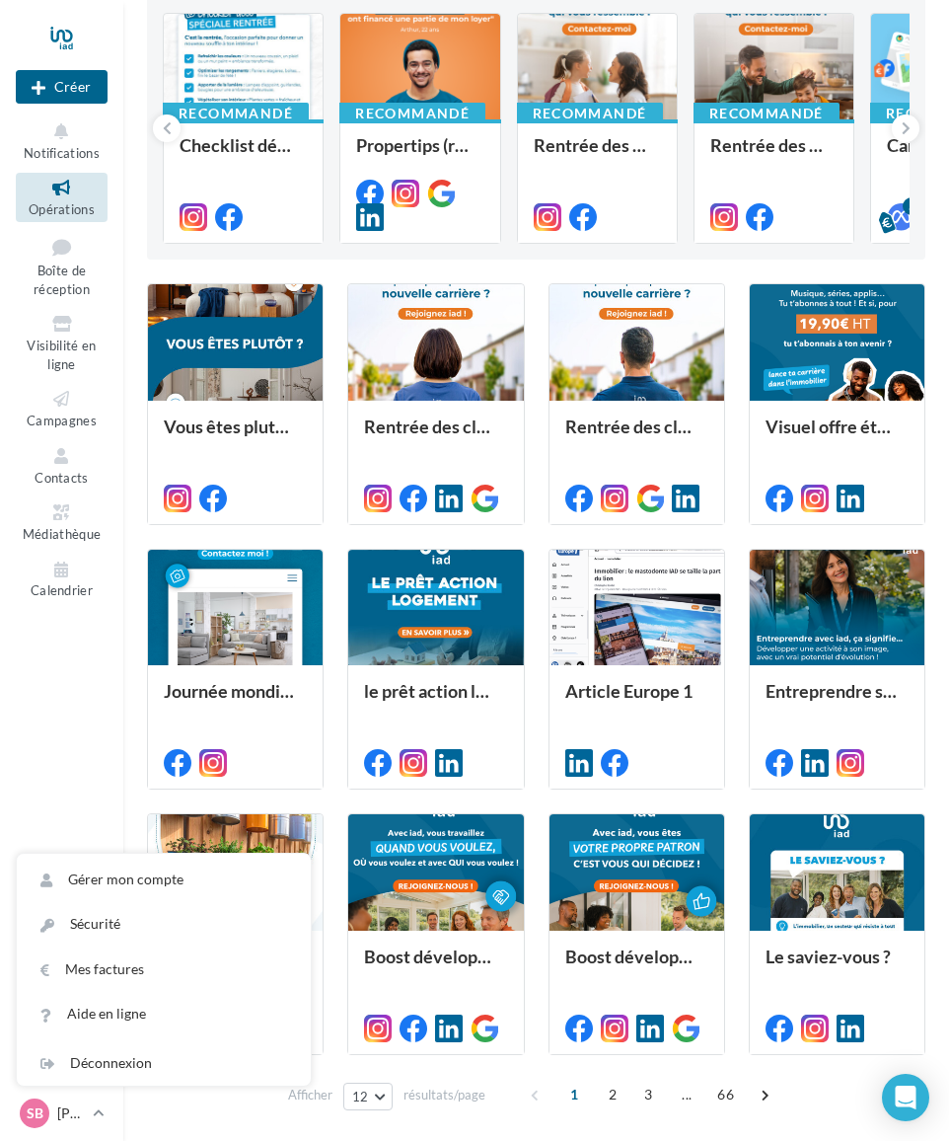
click at [96, 902] on link "Gérer mon compte" at bounding box center [164, 880] width 294 height 44
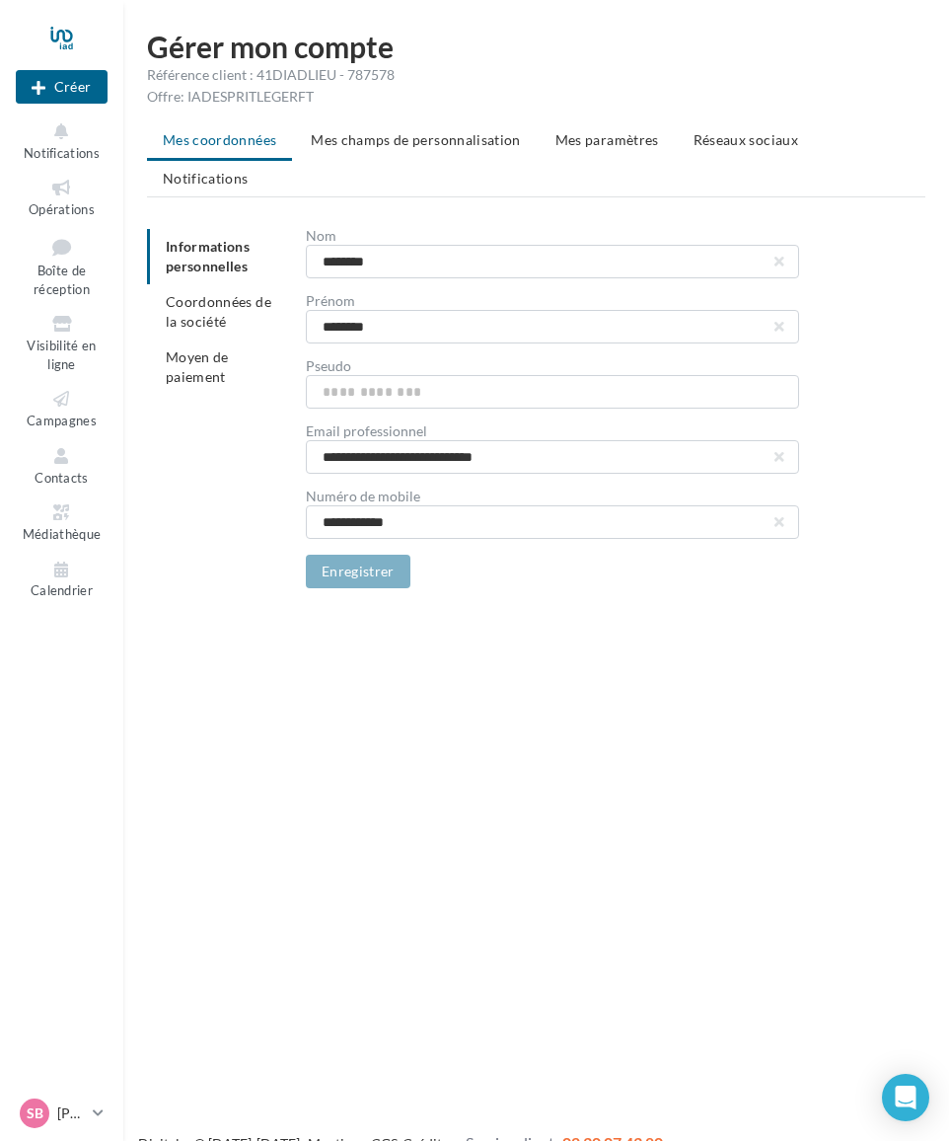
click at [717, 148] on li "Réseaux sociaux" at bounding box center [746, 140] width 136 height 36
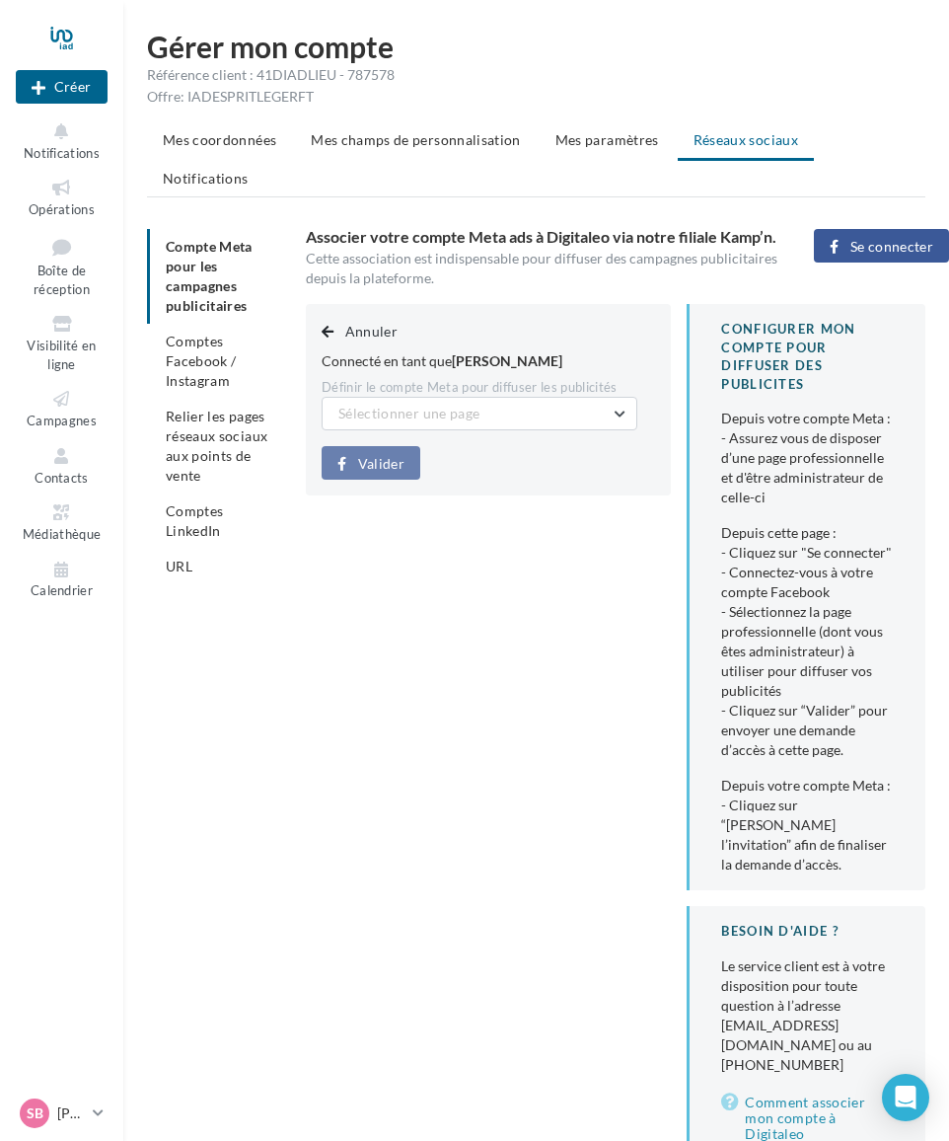
click at [189, 333] on span "Comptes Facebook / Instagram" at bounding box center [201, 361] width 71 height 56
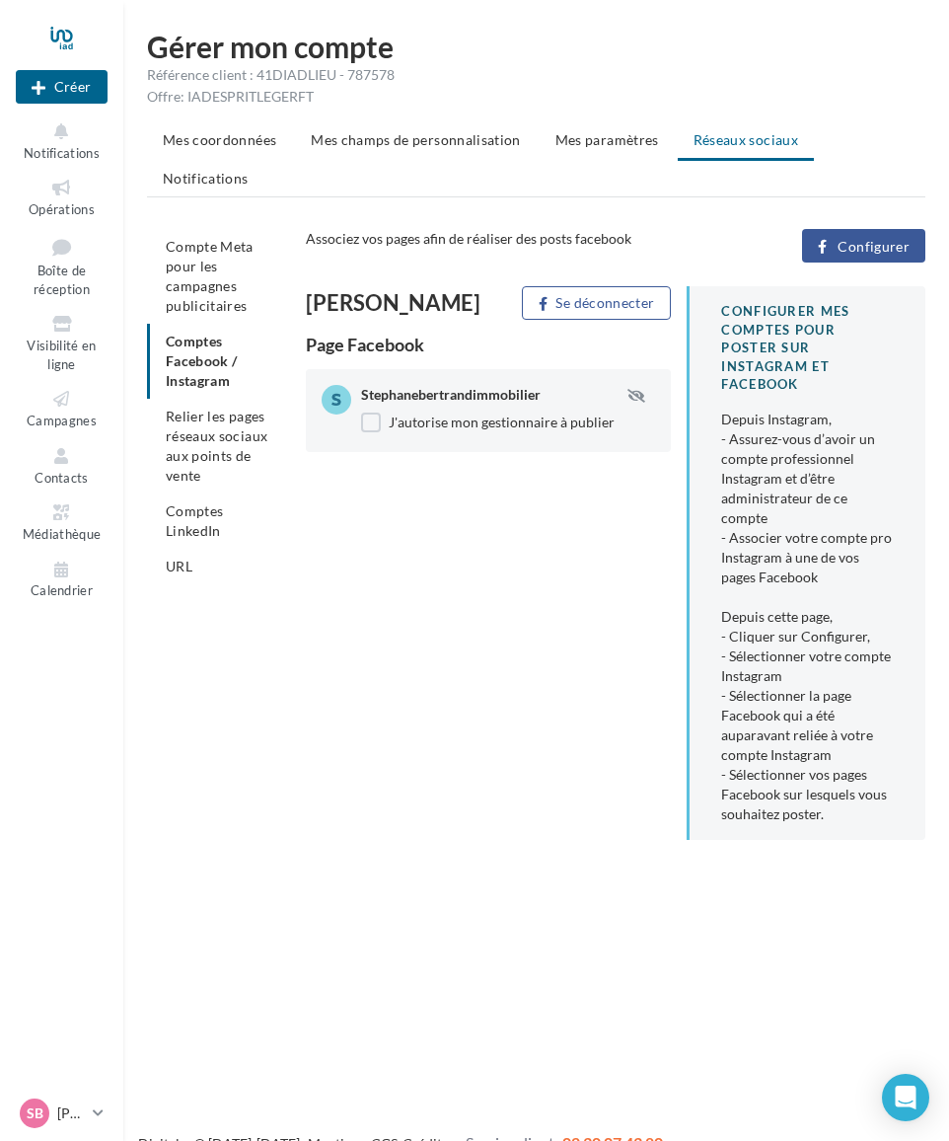
click at [861, 239] on span "Configurer" at bounding box center [874, 247] width 72 height 16
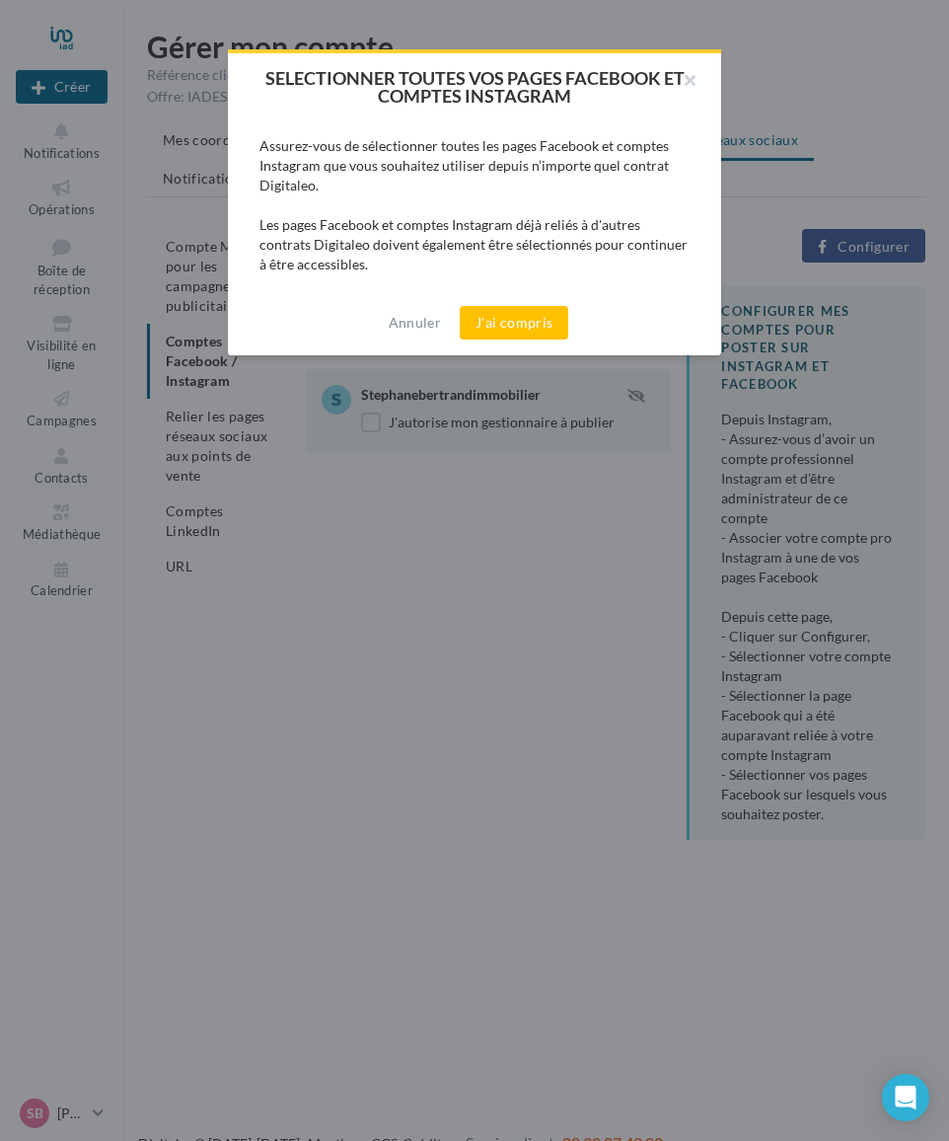
click at [498, 324] on button "J'ai compris" at bounding box center [514, 323] width 109 height 34
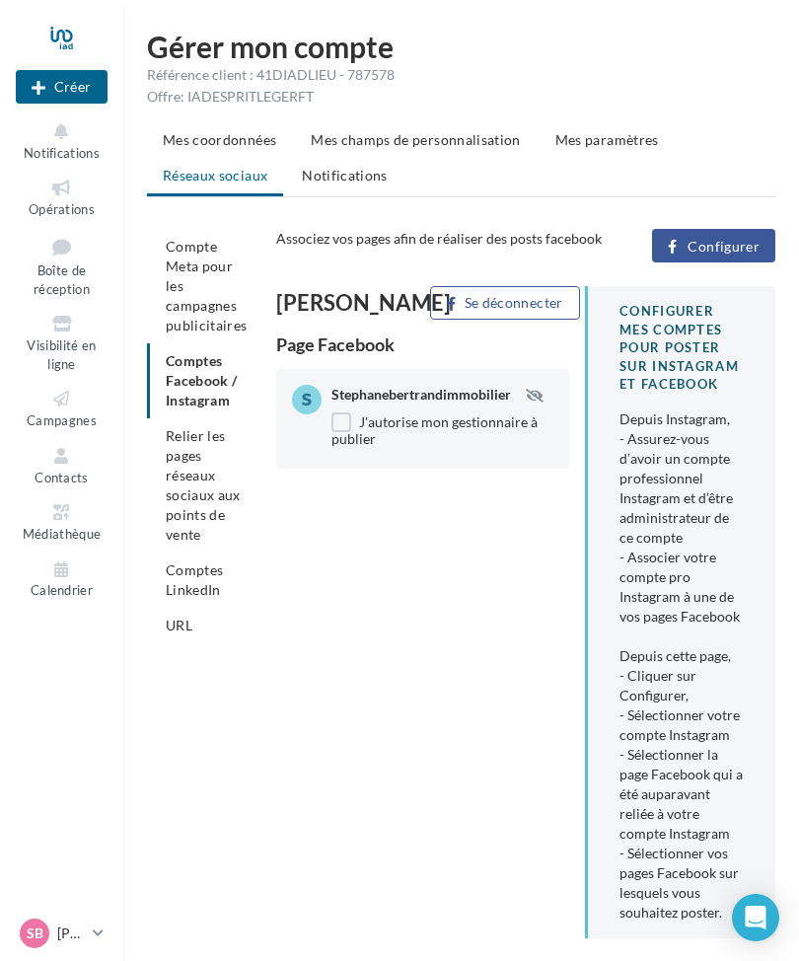
click at [484, 552] on div "Stéphane Bertrand Se déconnecter Page Facebook Stephanebertrandimmobilier J'aut…" at bounding box center [533, 620] width 515 height 668
click at [402, 423] on label "J'autorise mon gestionnaire à publier" at bounding box center [443, 429] width 222 height 34
click at [334, 430] on label "J'autorise mon gestionnaire à publier" at bounding box center [443, 429] width 222 height 34
click at [475, 314] on button "Se déconnecter" at bounding box center [504, 303] width 149 height 34
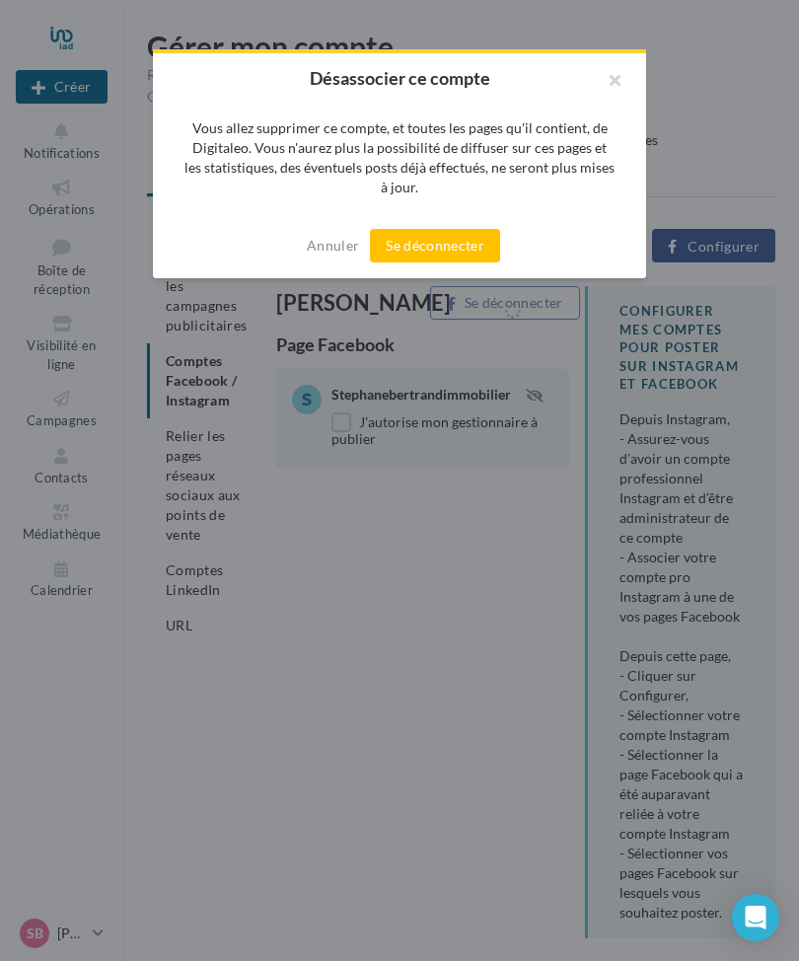
click at [408, 245] on button "Se déconnecter" at bounding box center [435, 246] width 130 height 34
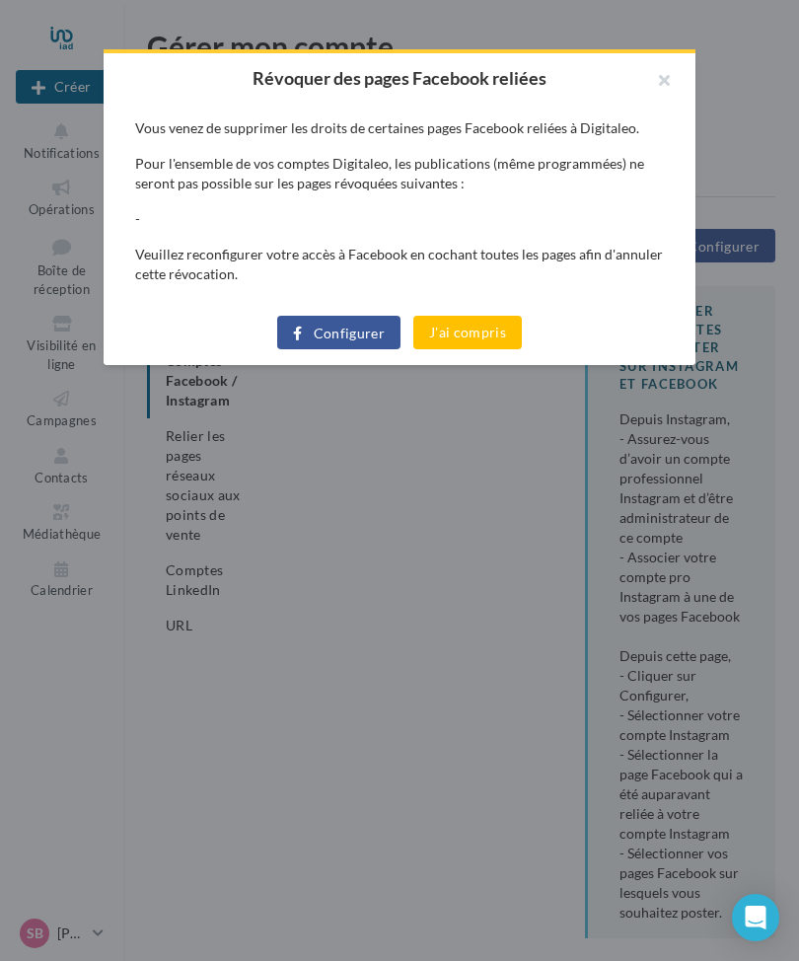
click at [313, 339] on button "Configurer" at bounding box center [338, 333] width 123 height 34
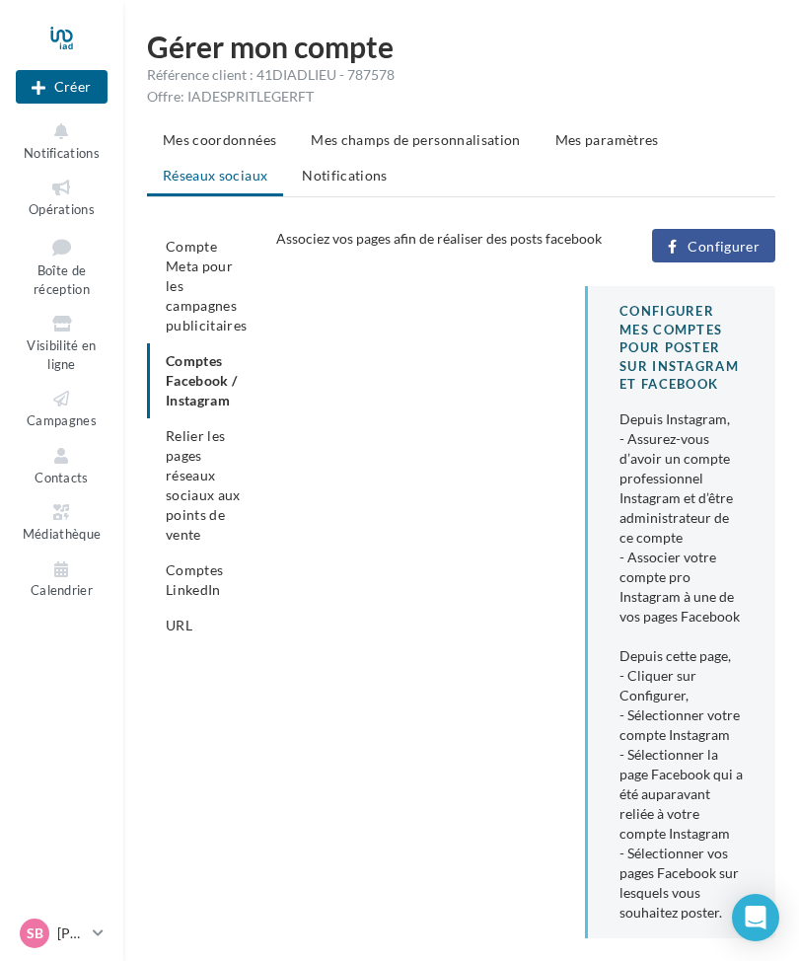
click at [723, 250] on span "Configurer" at bounding box center [724, 247] width 72 height 16
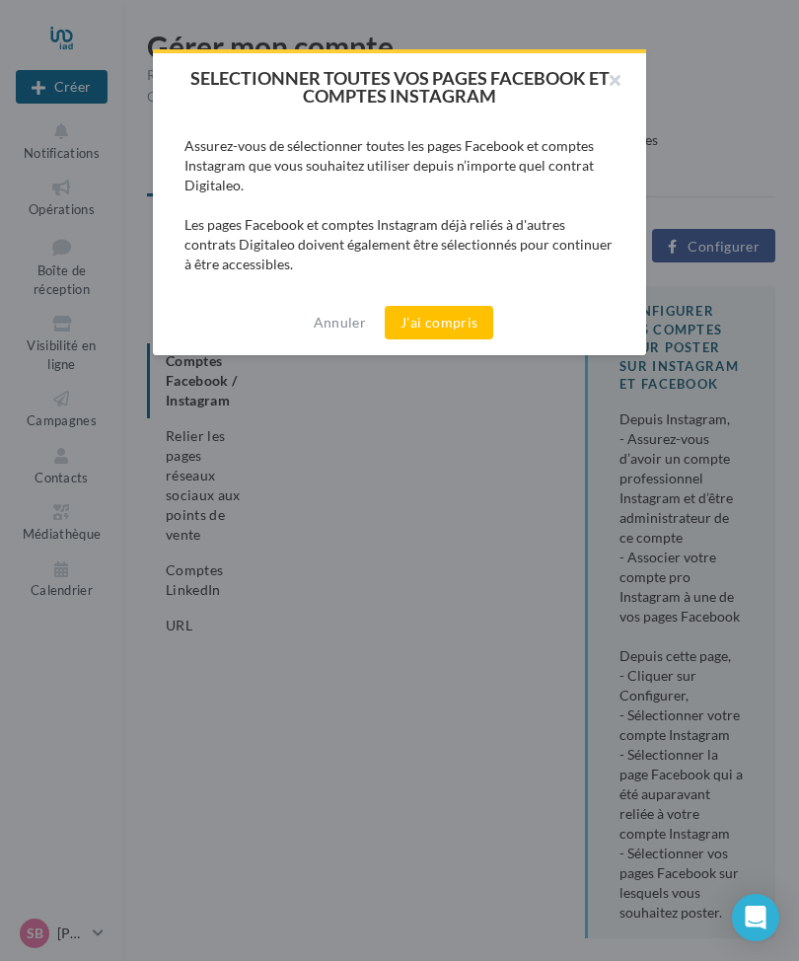
click at [456, 320] on button "J'ai compris" at bounding box center [439, 323] width 109 height 34
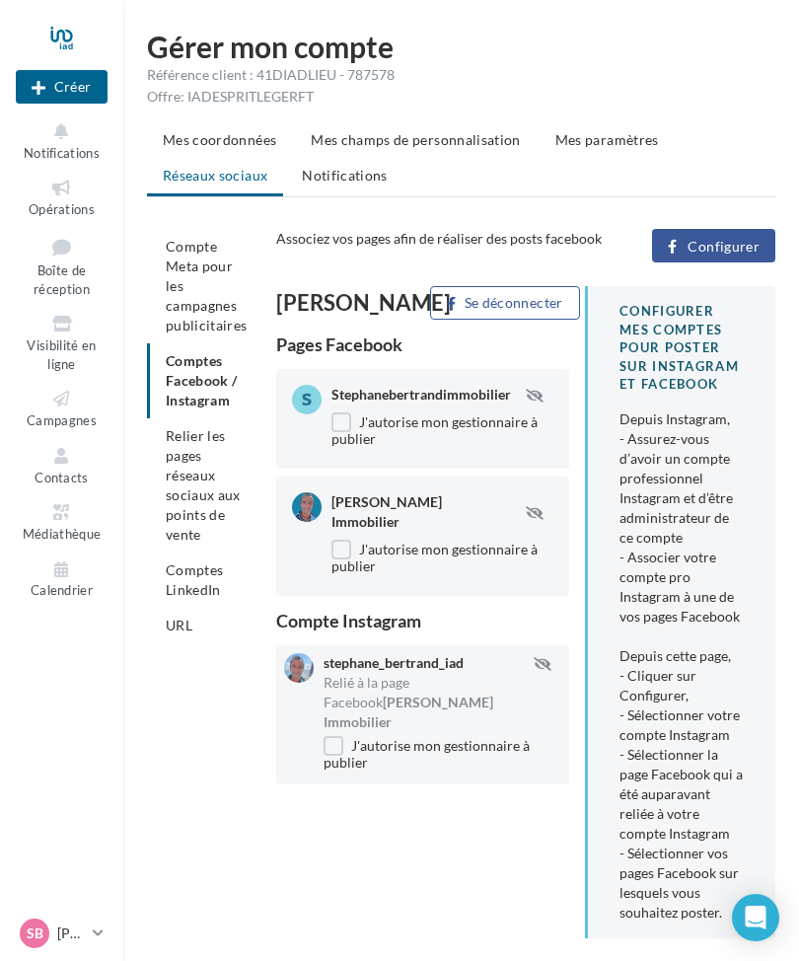
click at [340, 440] on label "J'autorise mon gestionnaire à publier" at bounding box center [443, 429] width 222 height 34
click at [350, 434] on label "J'autorise mon gestionnaire à publier" at bounding box center [443, 429] width 222 height 34
click at [192, 281] on li "Compte Meta pour les campagnes publicitaires" at bounding box center [203, 286] width 113 height 114
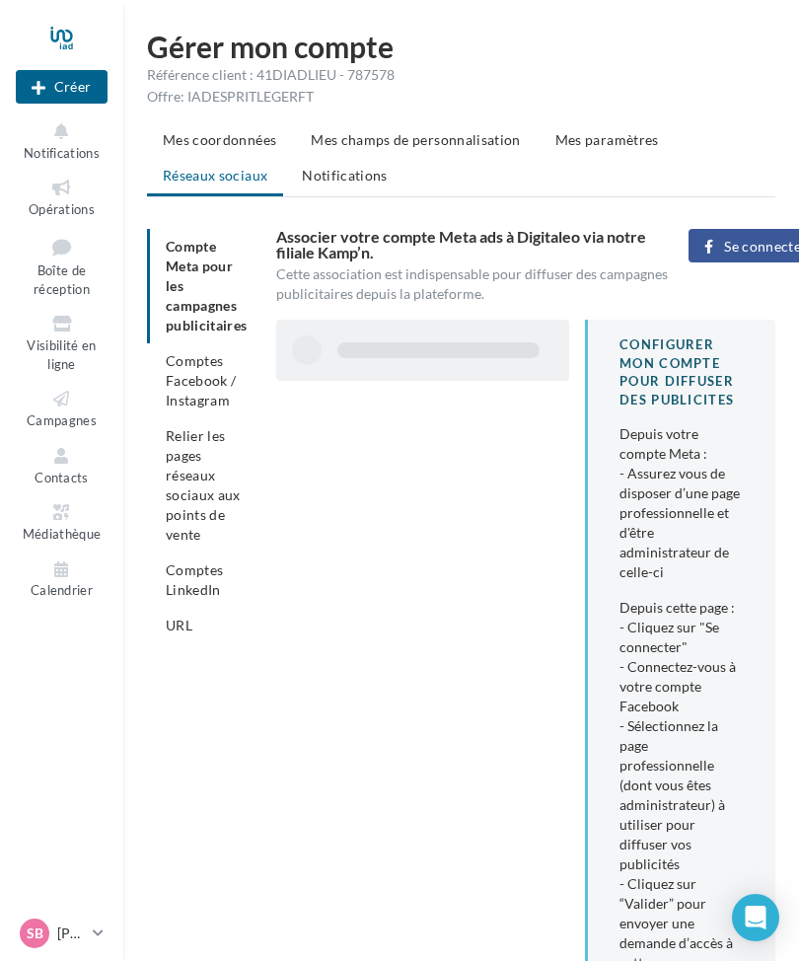
scroll to position [3, 0]
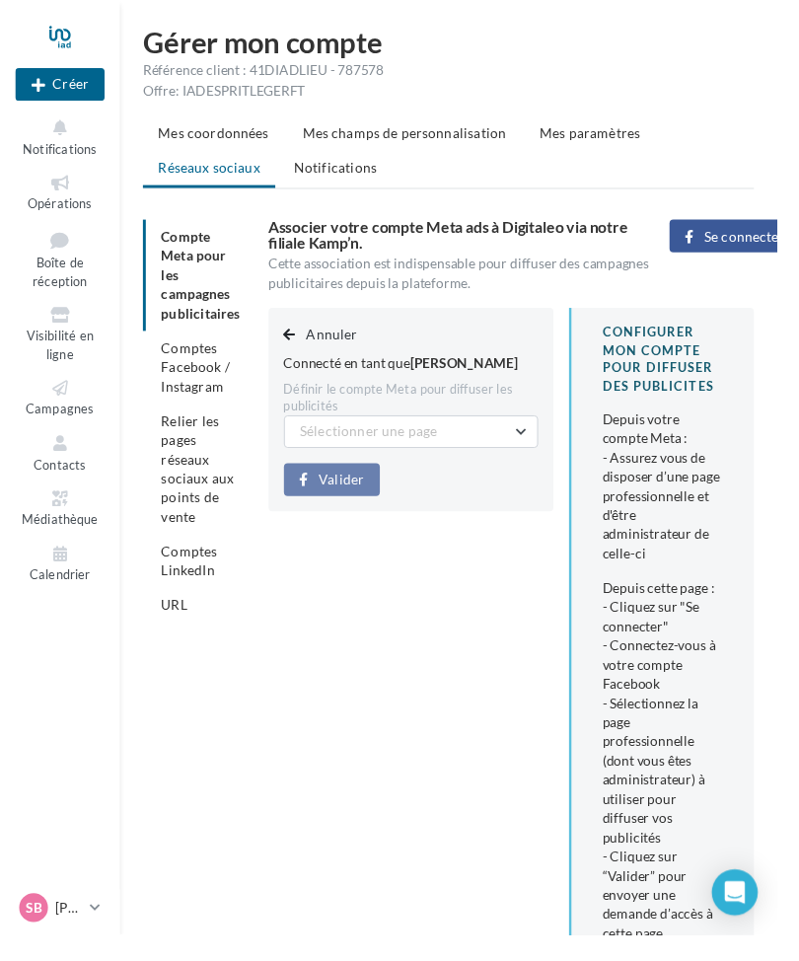
click at [537, 447] on button "Sélectionner une page" at bounding box center [423, 444] width 262 height 34
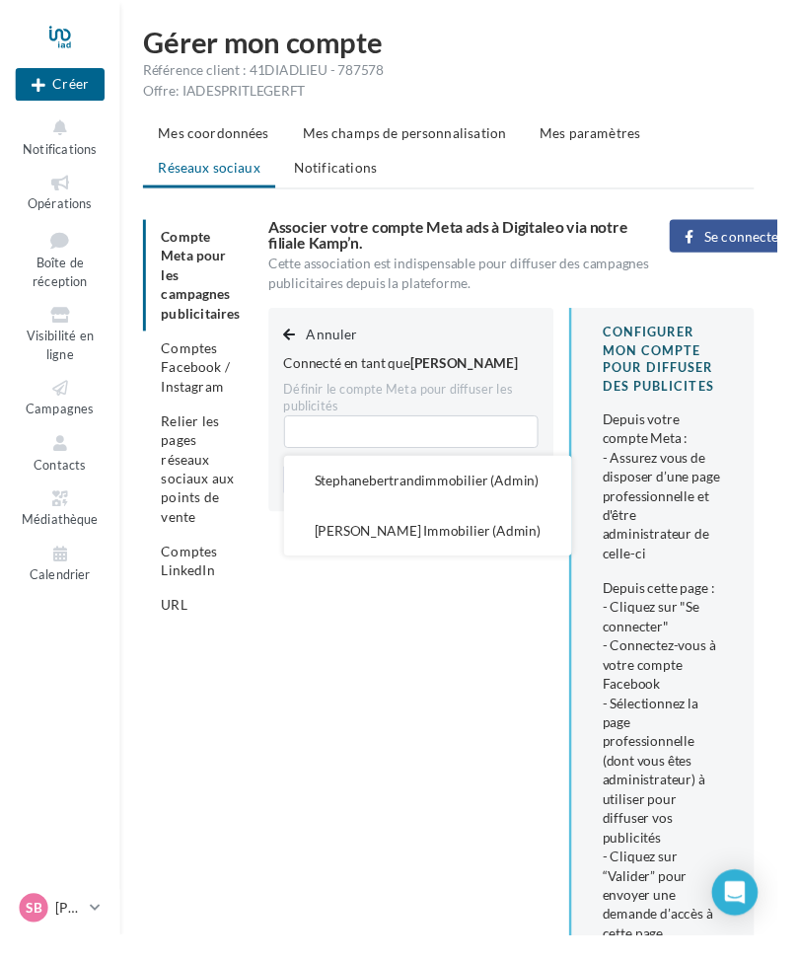
click at [458, 550] on span "Stéphane Bertrand Immobilier (Admin)" at bounding box center [440, 545] width 233 height 17
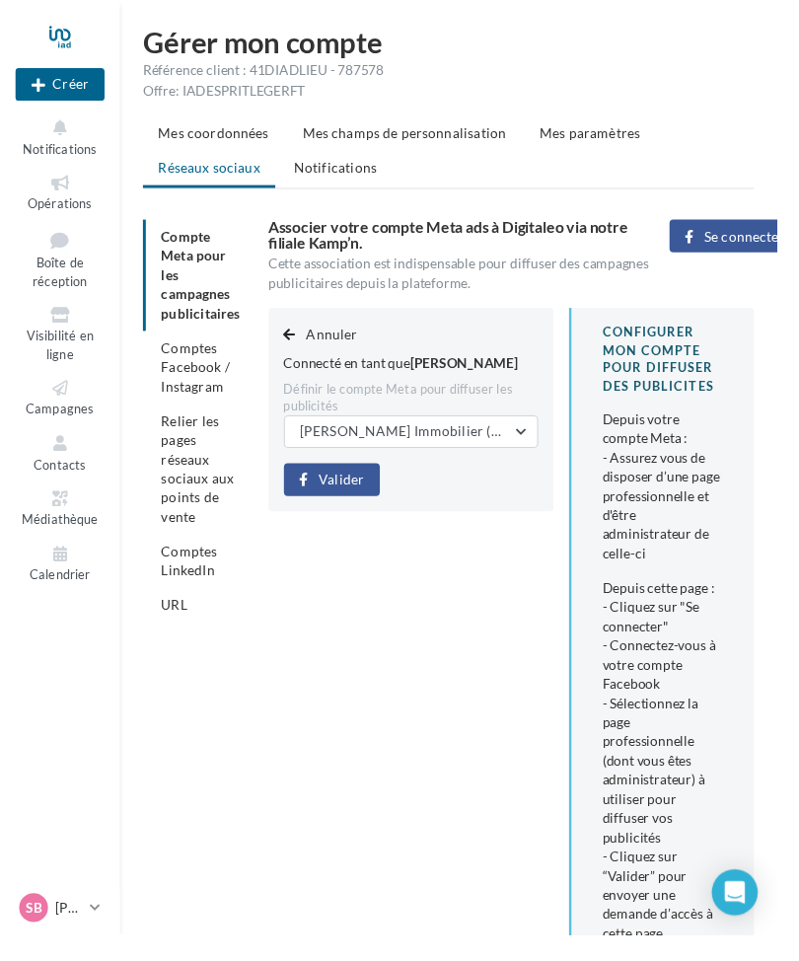
click at [347, 499] on span "Valider" at bounding box center [351, 494] width 46 height 16
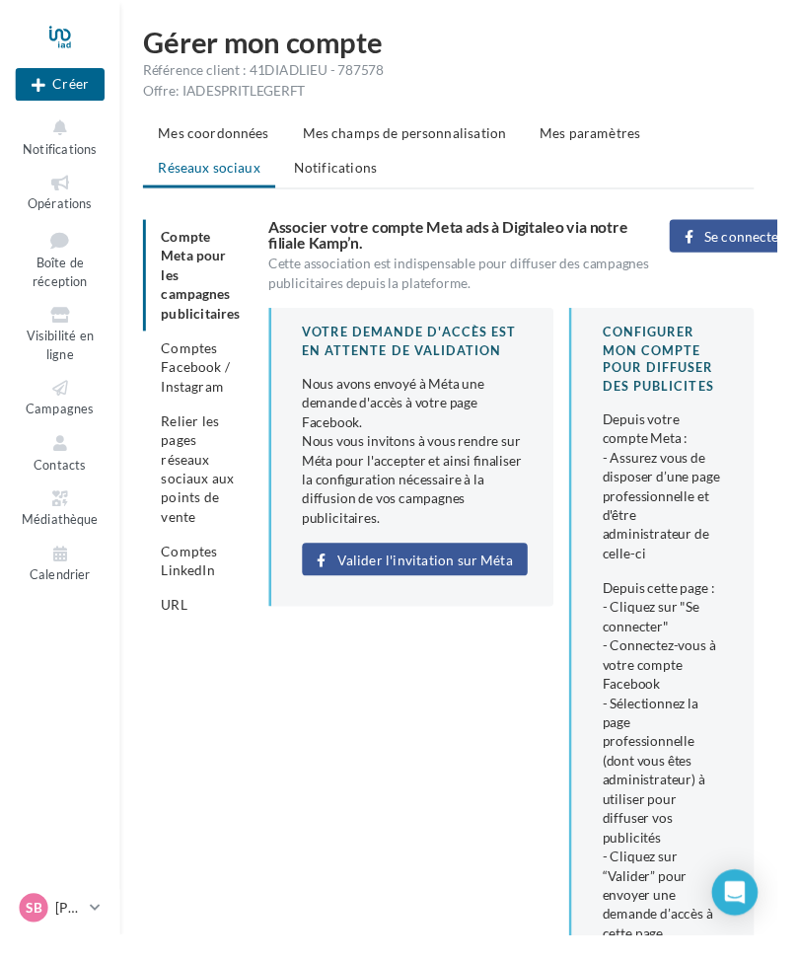
click at [465, 572] on span "Valider l'invitation sur Méta" at bounding box center [436, 576] width 181 height 16
click at [64, 415] on span "Campagnes" at bounding box center [62, 420] width 70 height 16
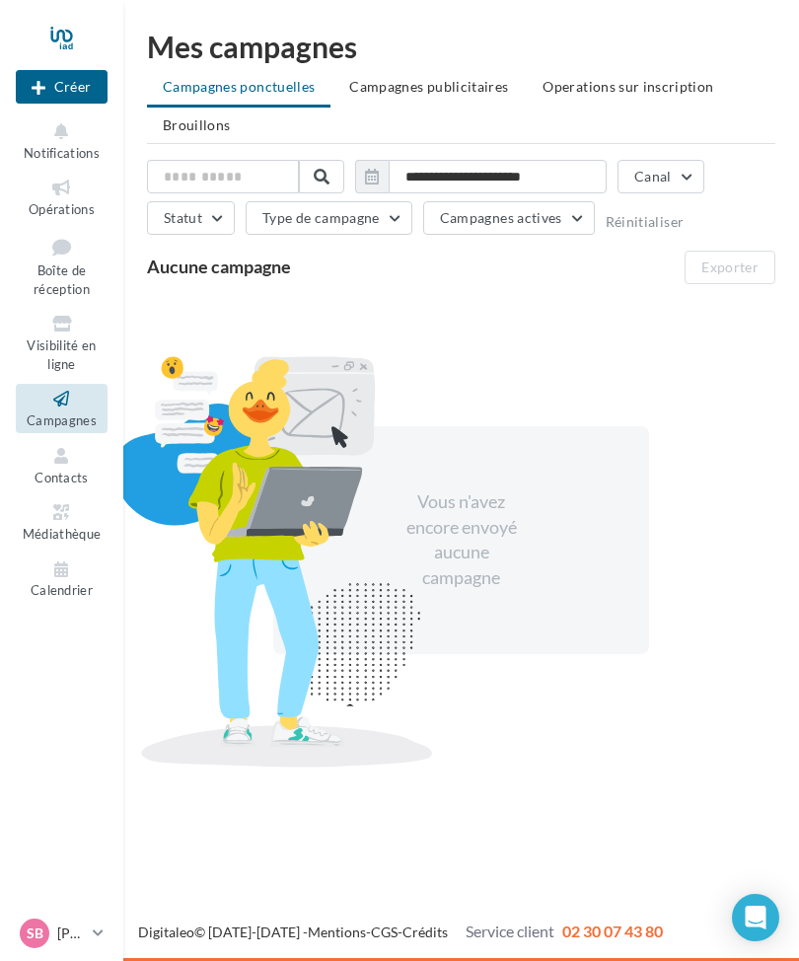
click at [212, 129] on span "Brouillons" at bounding box center [197, 124] width 68 height 17
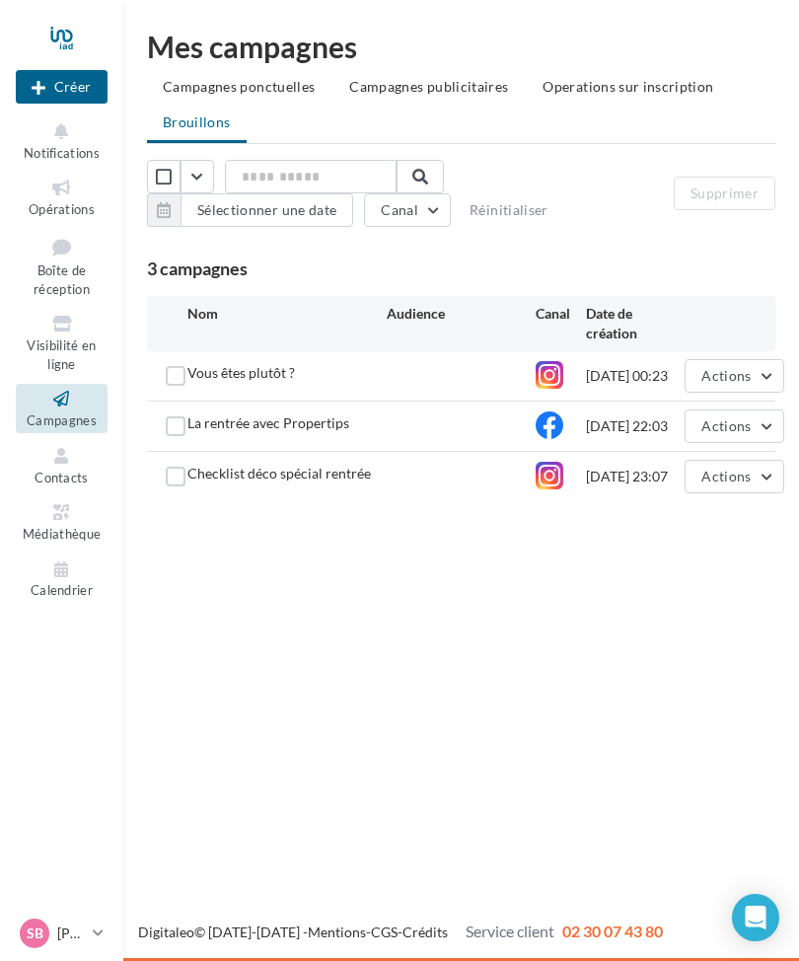
click at [187, 373] on div at bounding box center [175, 376] width 25 height 20
click at [772, 388] on button "Actions" at bounding box center [734, 376] width 99 height 34
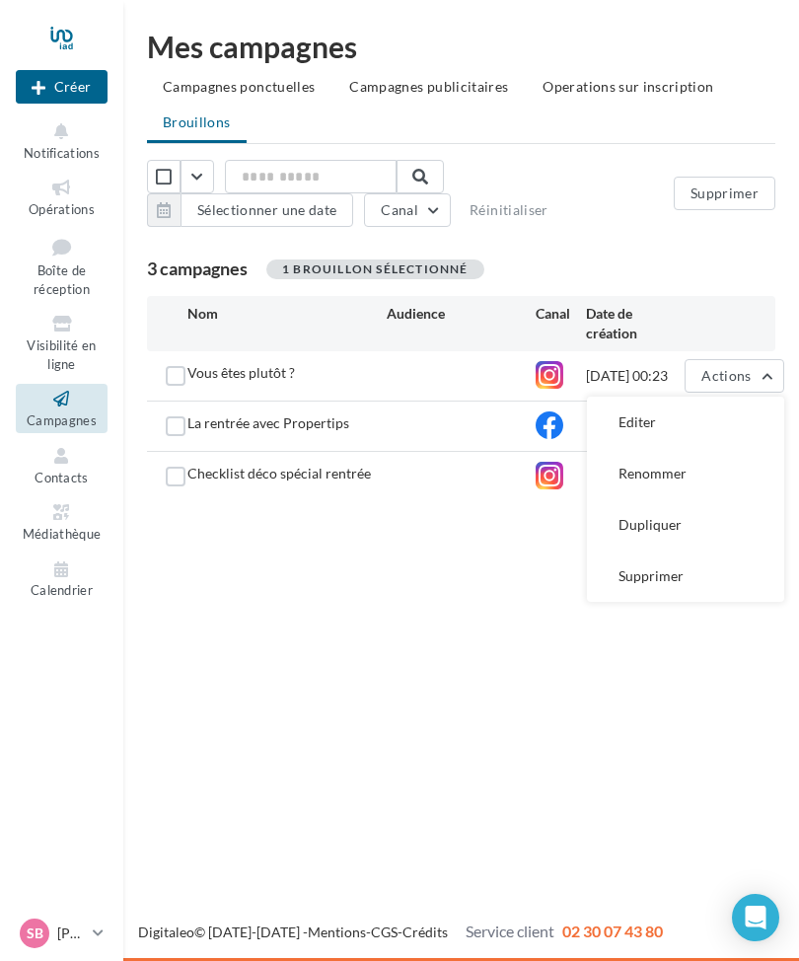
click at [657, 422] on button "Editer" at bounding box center [685, 422] width 197 height 51
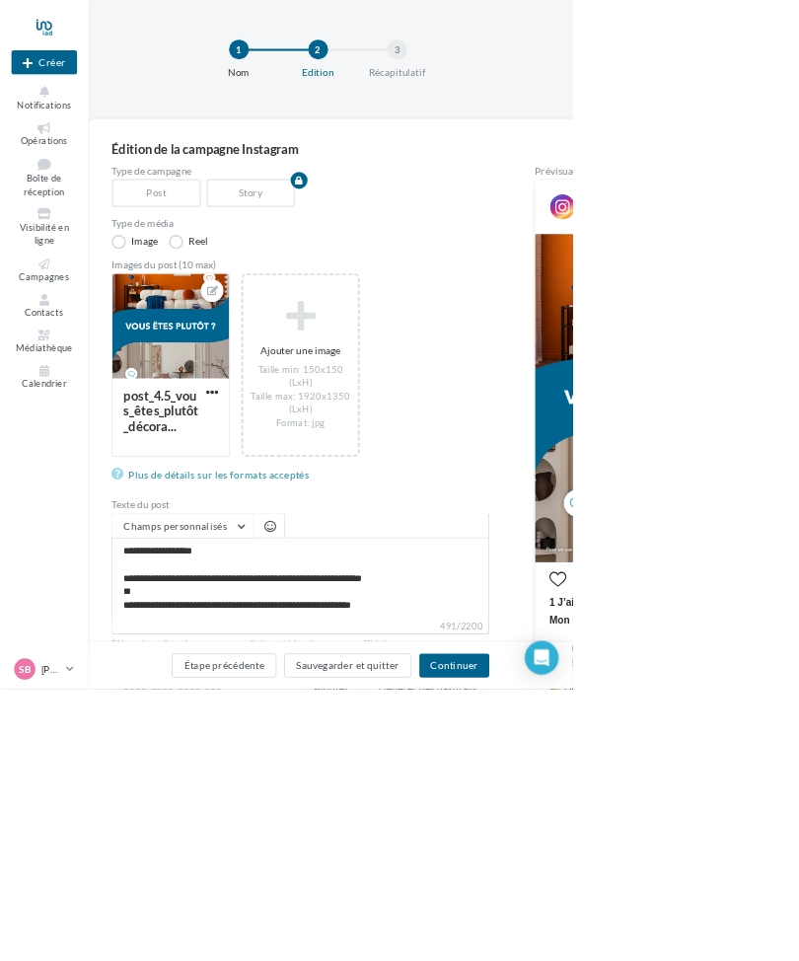
scroll to position [8, 0]
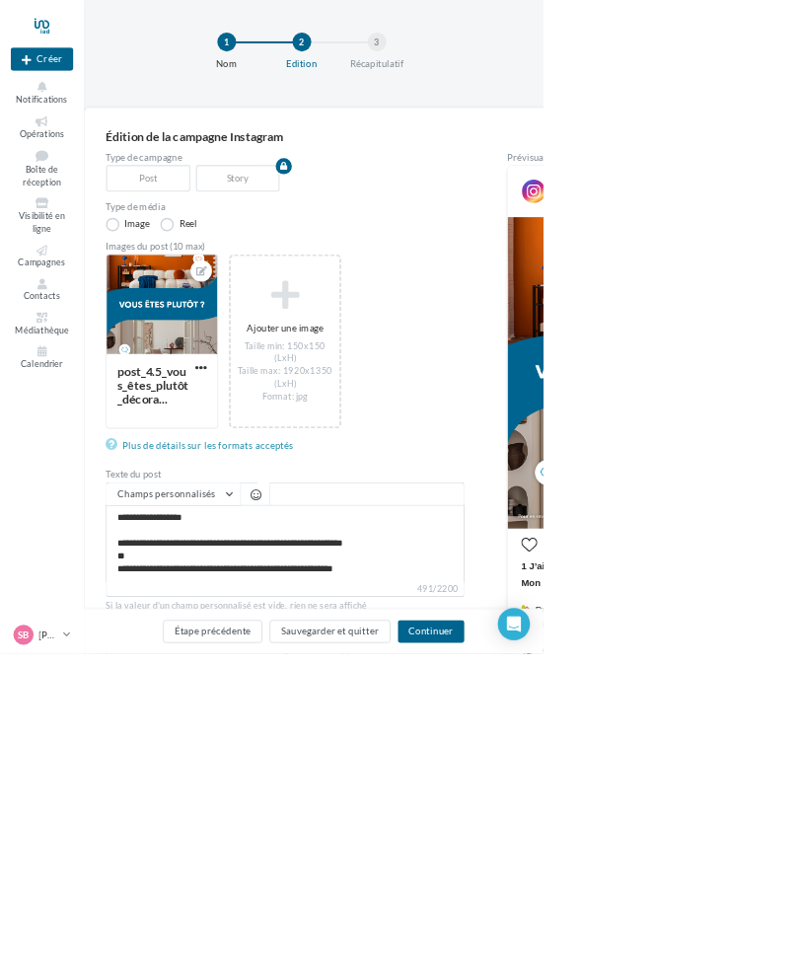
click at [683, 945] on button "Continuer" at bounding box center [634, 929] width 98 height 34
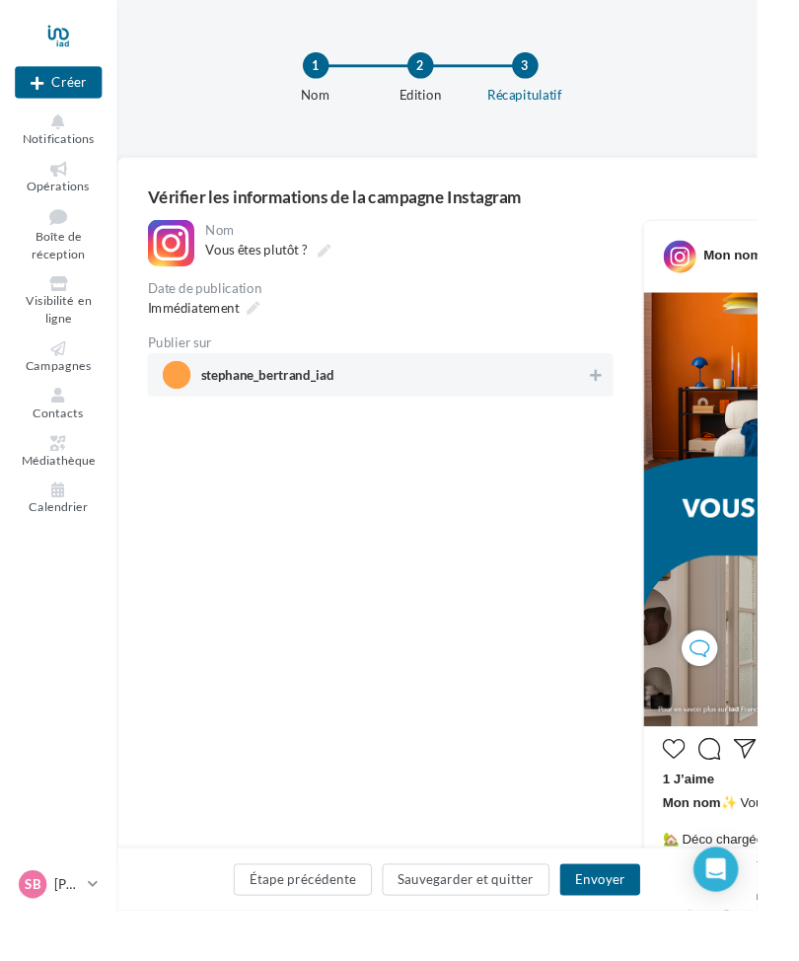
scroll to position [30, 0]
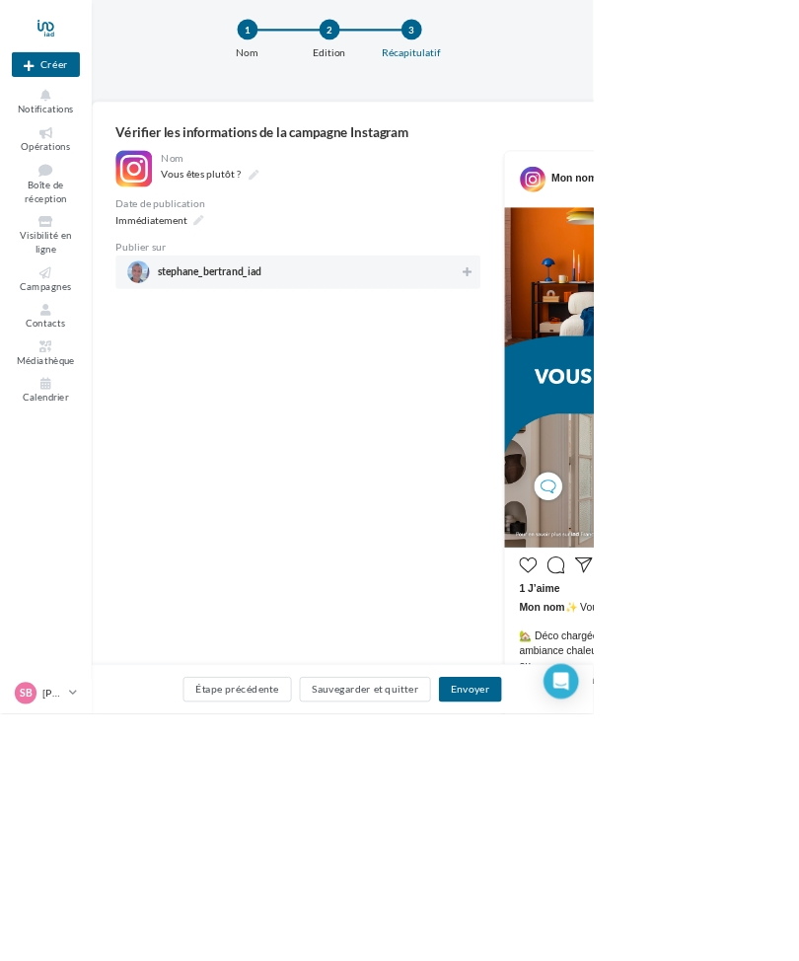
click at [675, 945] on button "Envoyer" at bounding box center [633, 929] width 84 height 34
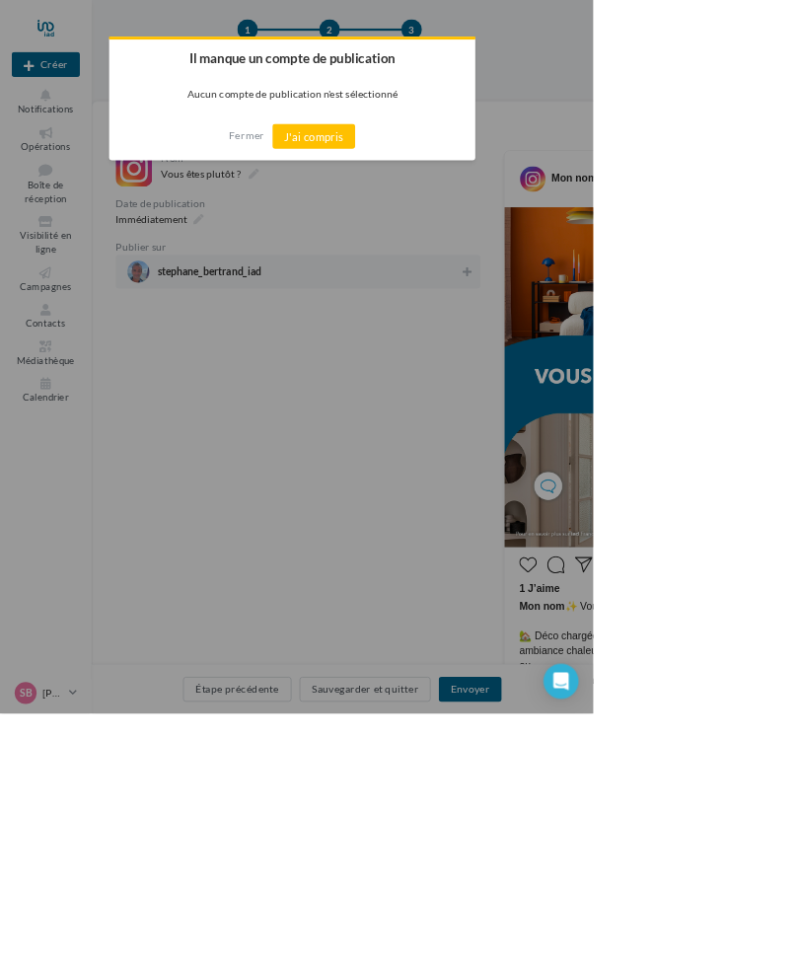
click at [480, 188] on button "J'ai compris" at bounding box center [423, 184] width 112 height 34
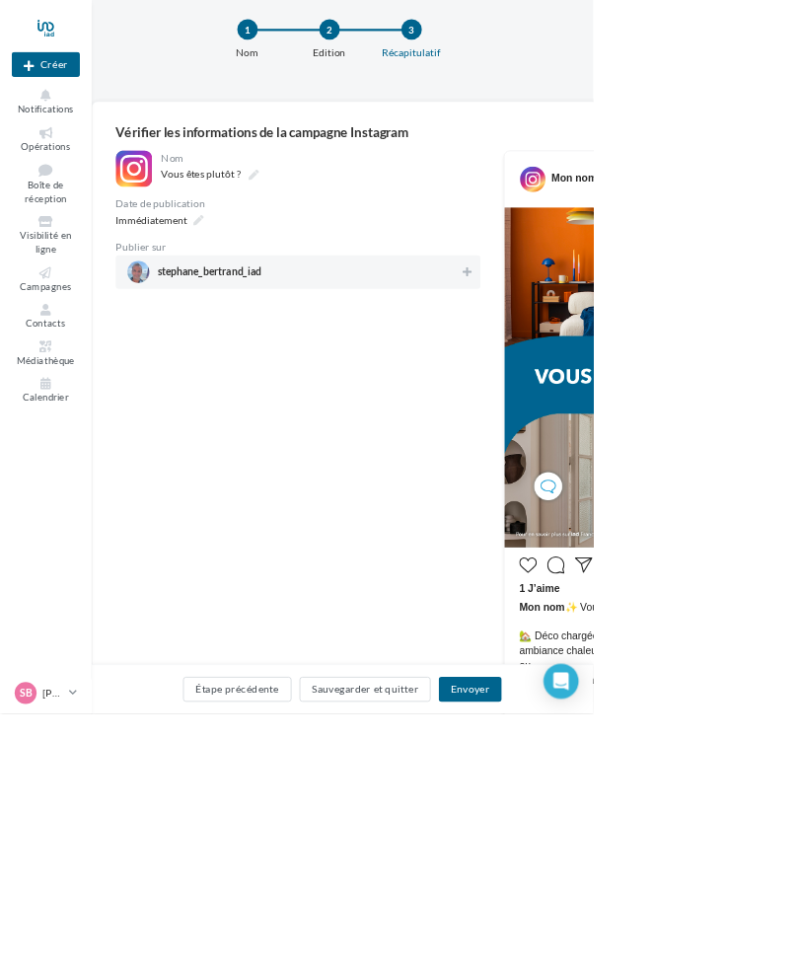
click at [614, 367] on span "stephane_bertrand_iad" at bounding box center [396, 366] width 448 height 30
click at [675, 945] on button "Envoyer" at bounding box center [633, 929] width 84 height 34
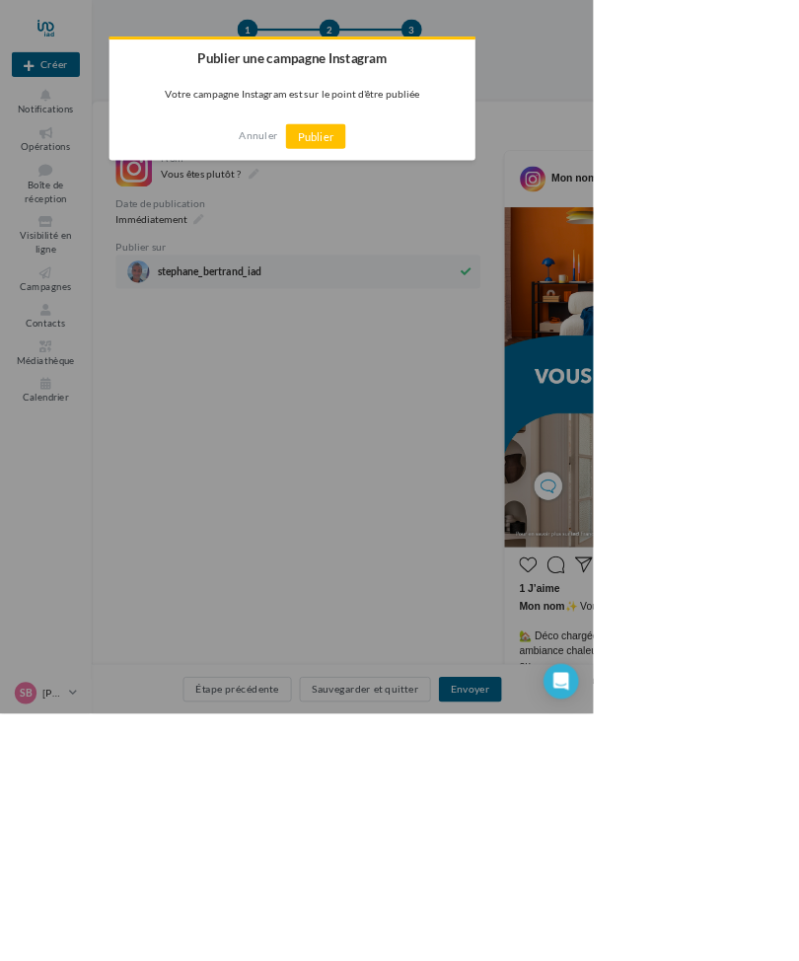
click at [466, 184] on button "Publier" at bounding box center [425, 184] width 81 height 34
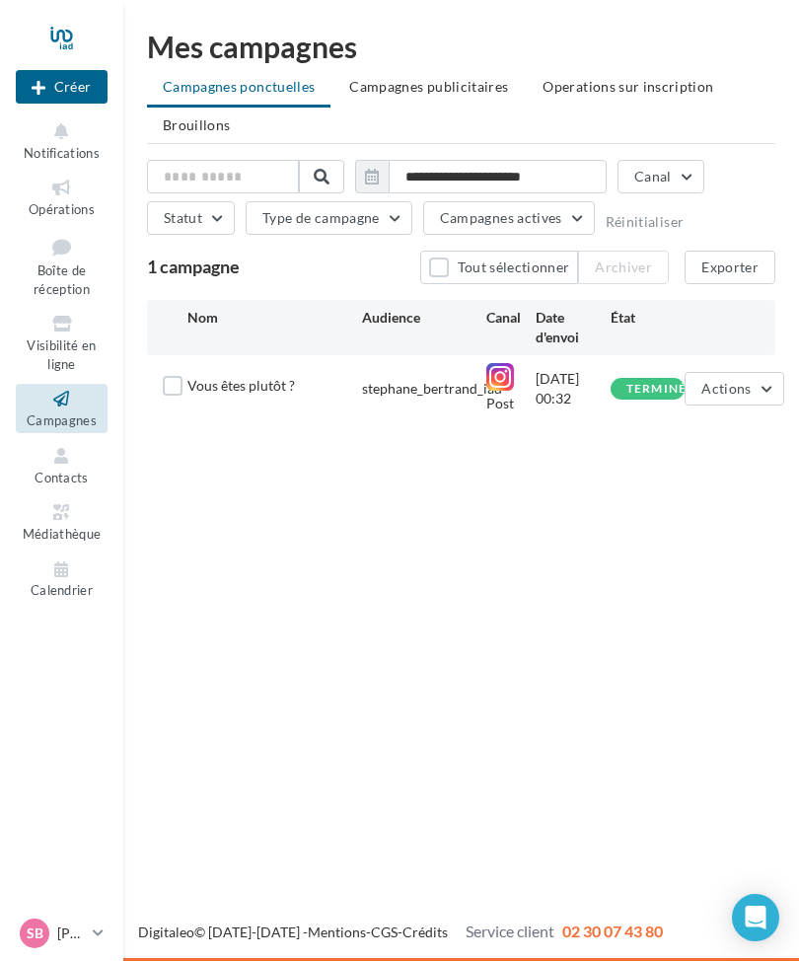
click at [762, 397] on button "Actions" at bounding box center [734, 389] width 99 height 34
click at [520, 666] on div "Nouvelle campagne Créer Notifications Opérations Boîte de réception Visibilité …" at bounding box center [399, 480] width 799 height 961
